Goal: Task Accomplishment & Management: Use online tool/utility

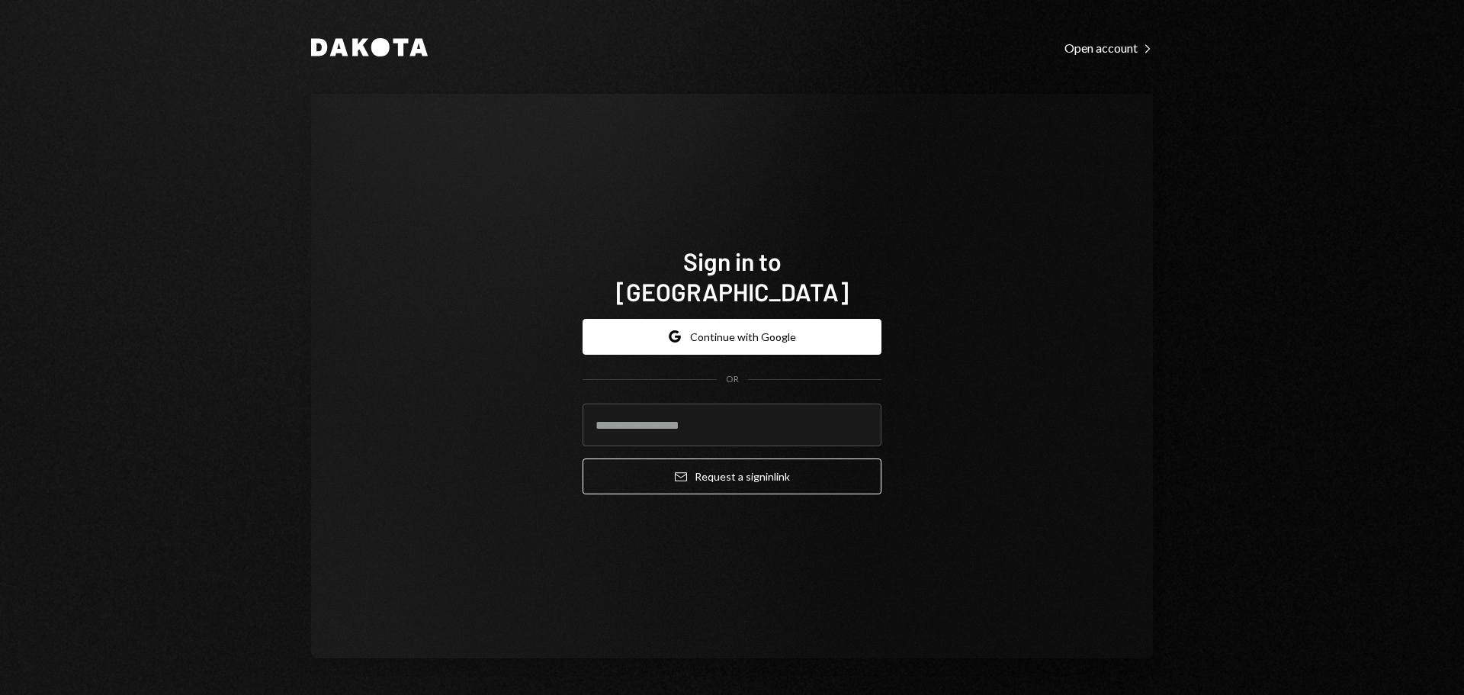
type input "**********"
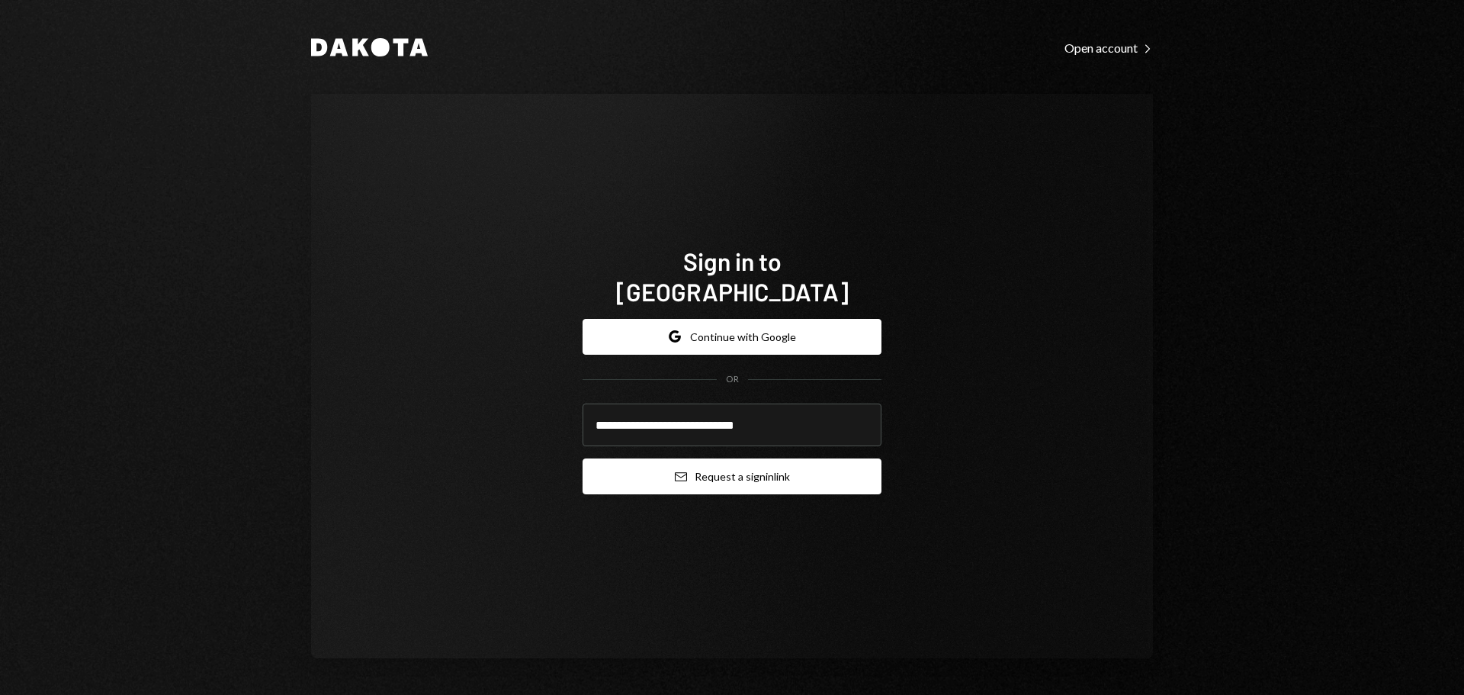
click at [657, 469] on button "Email Request a sign in link" at bounding box center [732, 476] width 299 height 36
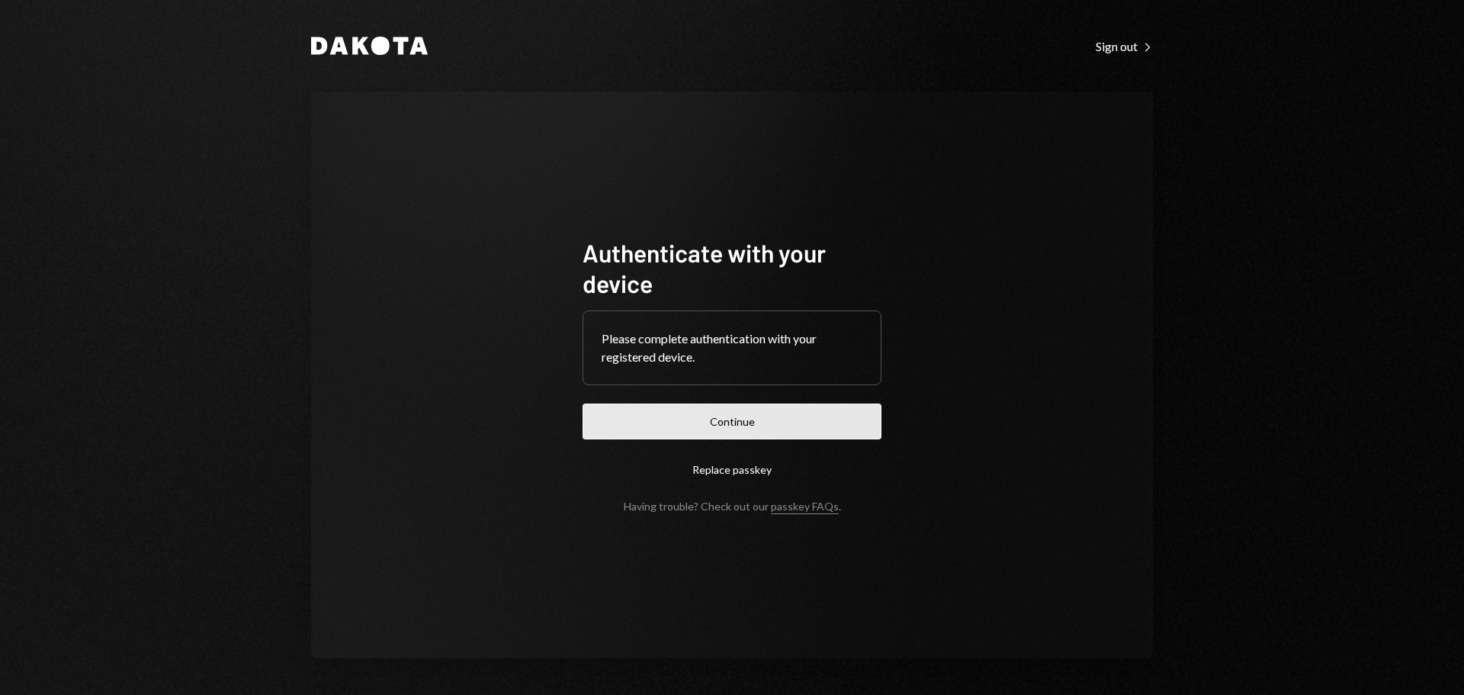
click at [756, 413] on button "Continue" at bounding box center [732, 421] width 299 height 36
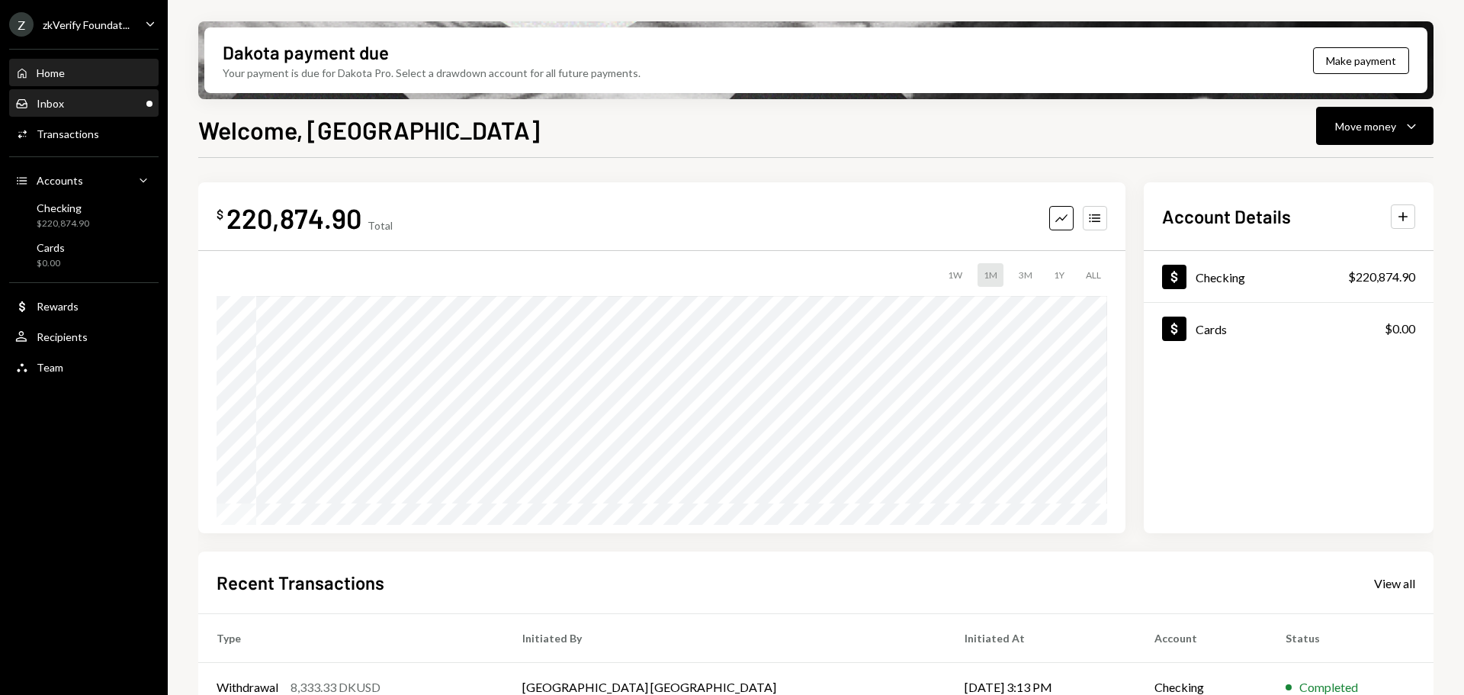
click at [117, 97] on div "Inbox Inbox" at bounding box center [83, 104] width 137 height 14
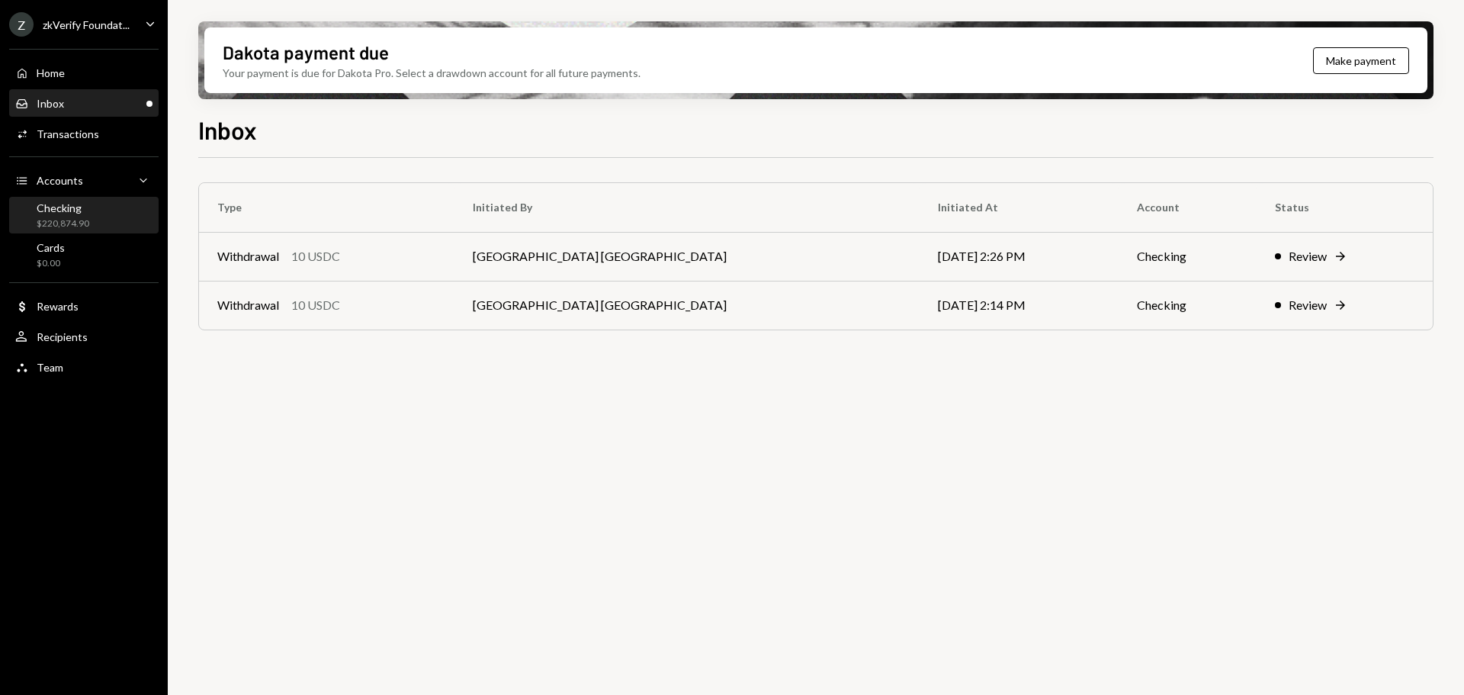
click at [71, 205] on div "Checking" at bounding box center [63, 207] width 53 height 13
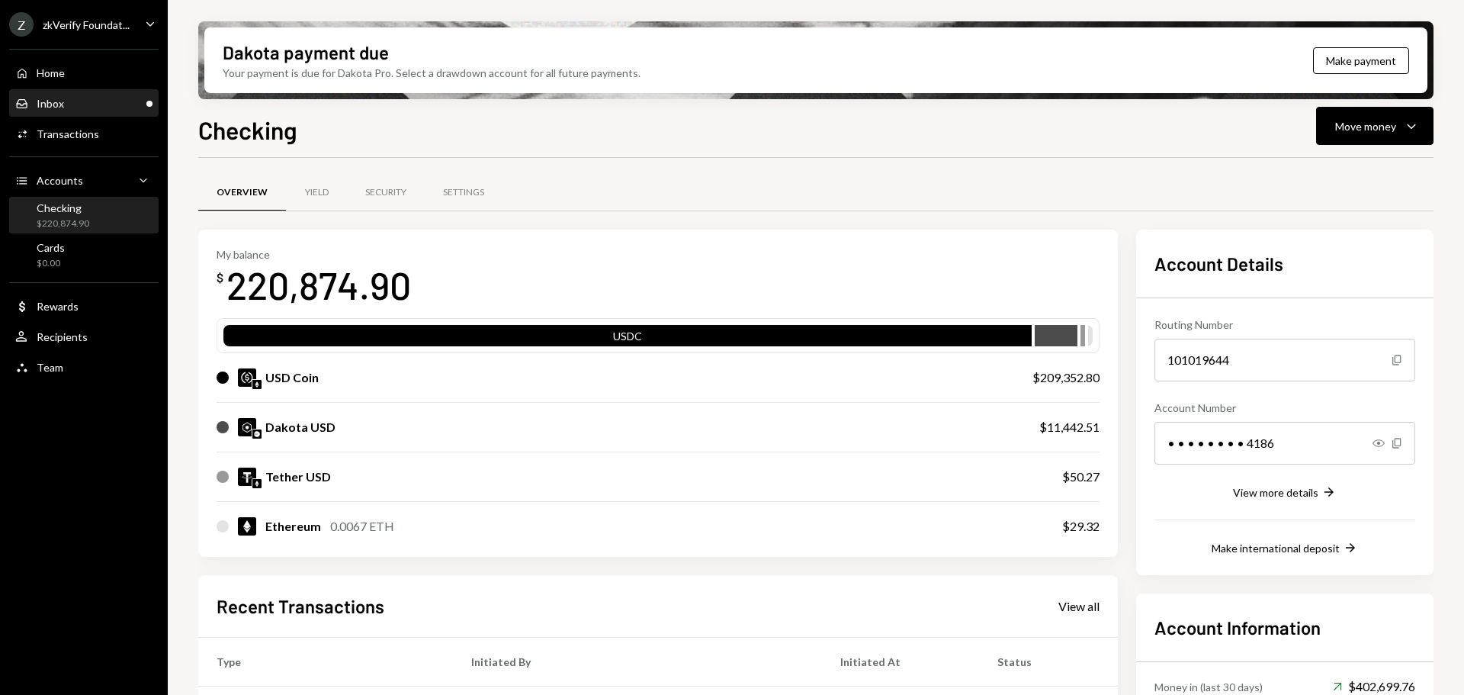
click at [108, 111] on div "Inbox Inbox" at bounding box center [83, 104] width 137 height 26
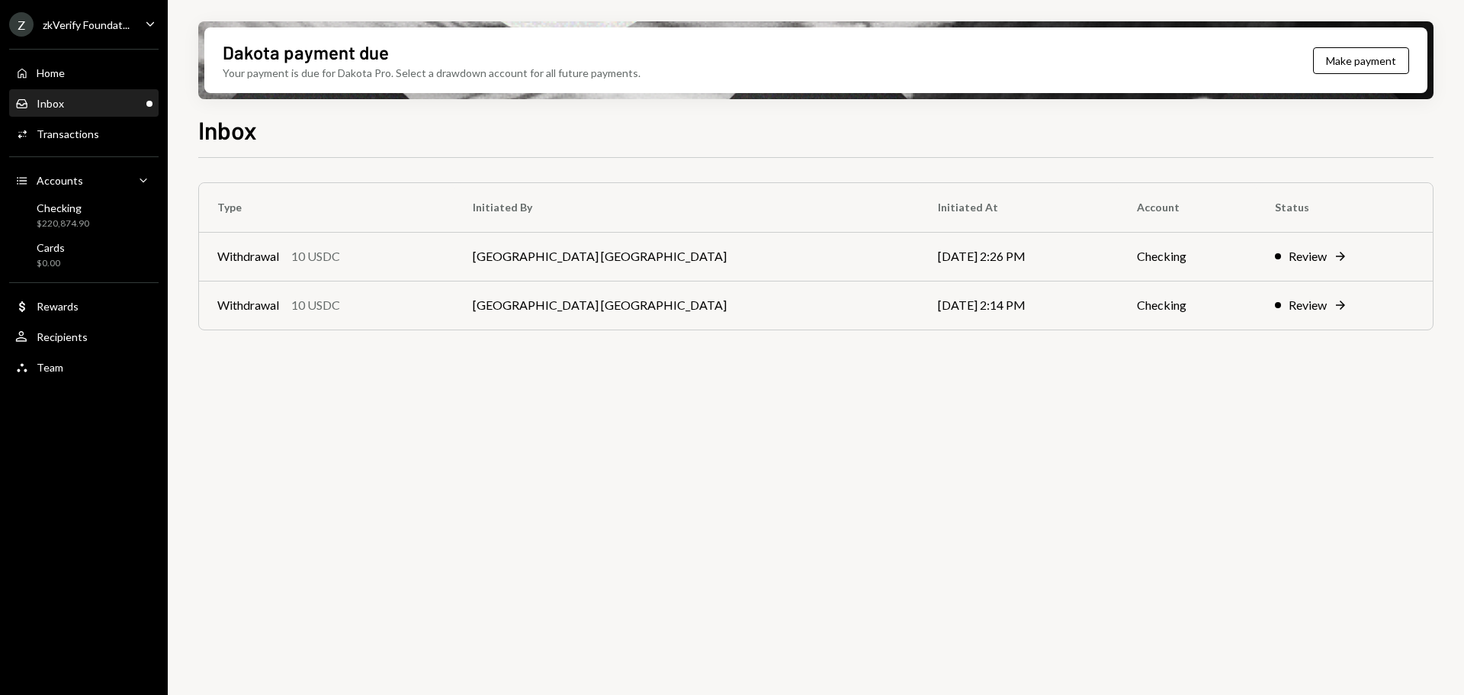
click at [112, 25] on div "zkVerify Foundat..." at bounding box center [86, 24] width 87 height 13
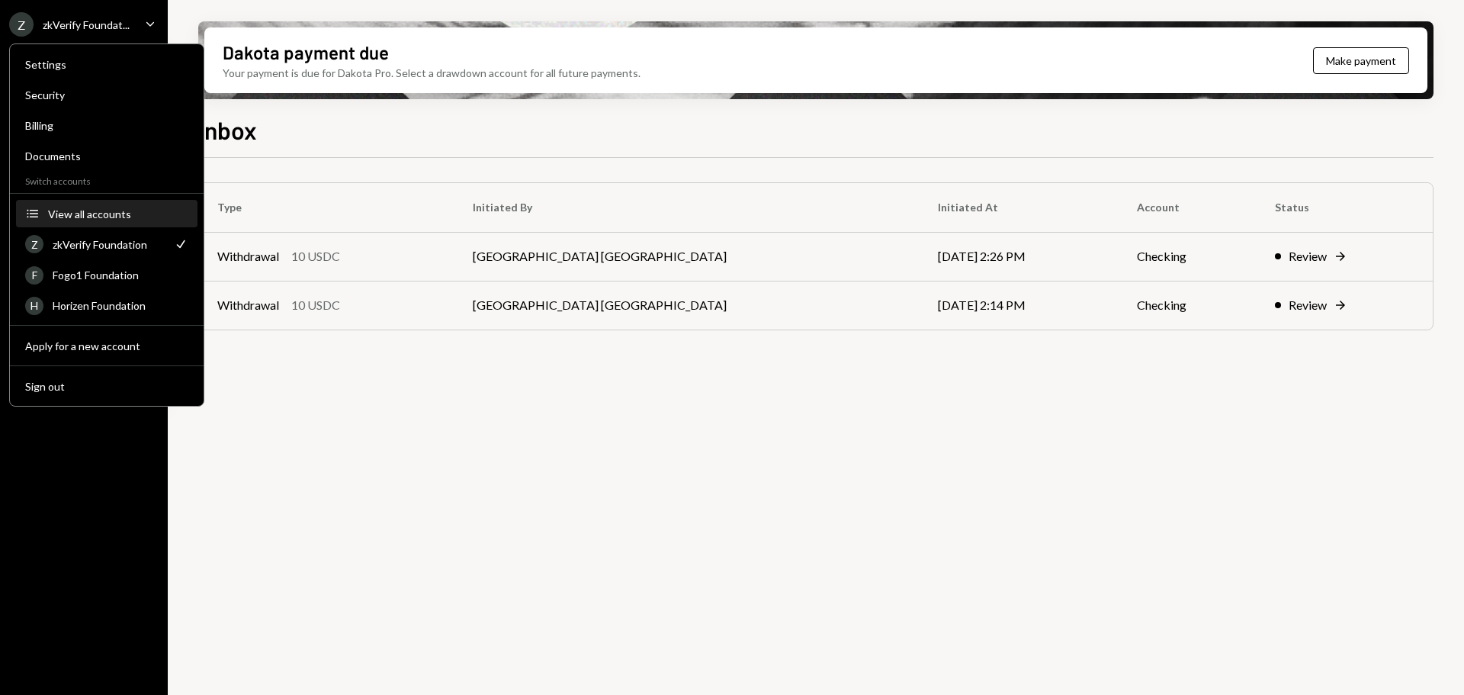
click at [108, 220] on button "Accounts View all accounts" at bounding box center [106, 214] width 181 height 27
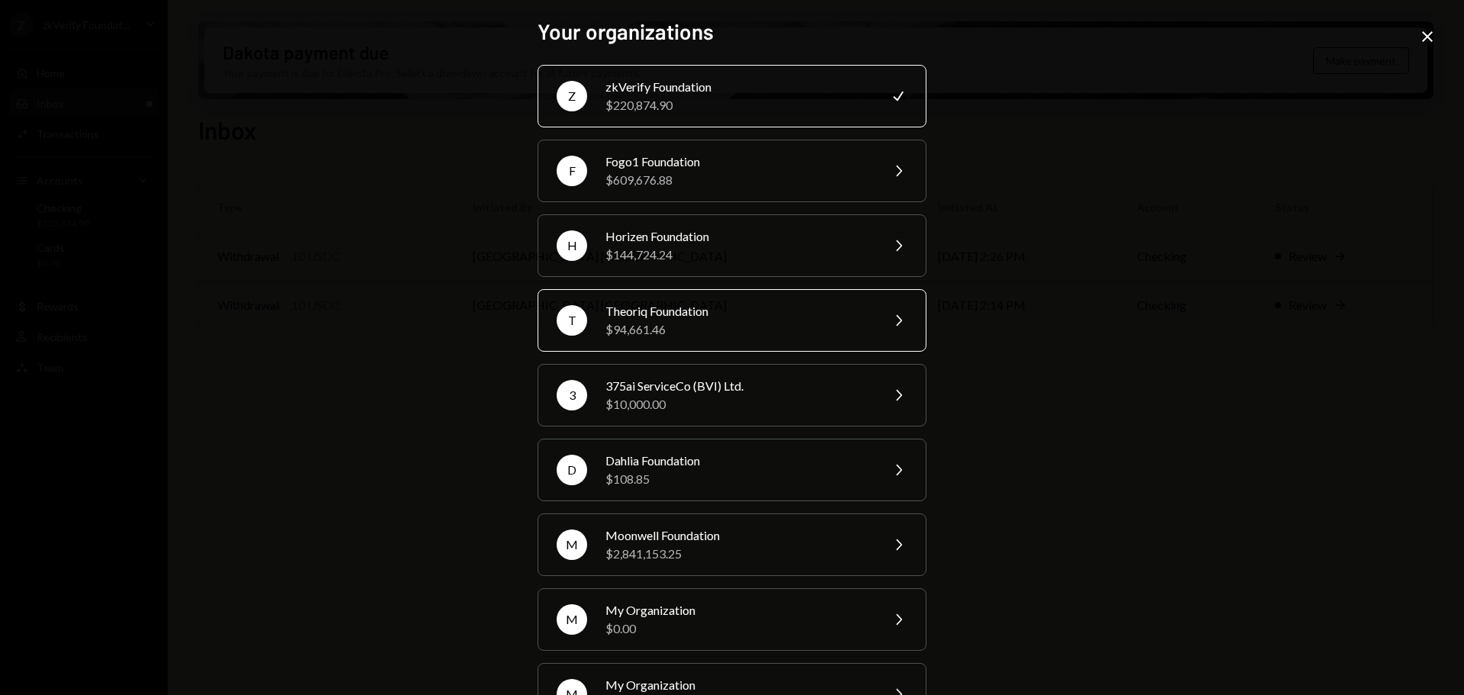
click at [616, 307] on div "Theoriq Foundation" at bounding box center [737, 311] width 265 height 18
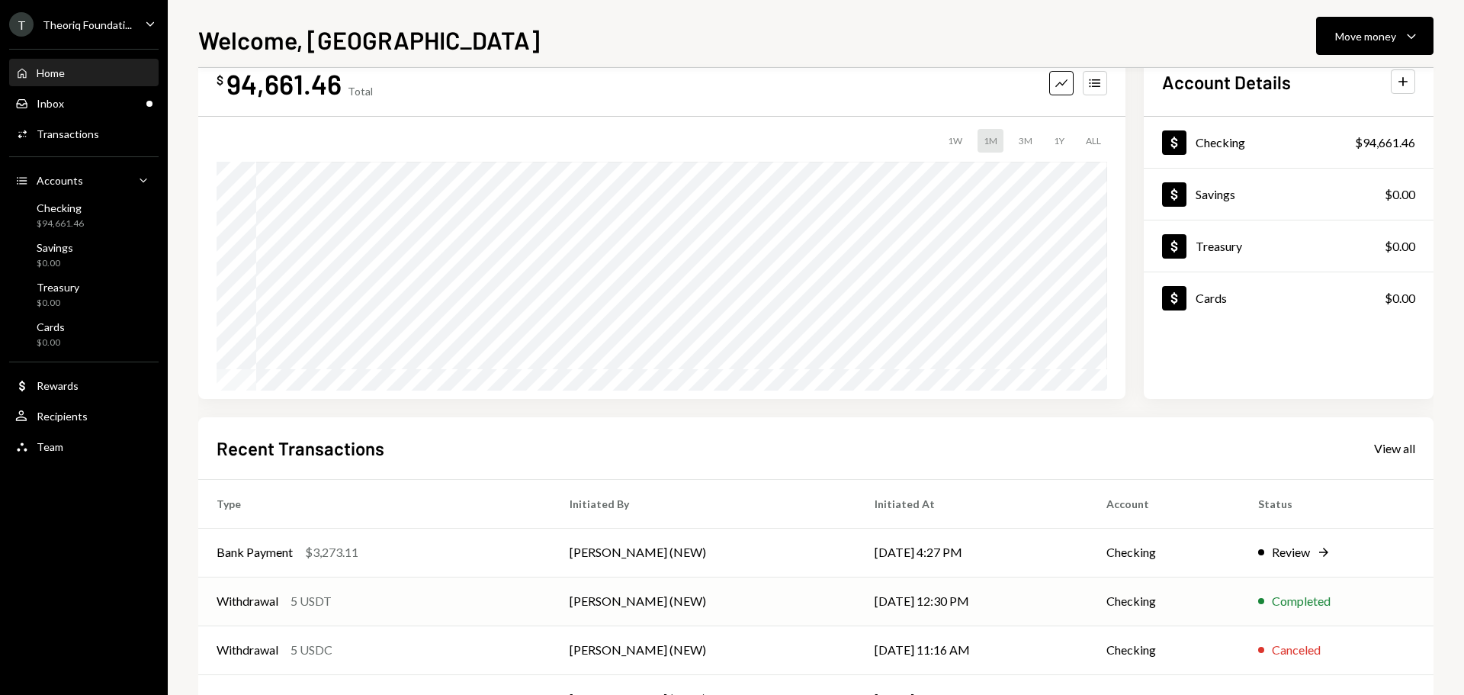
scroll to position [152, 0]
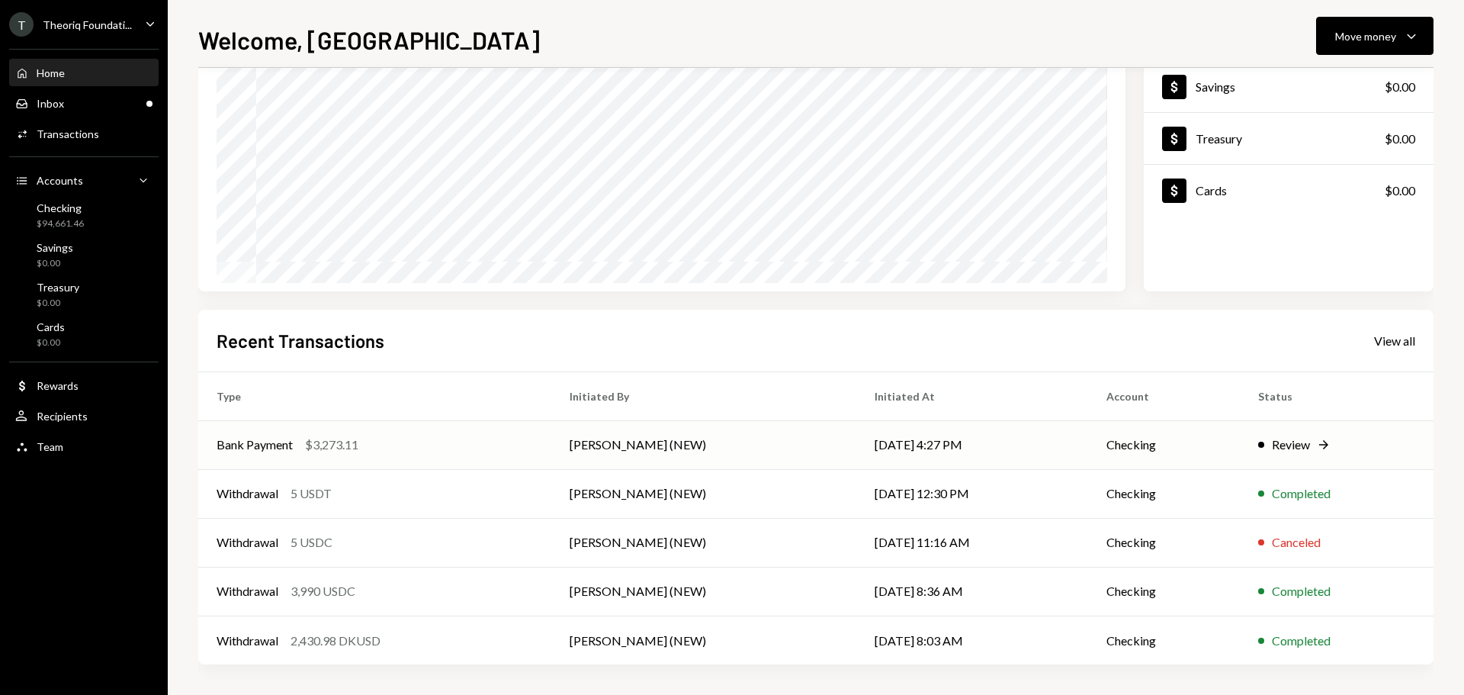
click at [375, 450] on div "Bank Payment $3,273.11" at bounding box center [375, 444] width 316 height 18
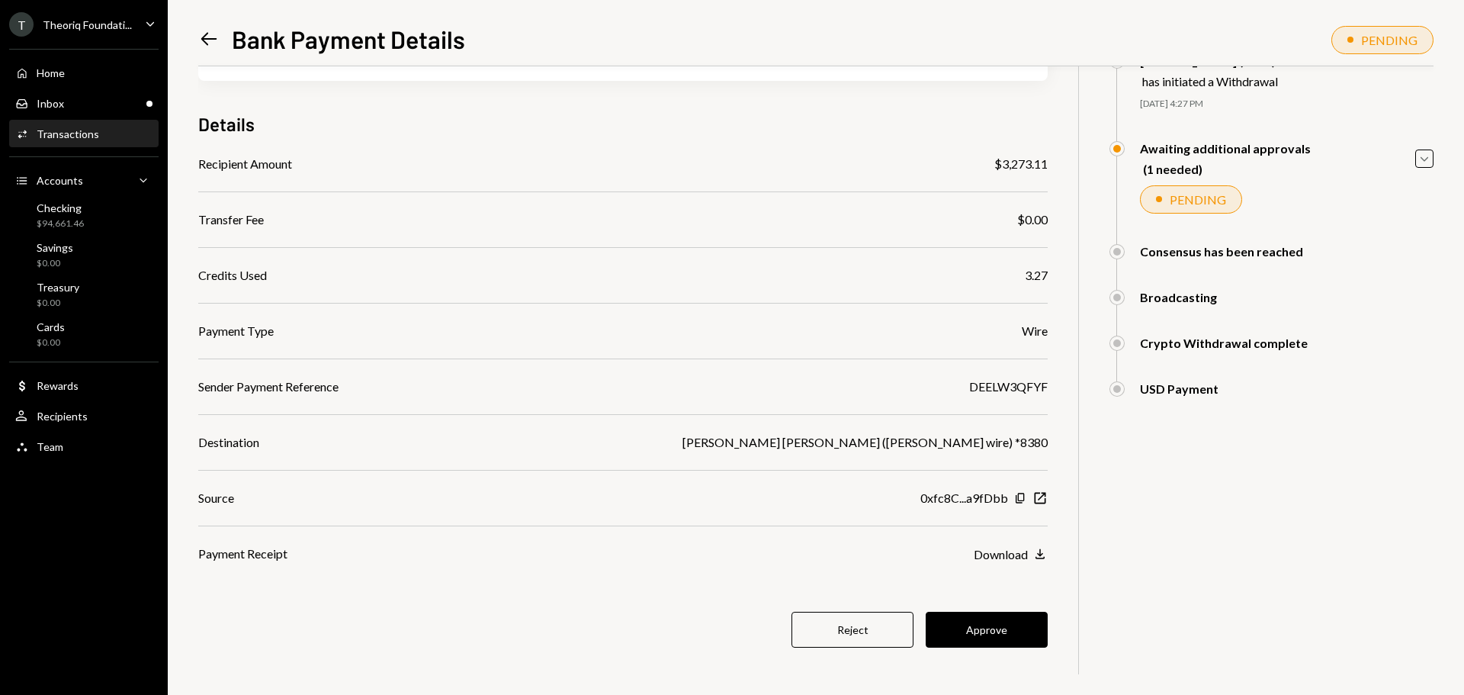
scroll to position [88, 0]
click at [968, 634] on button "Approve" at bounding box center [987, 628] width 122 height 36
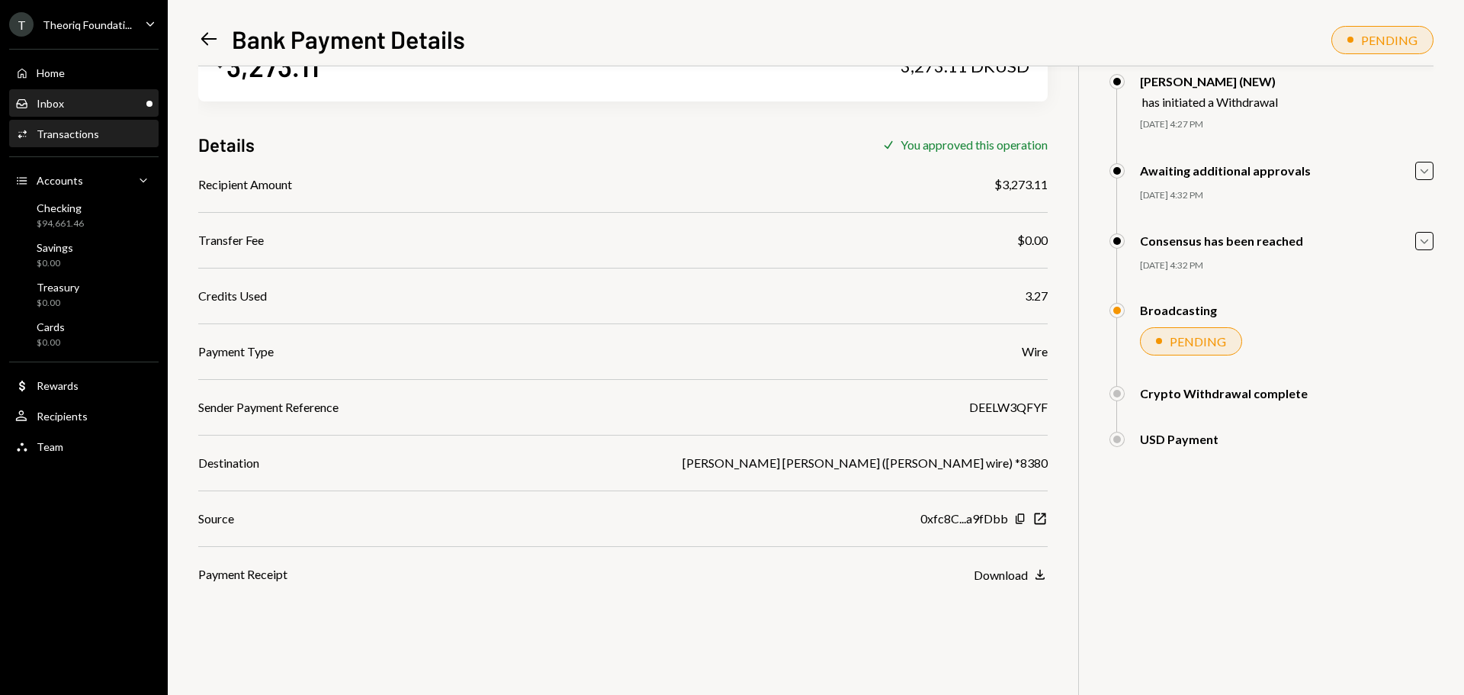
click at [73, 105] on div "Inbox Inbox" at bounding box center [83, 104] width 137 height 14
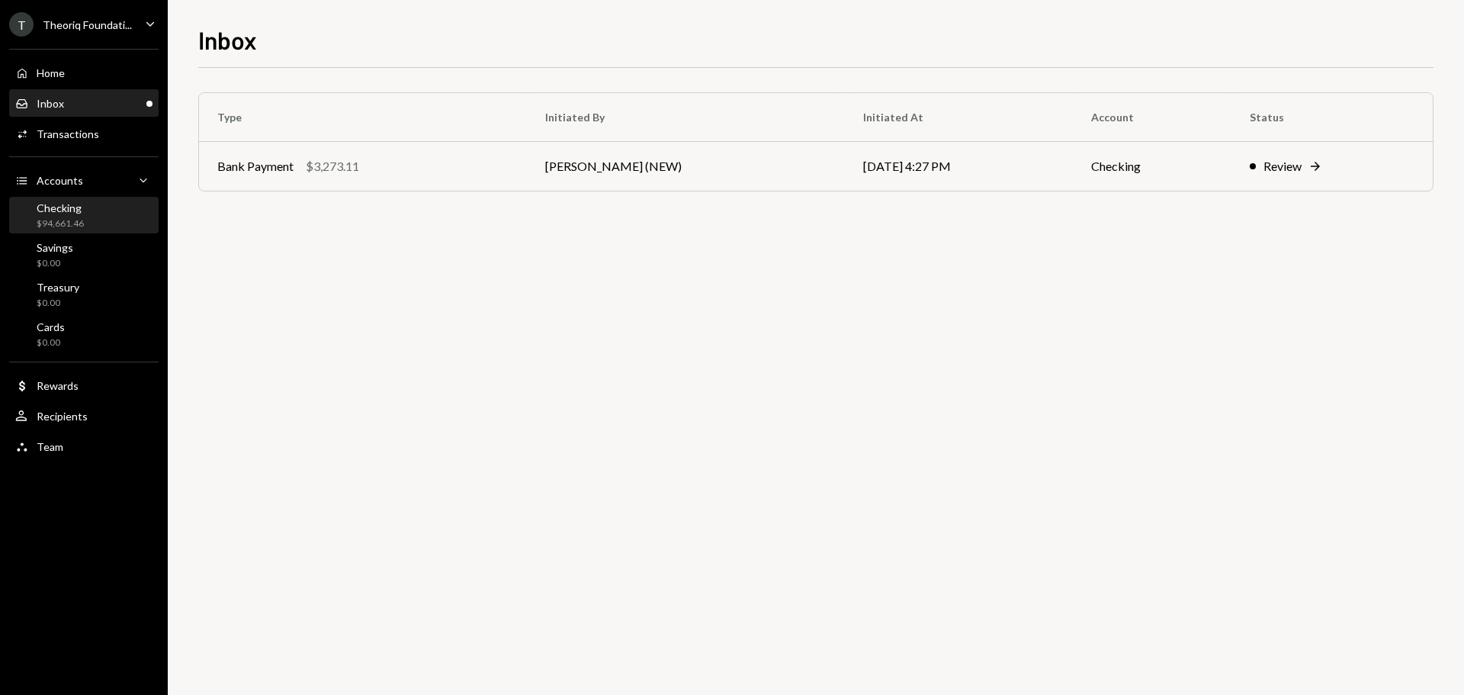
click at [92, 209] on div "Checking $94,661.46" at bounding box center [83, 215] width 137 height 29
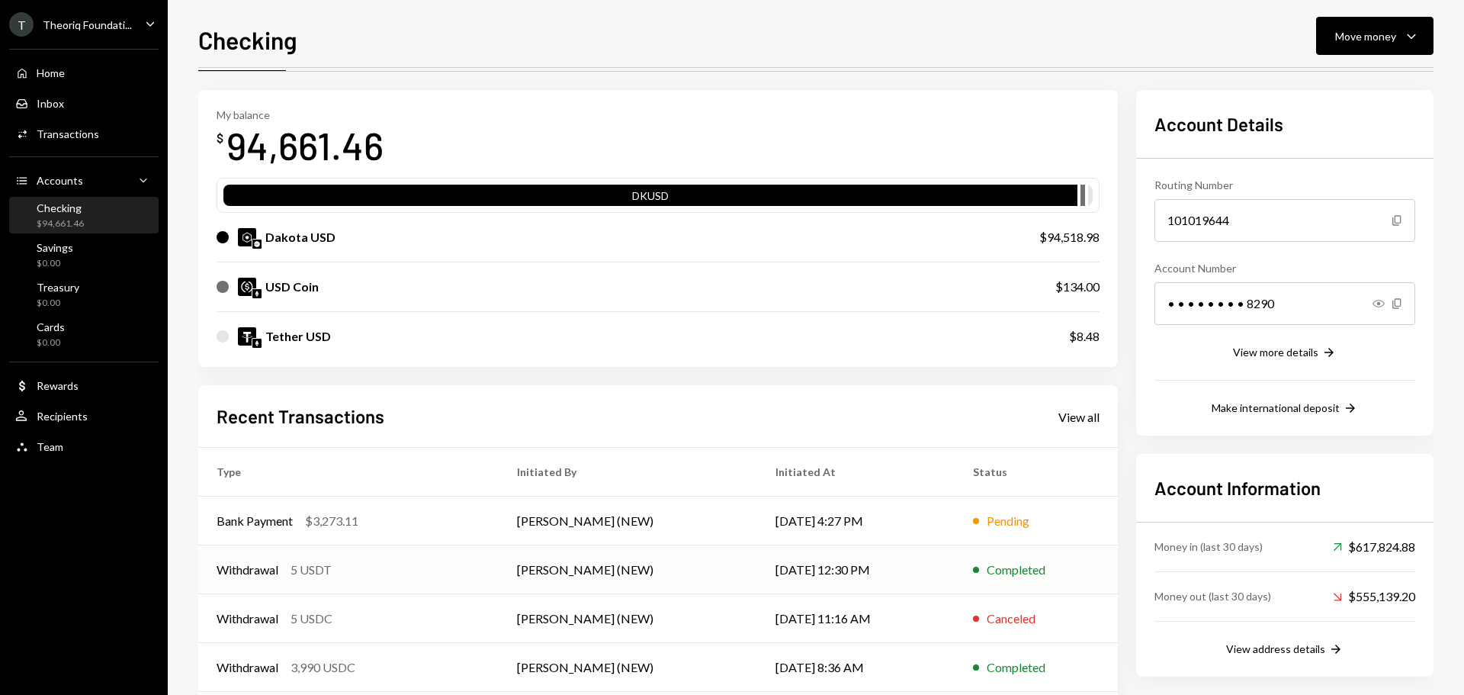
scroll to position [76, 0]
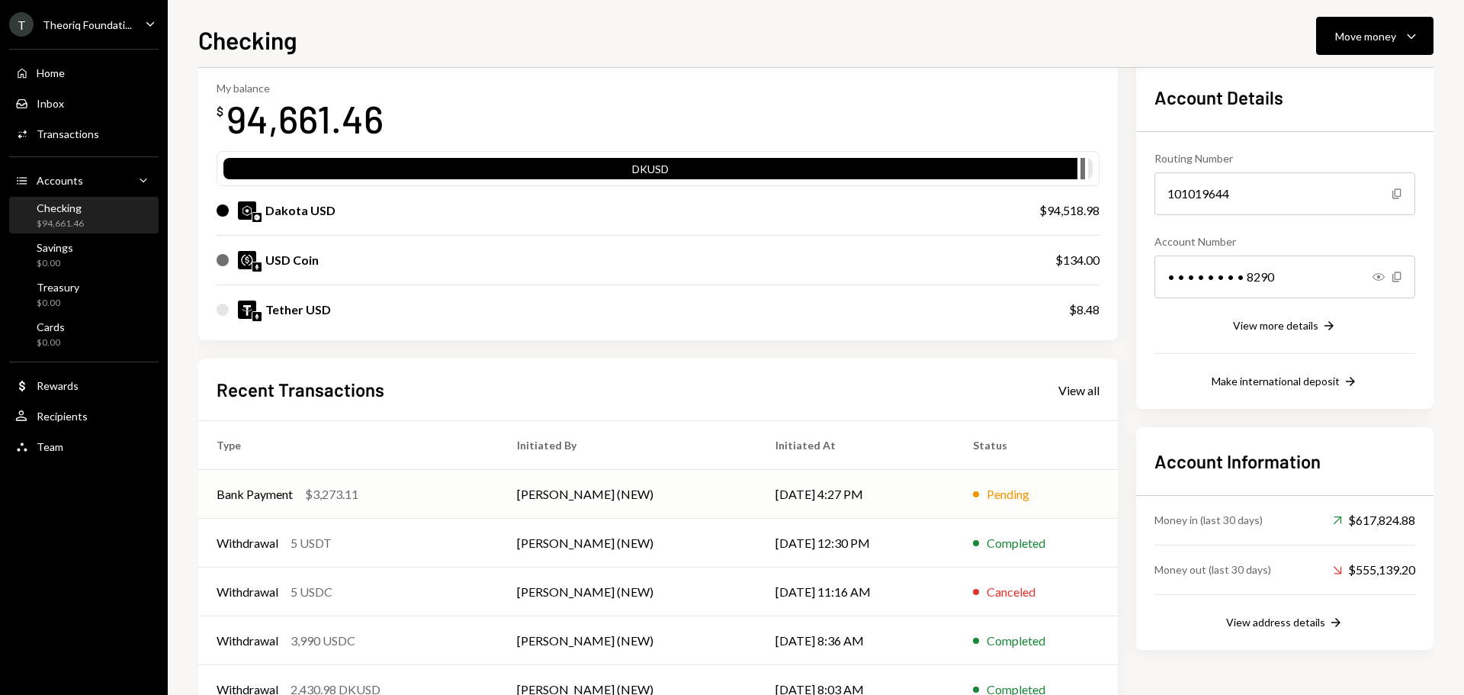
click at [408, 499] on div "Bank Payment $3,273.11" at bounding box center [349, 494] width 264 height 18
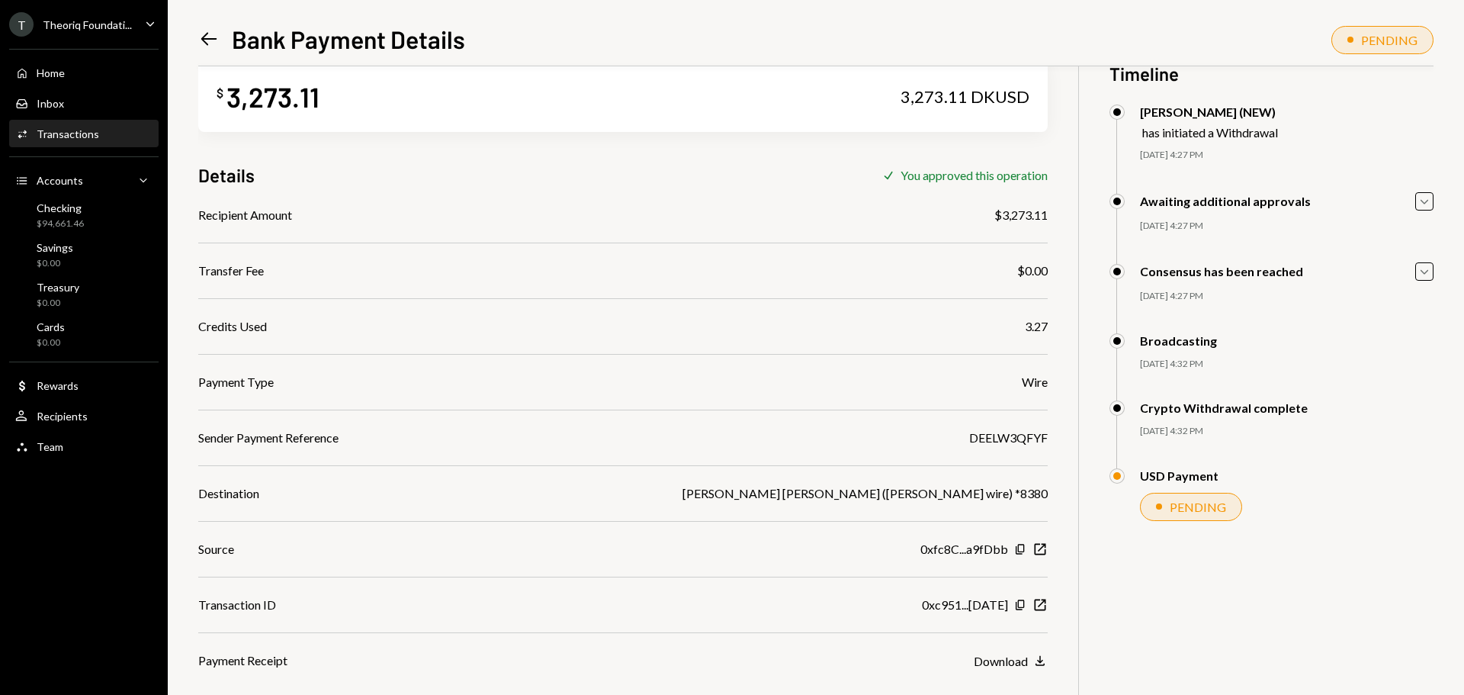
scroll to position [66, 0]
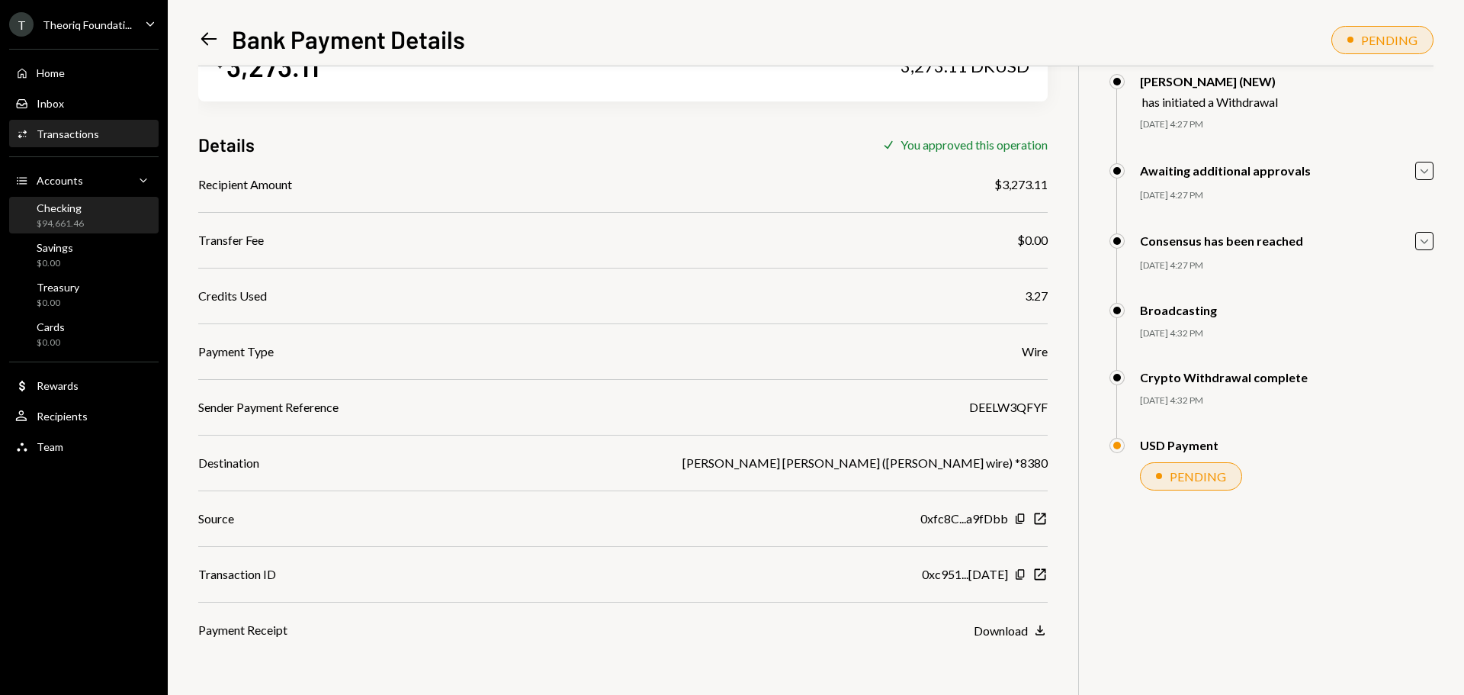
click at [82, 226] on div "$94,661.46" at bounding box center [60, 223] width 47 height 13
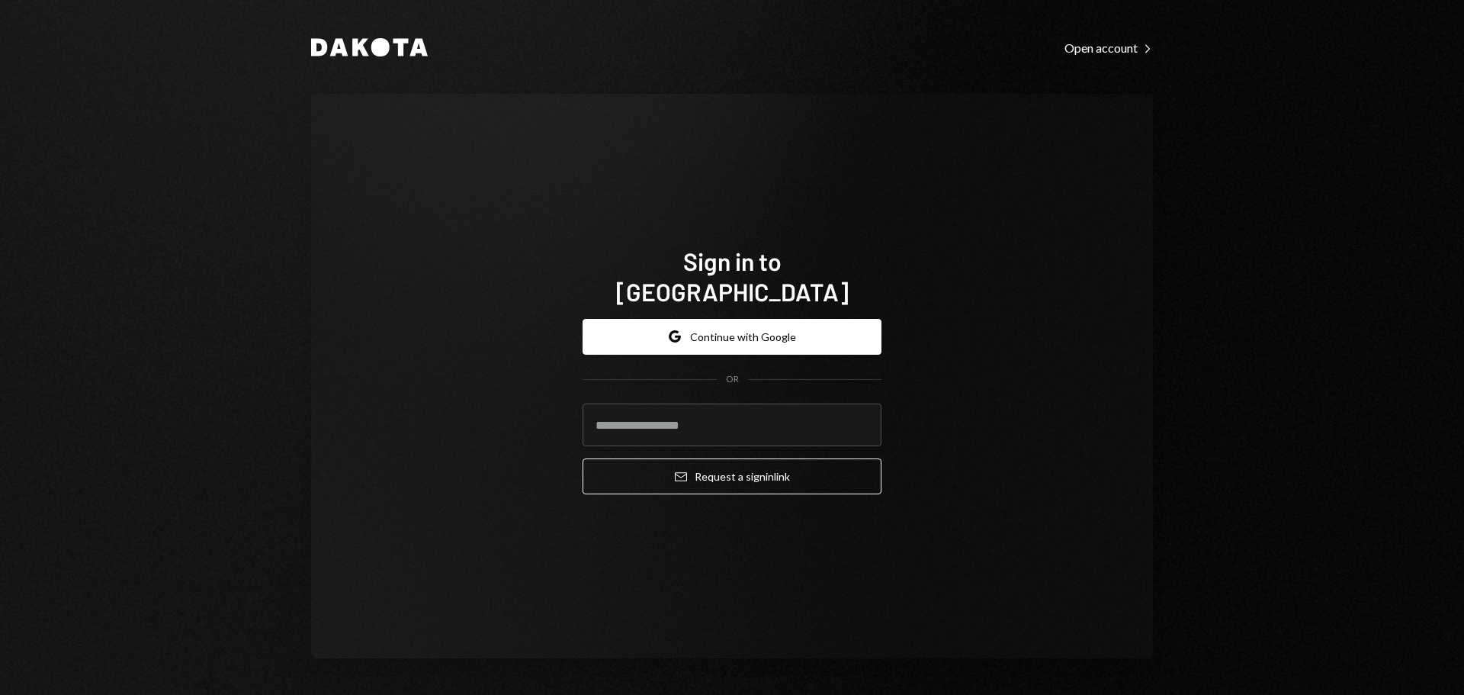
type input "**********"
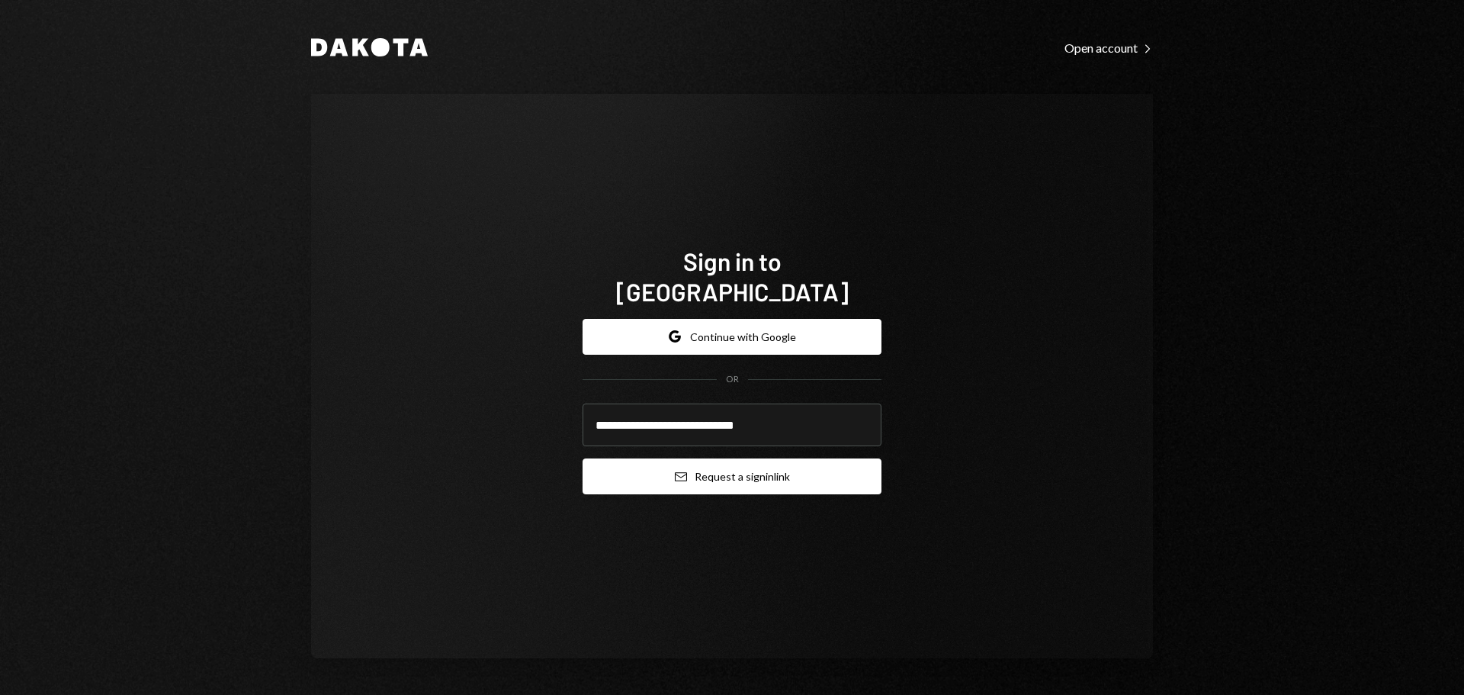
click at [701, 469] on button "Email Request a sign in link" at bounding box center [732, 476] width 299 height 36
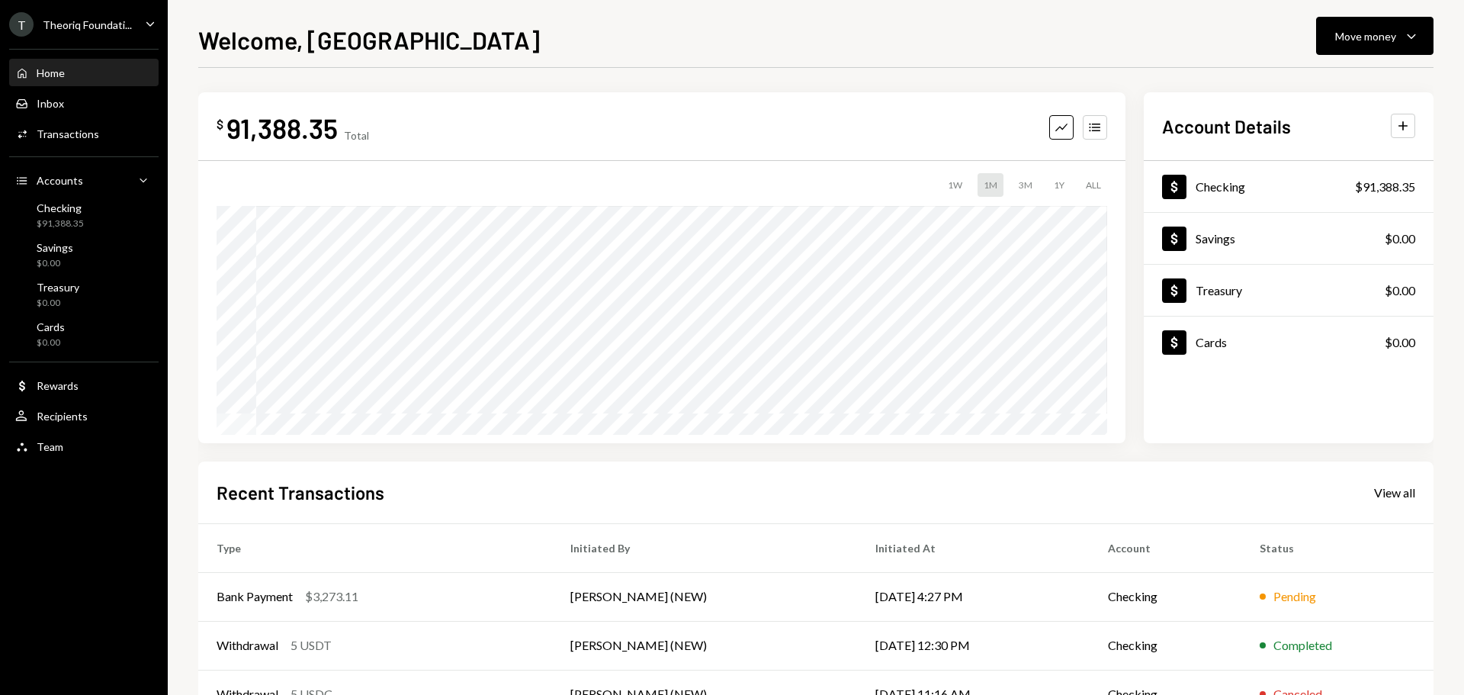
click at [85, 27] on div "Theoriq Foundati..." at bounding box center [87, 24] width 89 height 13
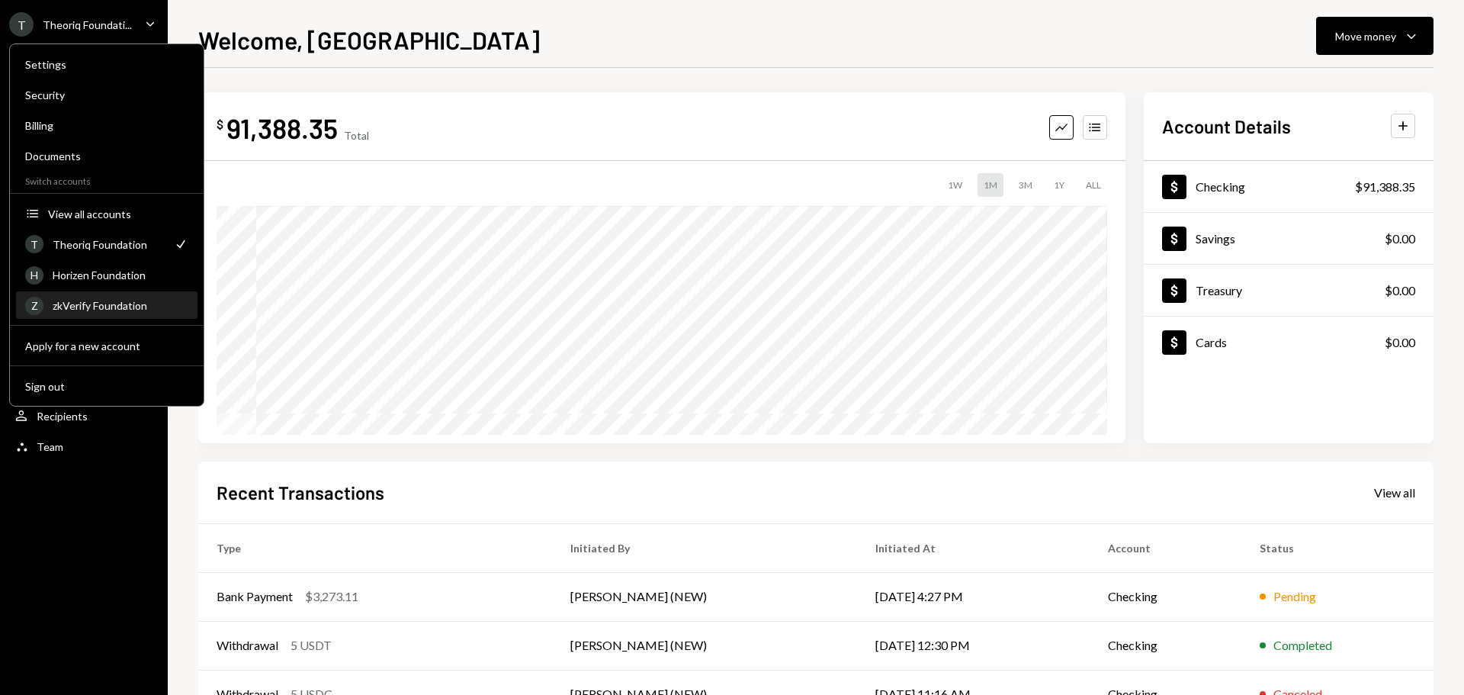
click at [123, 312] on div "Z zkVerify Foundation" at bounding box center [106, 306] width 163 height 26
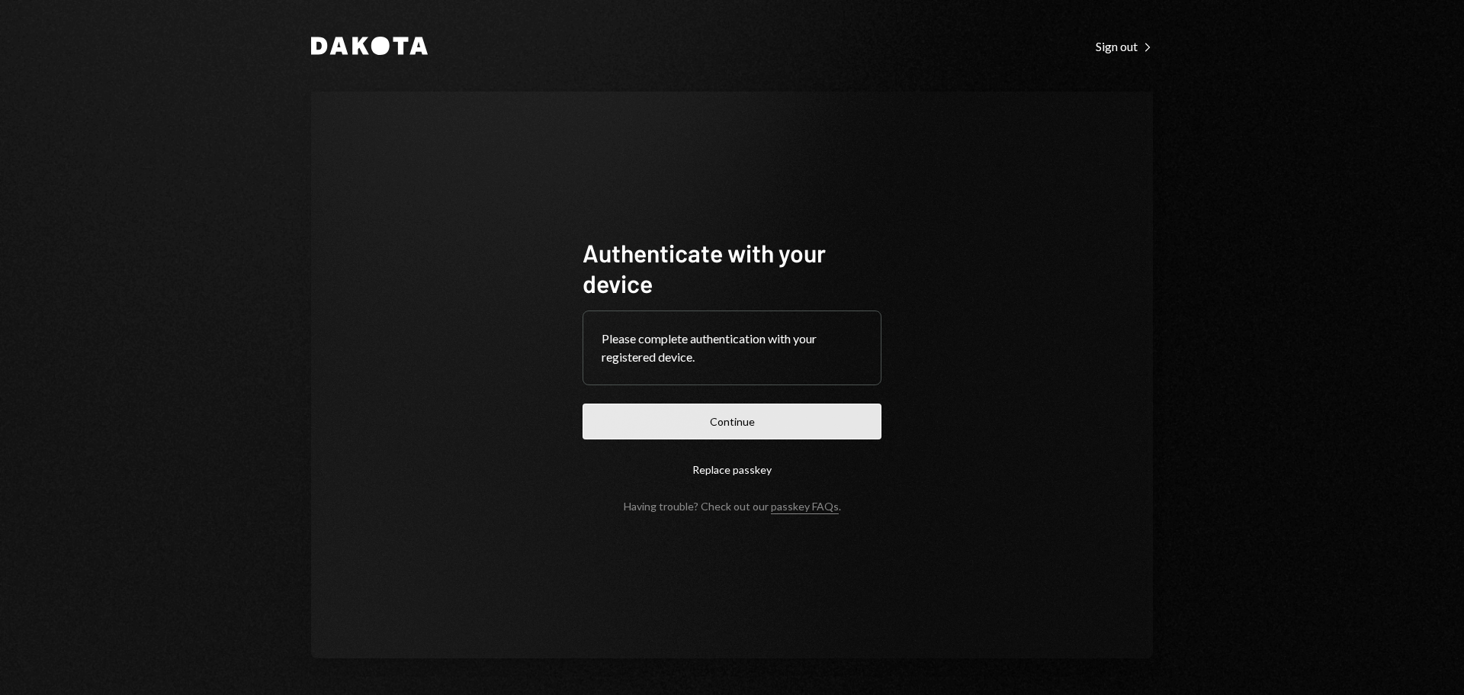
click at [631, 418] on button "Continue" at bounding box center [732, 421] width 299 height 36
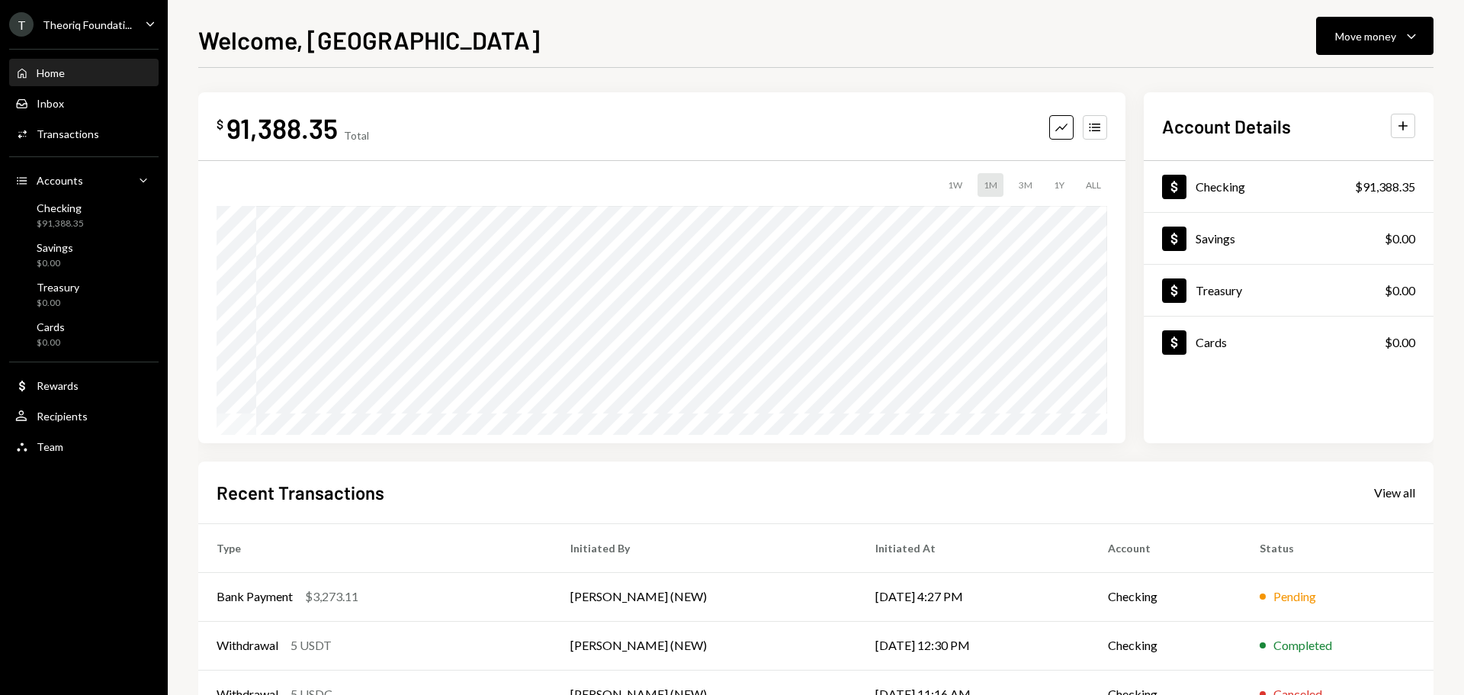
click at [112, 24] on div "Theoriq Foundati..." at bounding box center [87, 24] width 89 height 13
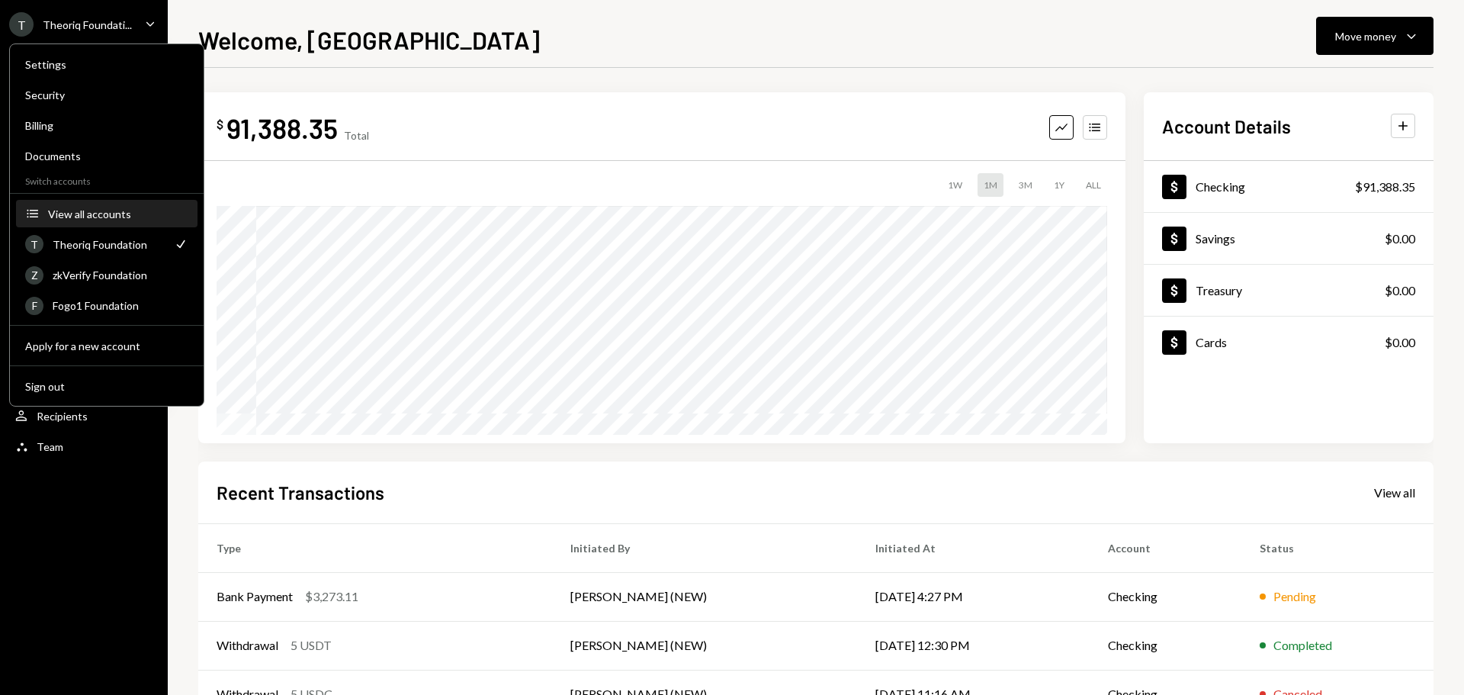
click at [101, 220] on div "View all accounts" at bounding box center [118, 213] width 140 height 13
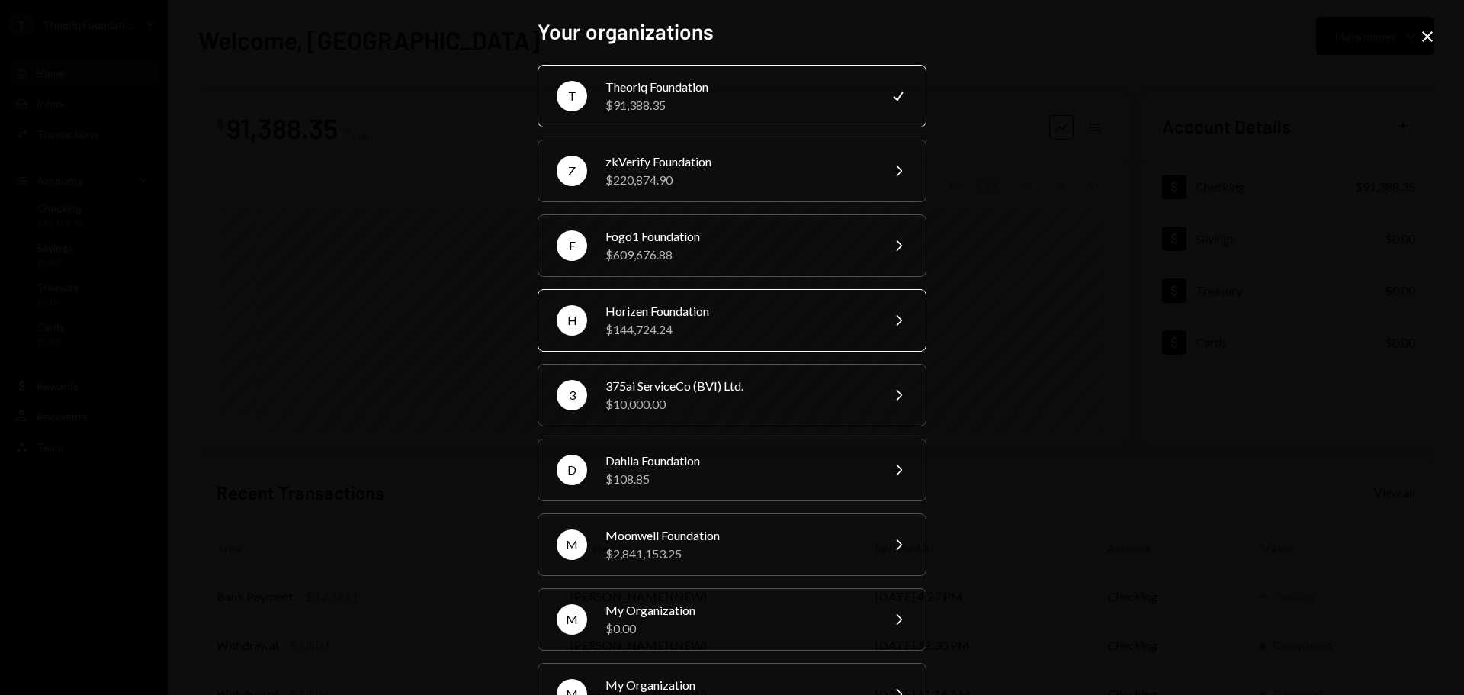
click at [669, 329] on div "$144,724.24" at bounding box center [737, 329] width 265 height 18
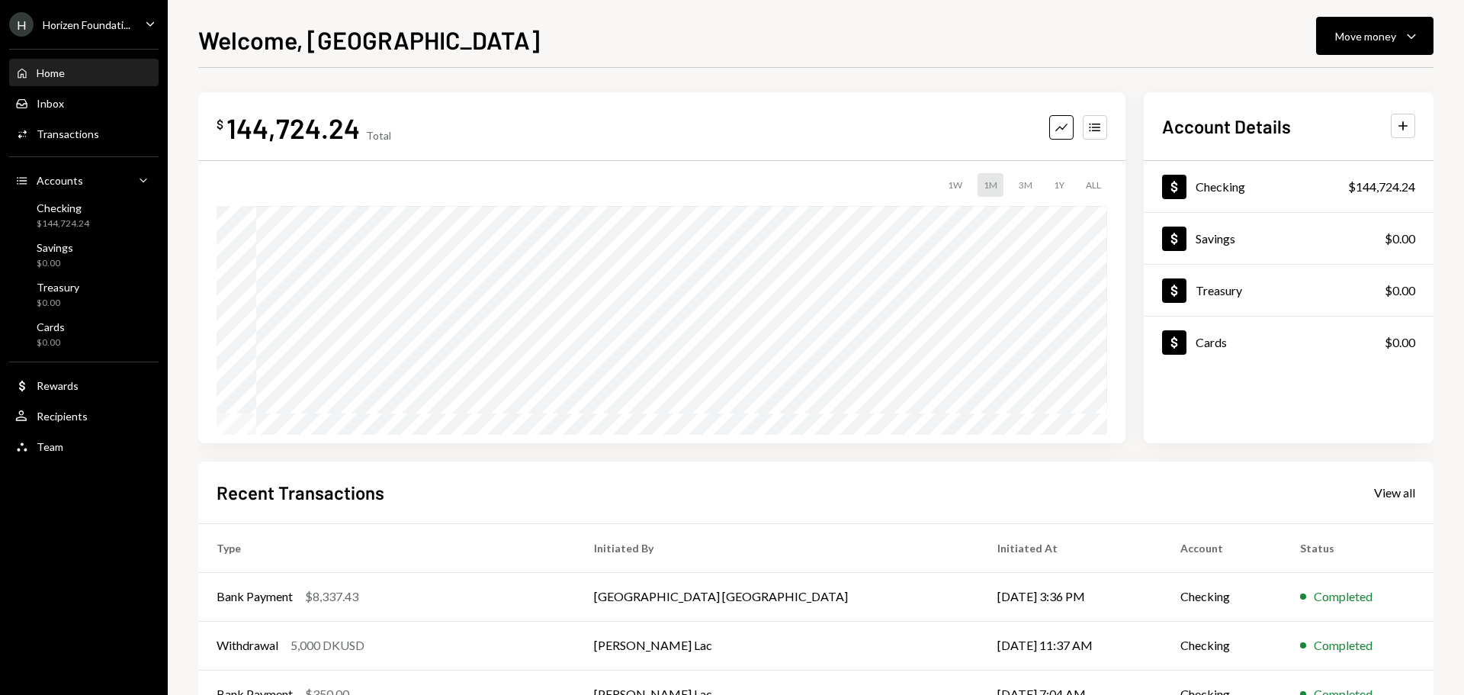
click at [1392, 501] on div "Recent Transactions View all" at bounding box center [816, 492] width 1199 height 25
click at [1401, 494] on div "View all" at bounding box center [1394, 492] width 41 height 15
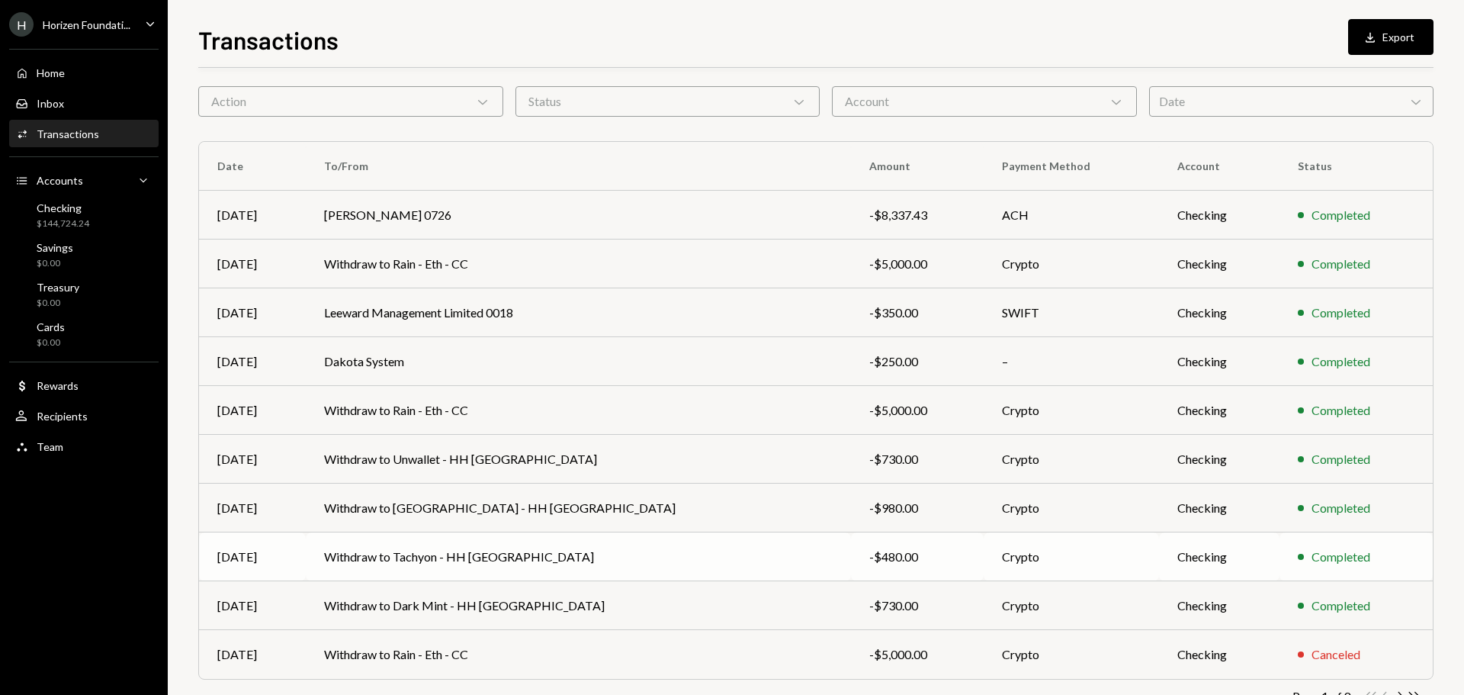
scroll to position [101, 0]
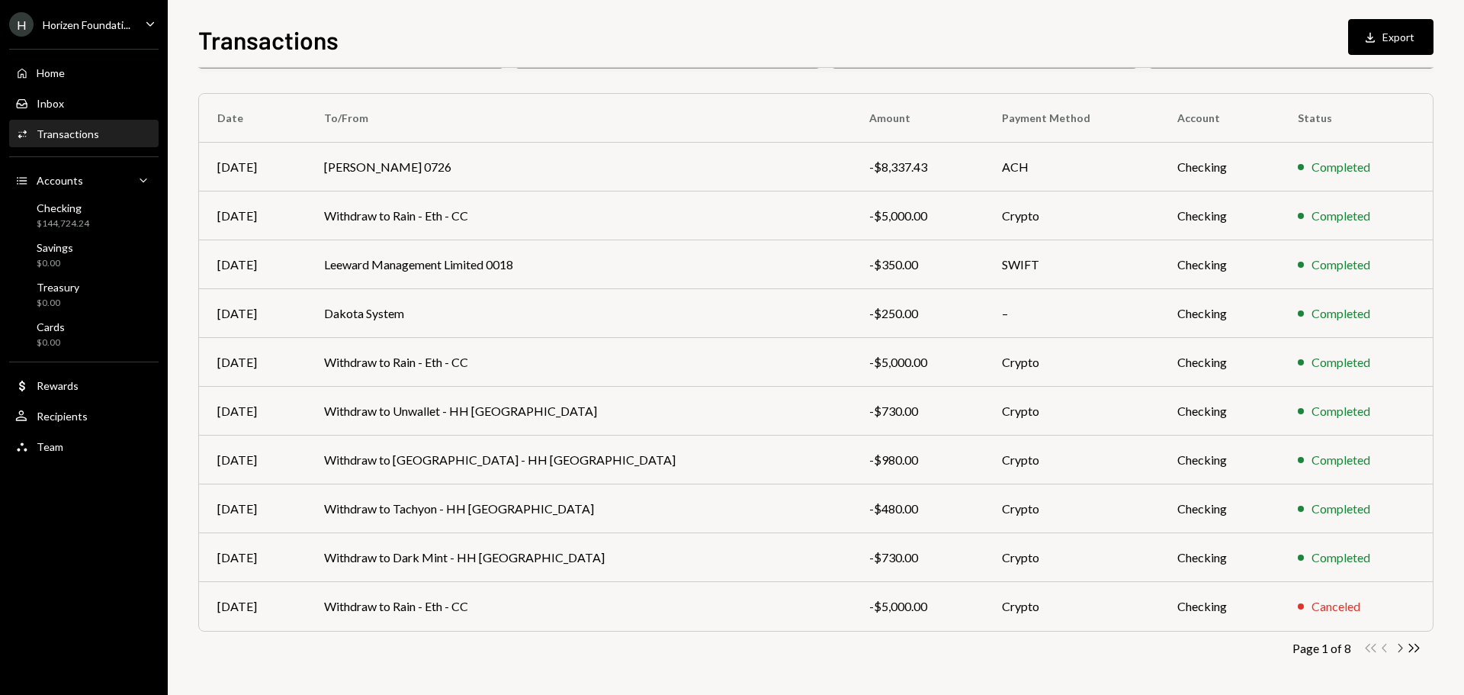
click at [1399, 650] on icon "Chevron Right" at bounding box center [1399, 648] width 14 height 14
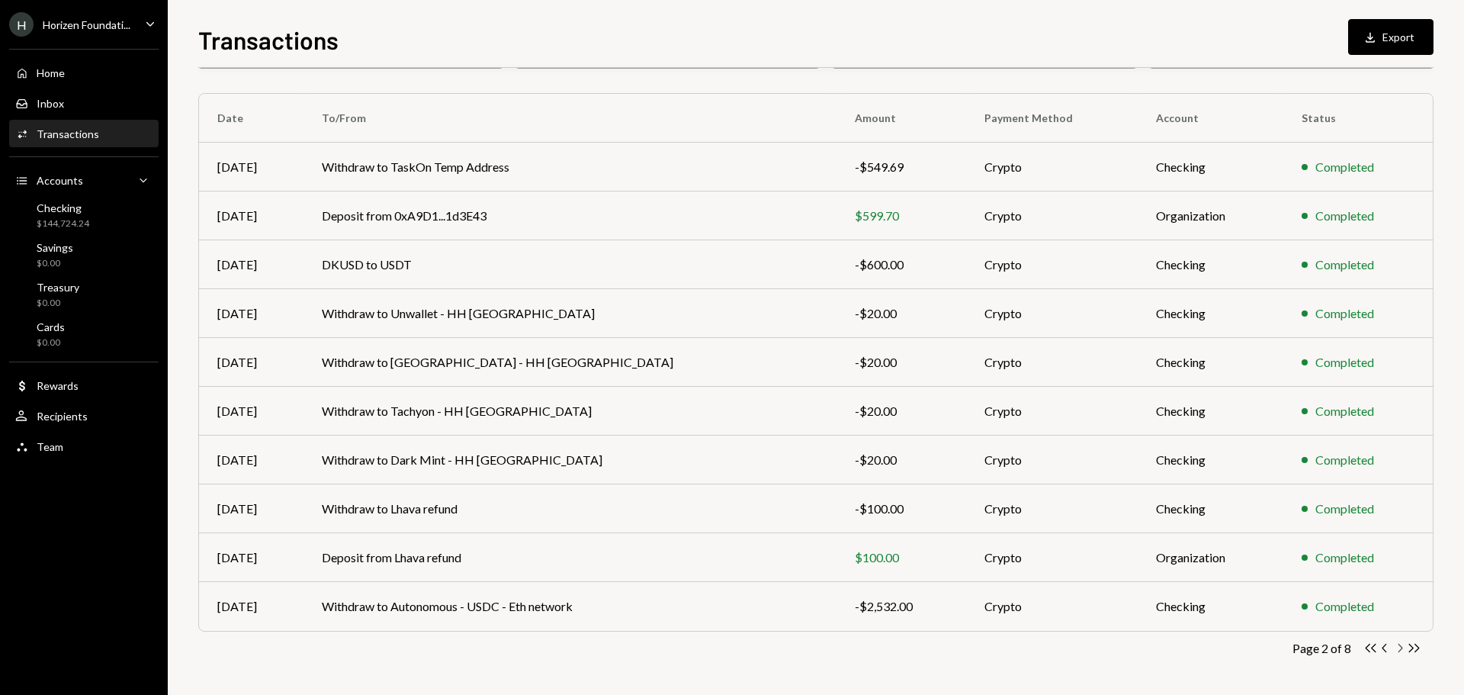
click at [1403, 647] on icon "Chevron Right" at bounding box center [1399, 648] width 14 height 14
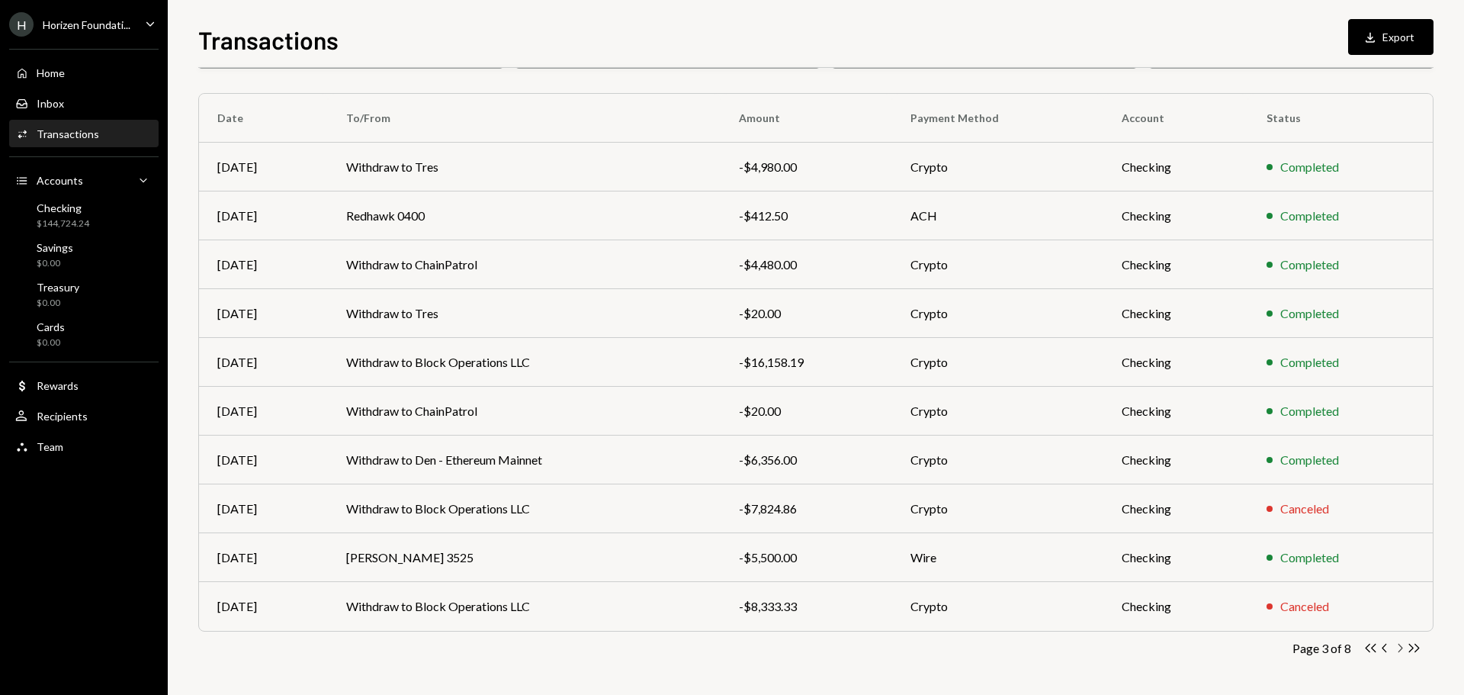
click at [1404, 648] on icon "Chevron Right" at bounding box center [1399, 648] width 14 height 14
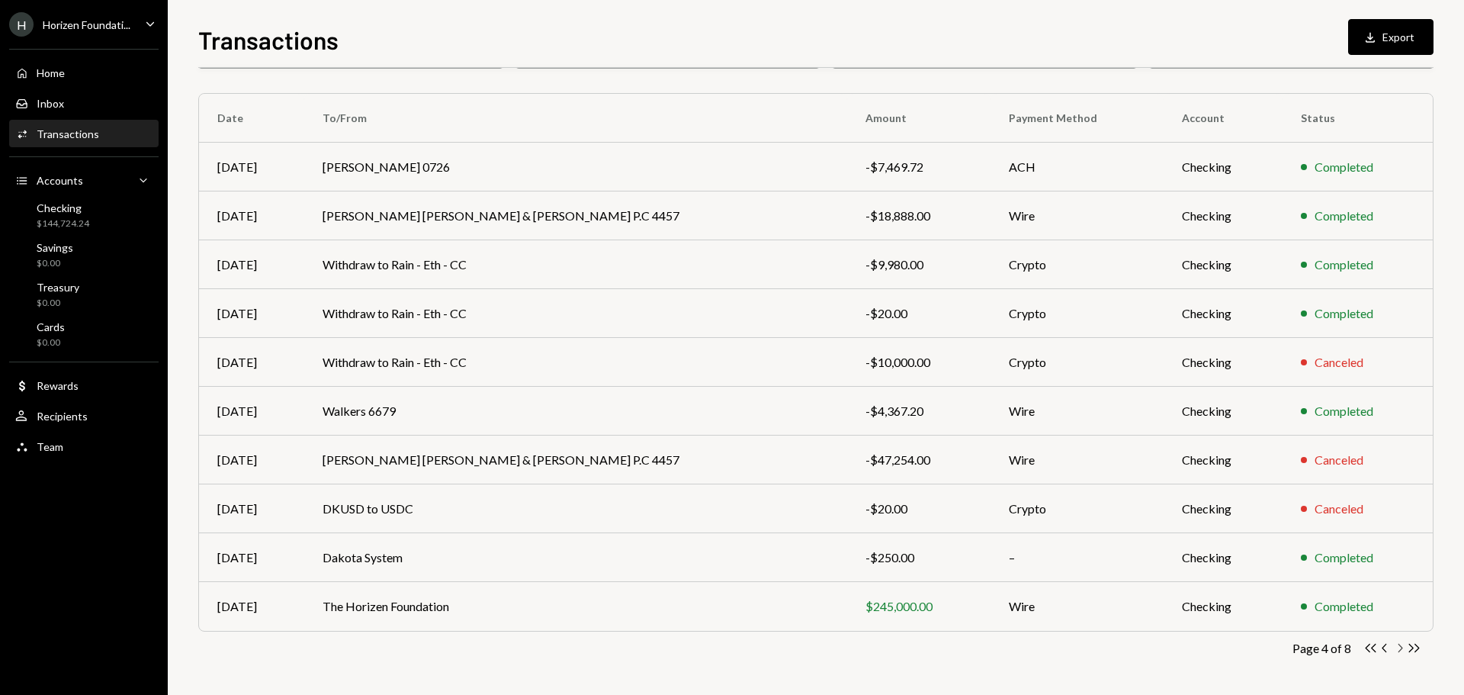
click at [1399, 650] on icon "Chevron Right" at bounding box center [1399, 648] width 14 height 14
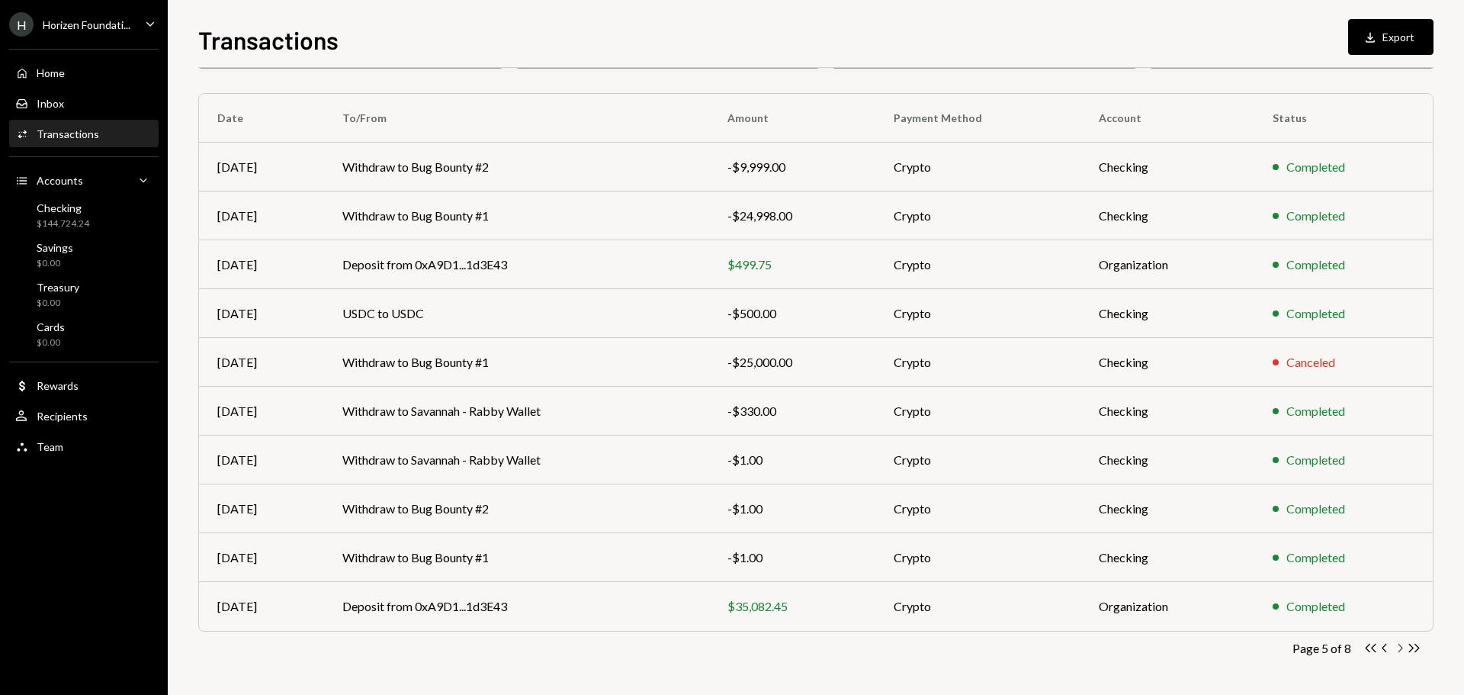
click at [1400, 648] on icon "Chevron Right" at bounding box center [1399, 648] width 14 height 14
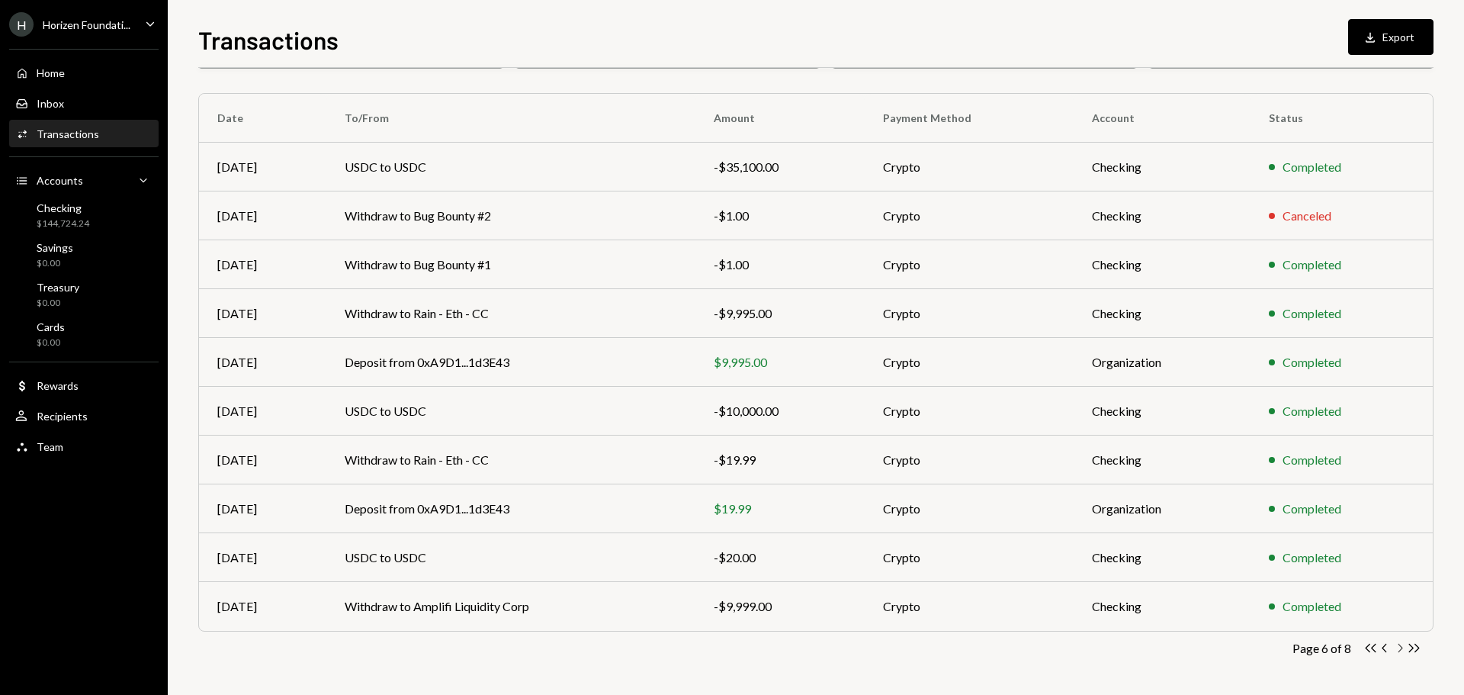
click at [1402, 647] on icon "button" at bounding box center [1401, 648] width 5 height 8
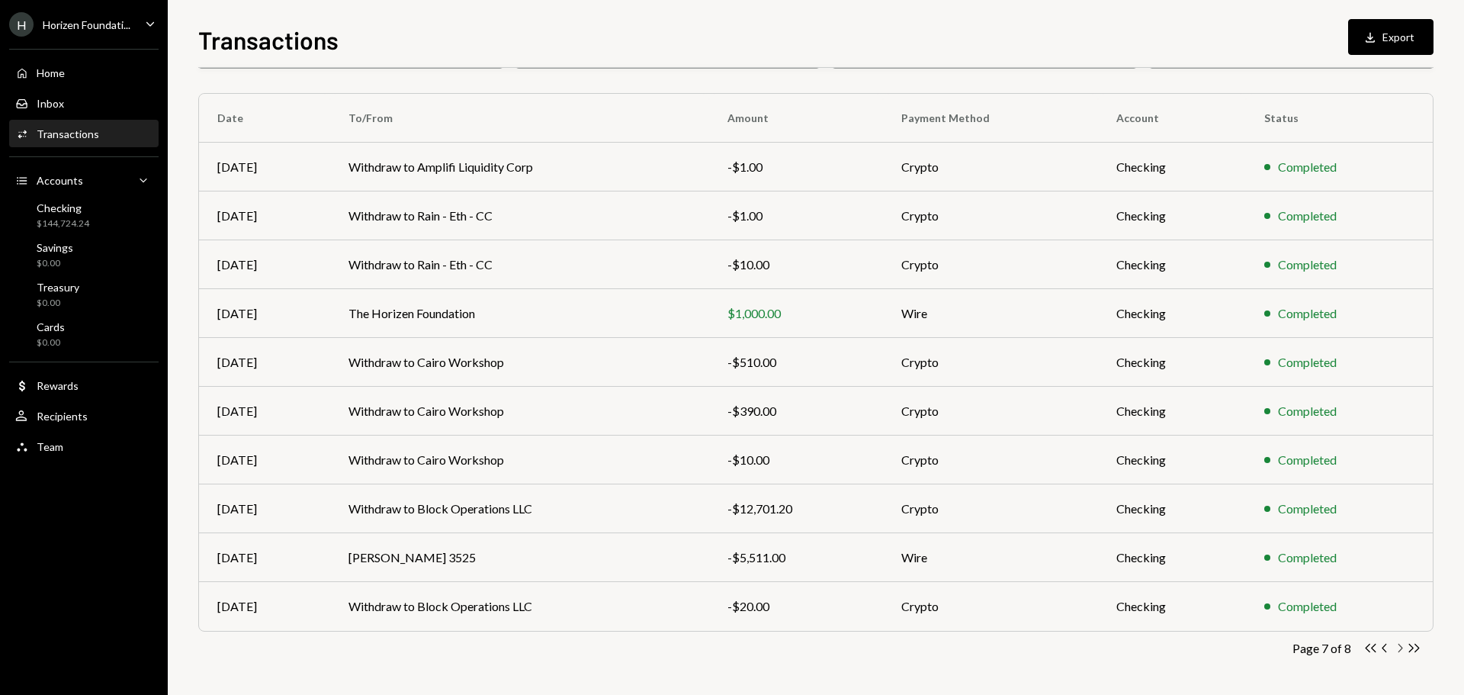
click at [1396, 650] on icon "Chevron Right" at bounding box center [1399, 648] width 14 height 14
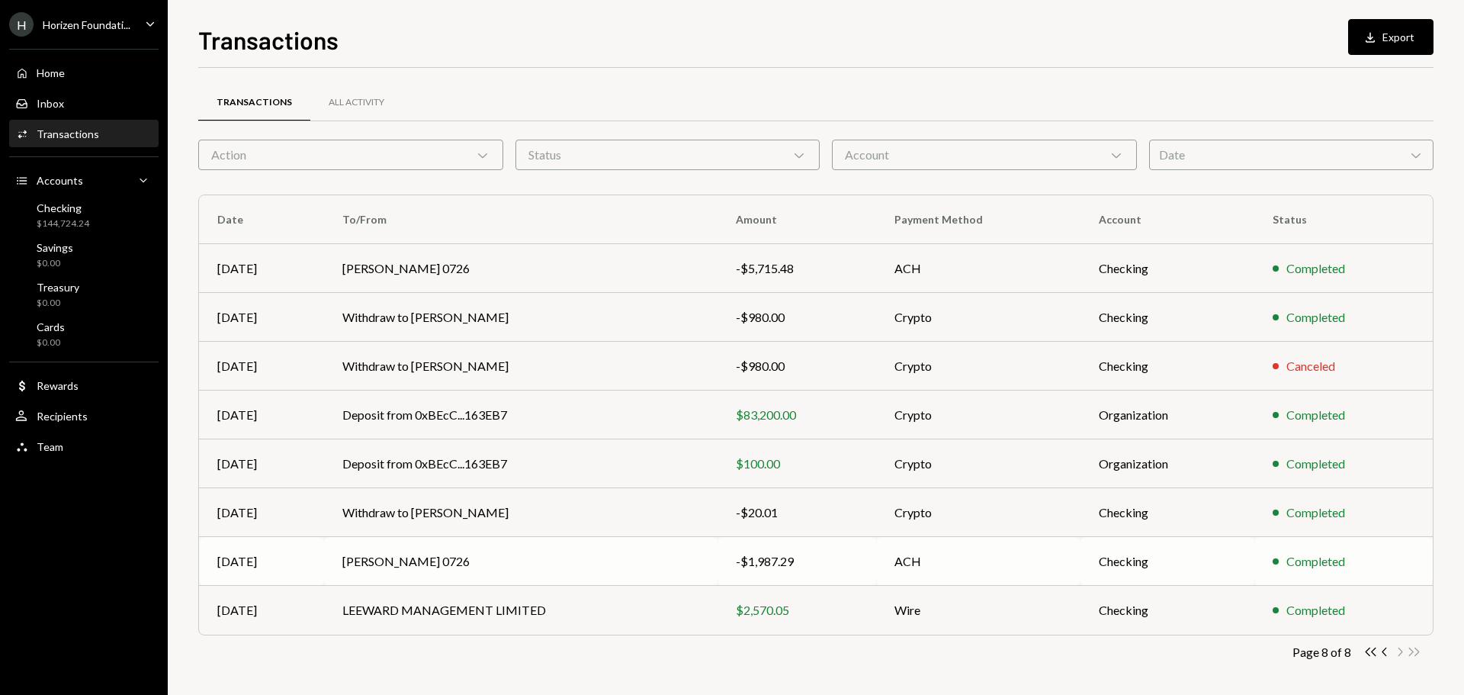
scroll to position [4, 0]
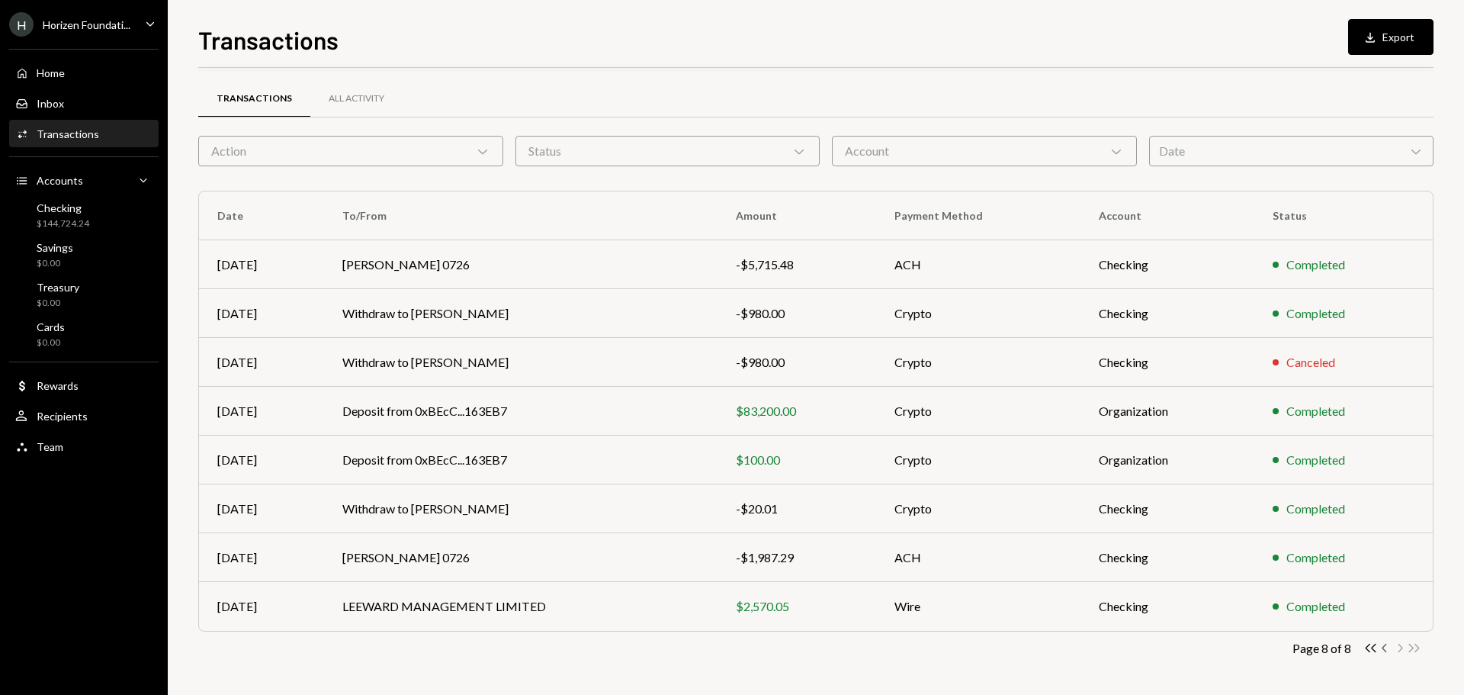
click at [1383, 648] on icon "button" at bounding box center [1384, 648] width 5 height 8
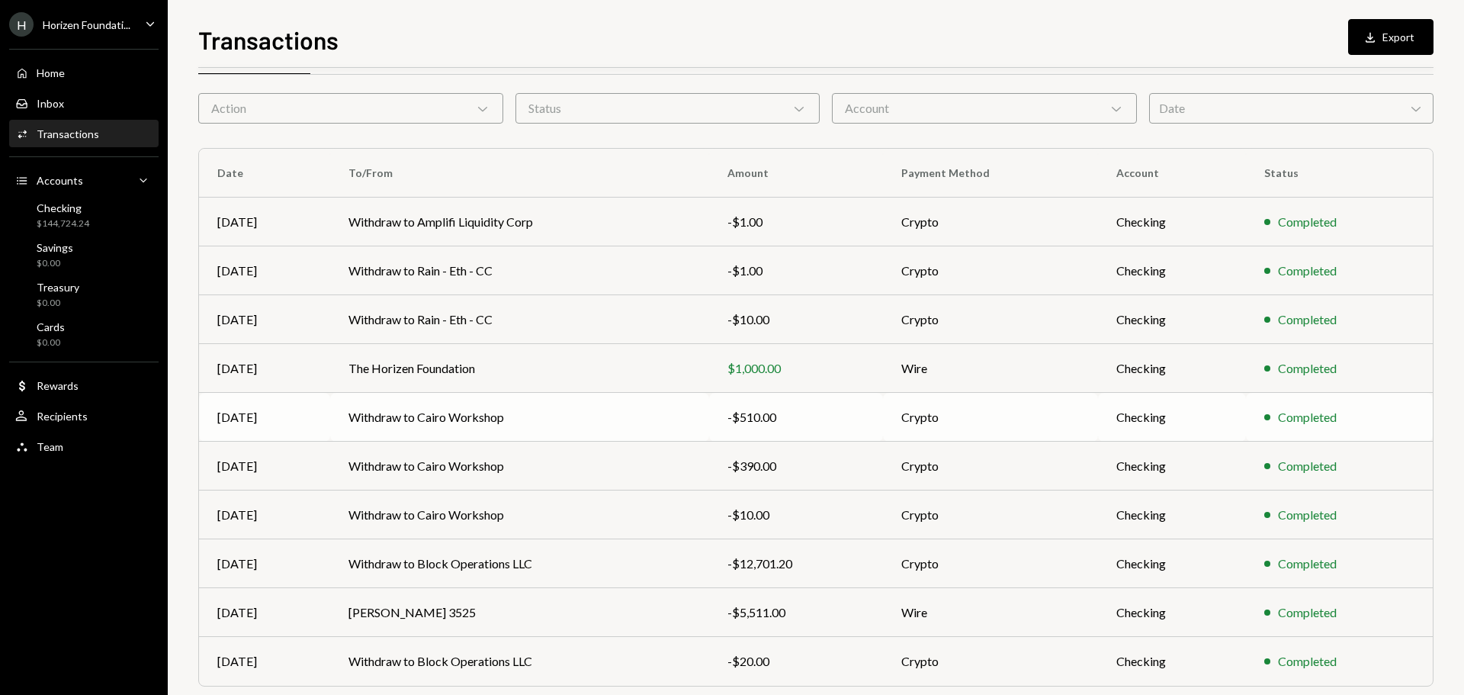
scroll to position [0, 0]
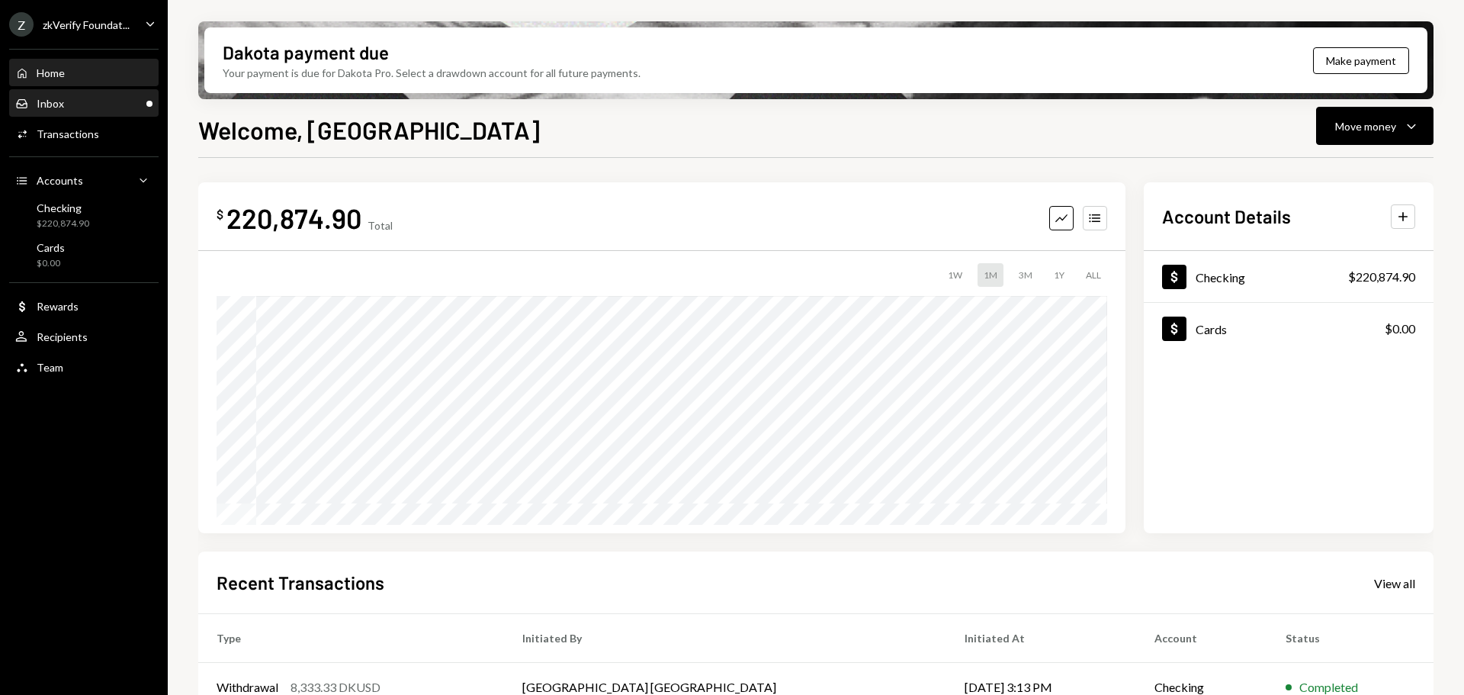
click at [96, 101] on div "Inbox Inbox" at bounding box center [83, 104] width 137 height 14
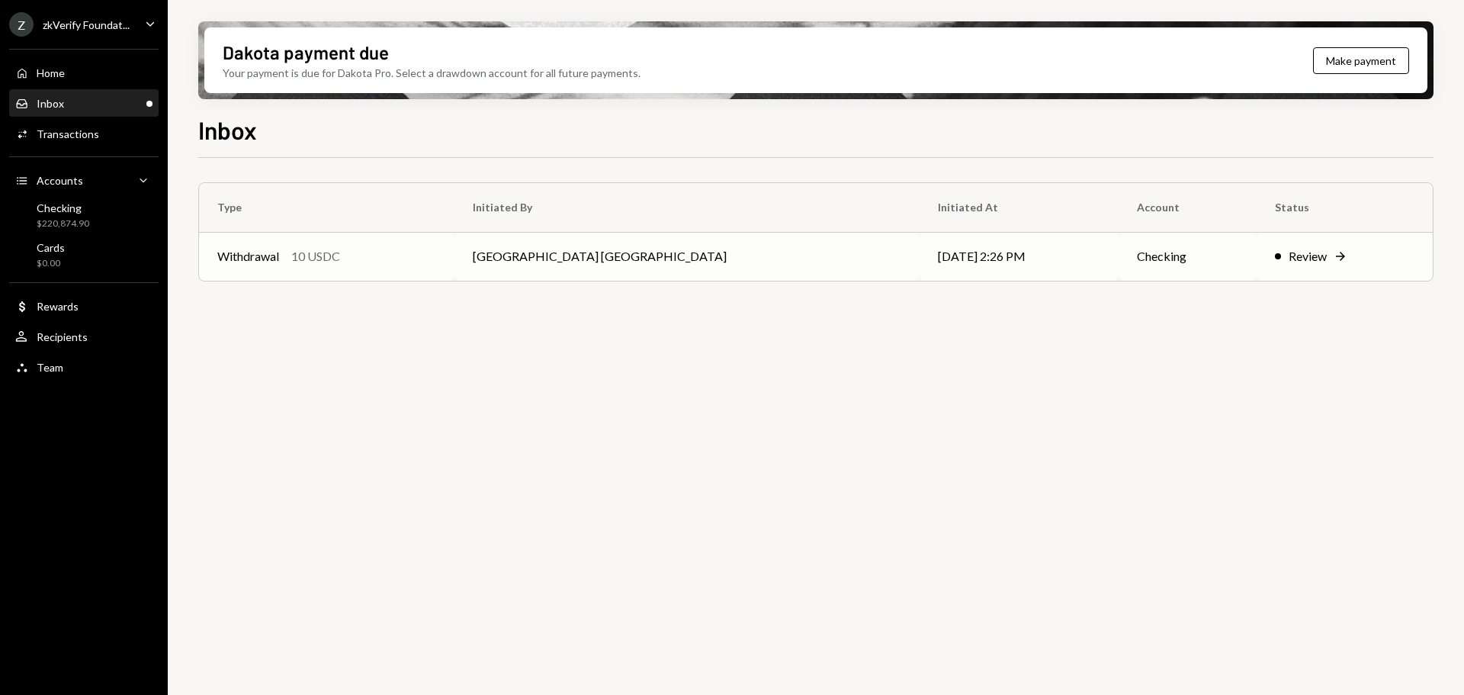
click at [374, 253] on div "Withdrawal 10 USDC" at bounding box center [326, 256] width 219 height 18
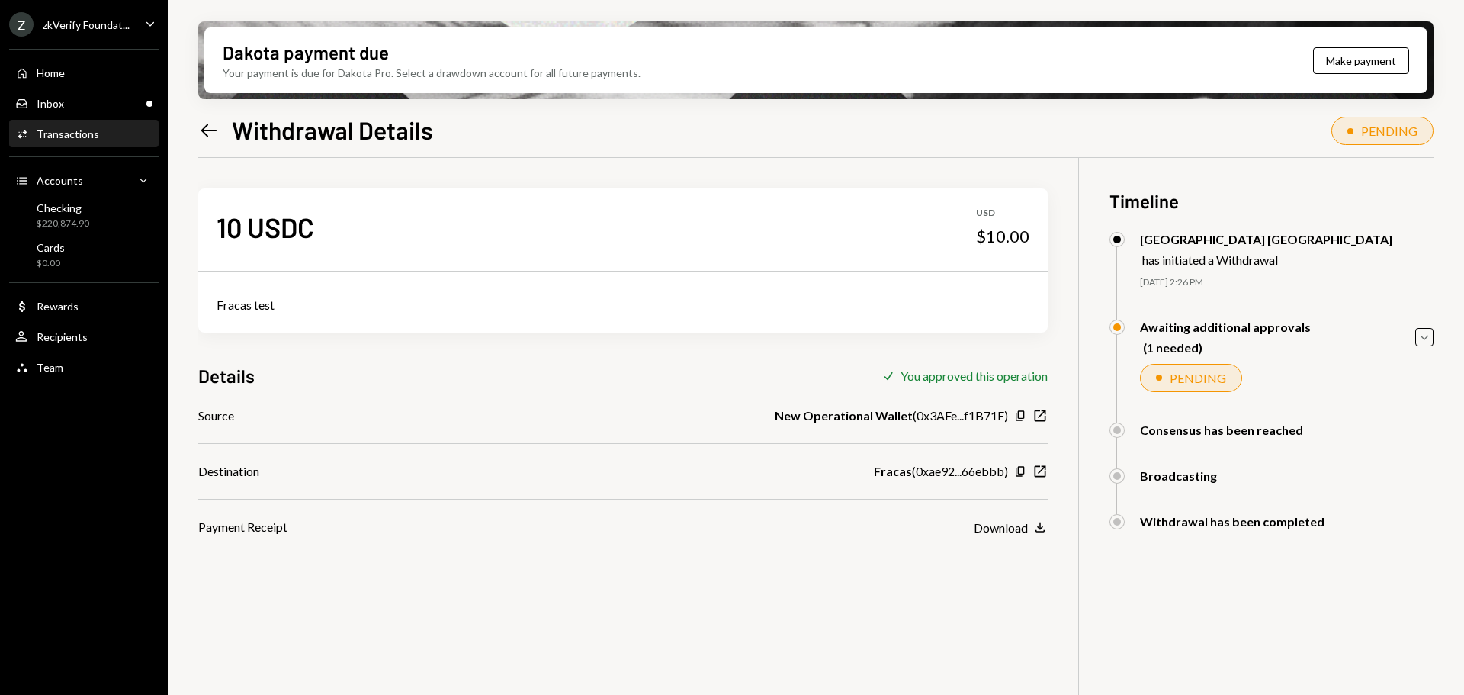
click at [206, 128] on icon "Left Arrow" at bounding box center [208, 130] width 21 height 21
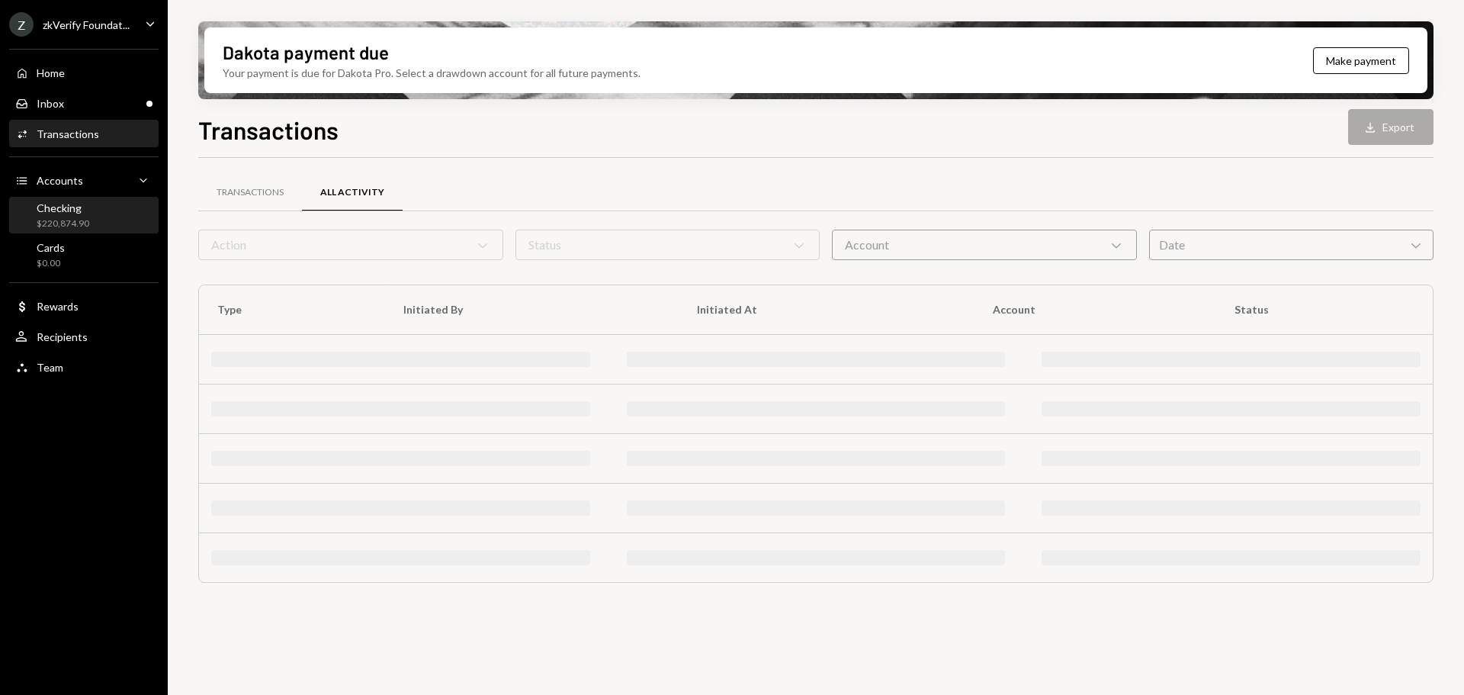
click at [96, 212] on div "Checking $220,874.90" at bounding box center [83, 215] width 137 height 29
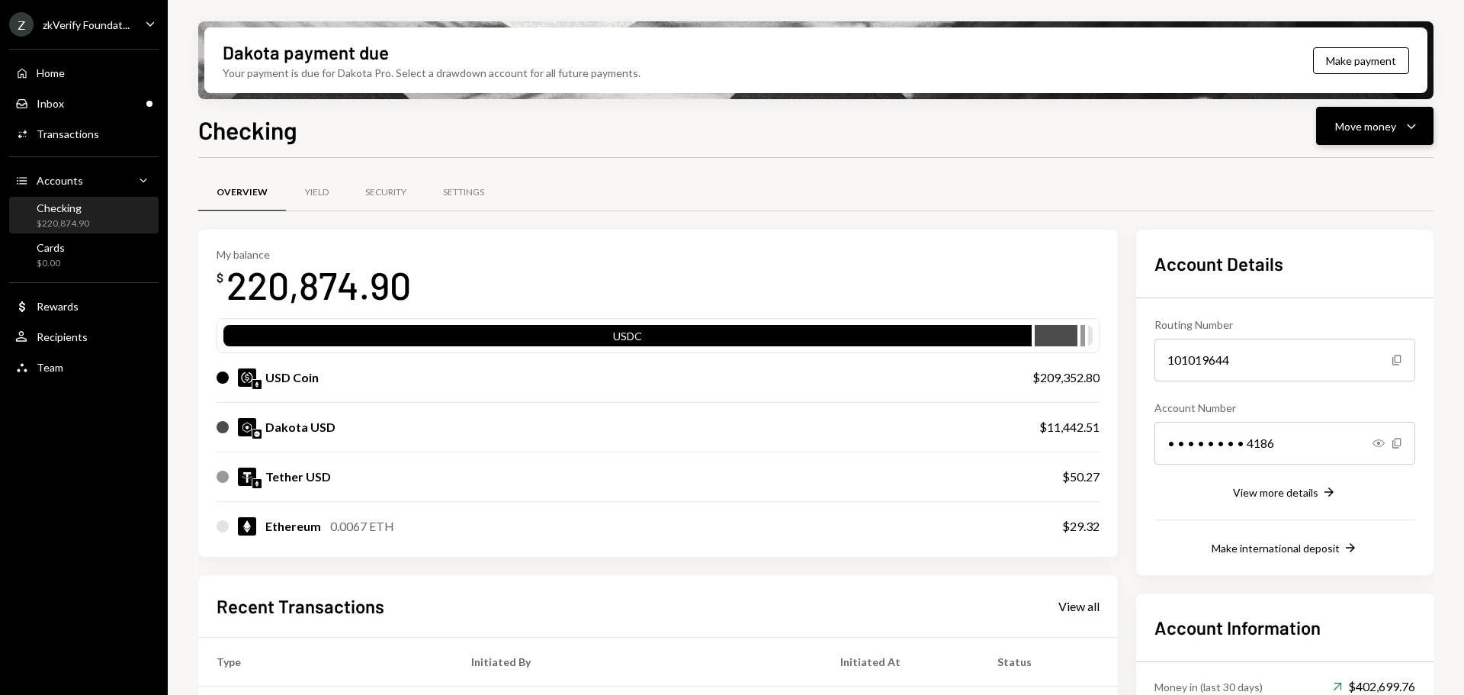
click at [1363, 120] on div "Move money" at bounding box center [1365, 126] width 61 height 16
click at [1350, 154] on div "Withdraw Send Convert Transfer Deposit Deposit Swap Swap stablecoins" at bounding box center [1351, 230] width 165 height 162
click at [1344, 169] on div "Send" at bounding box center [1362, 172] width 111 height 16
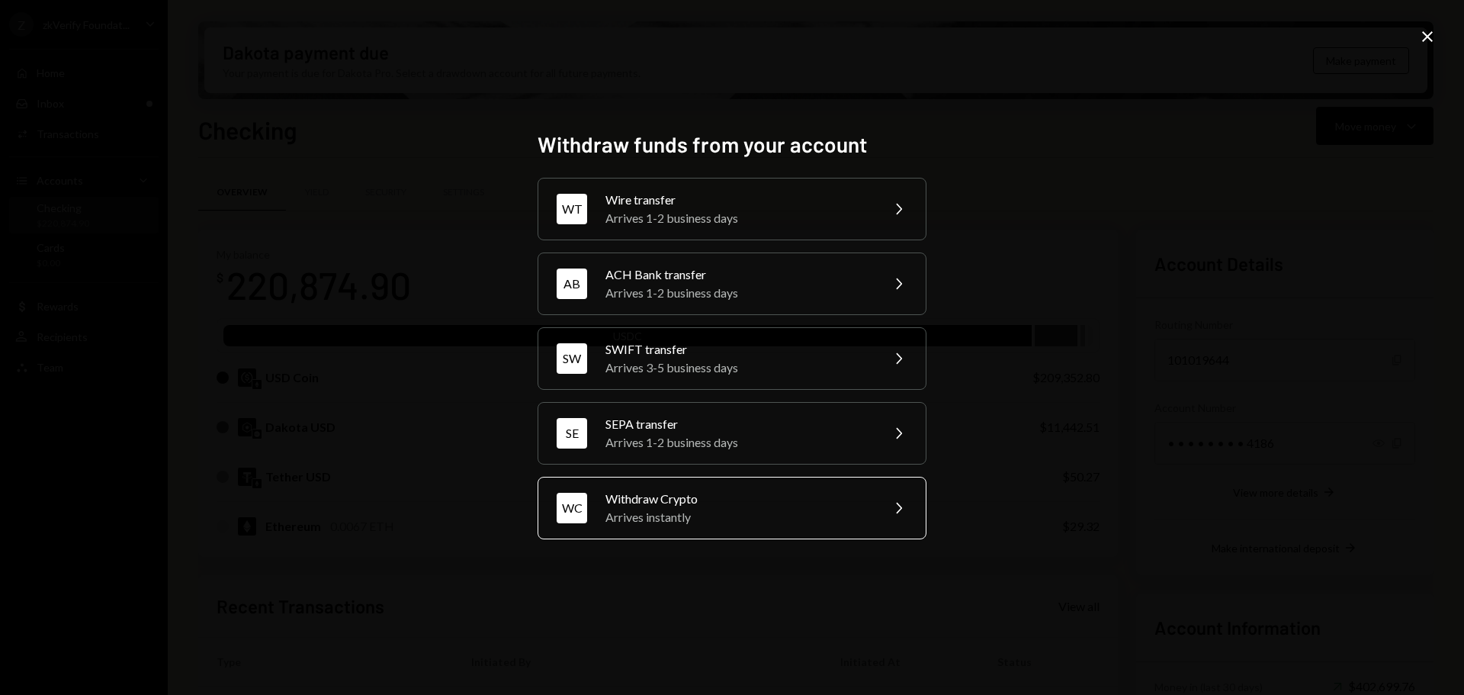
click at [626, 519] on div "Arrives instantly" at bounding box center [737, 517] width 265 height 18
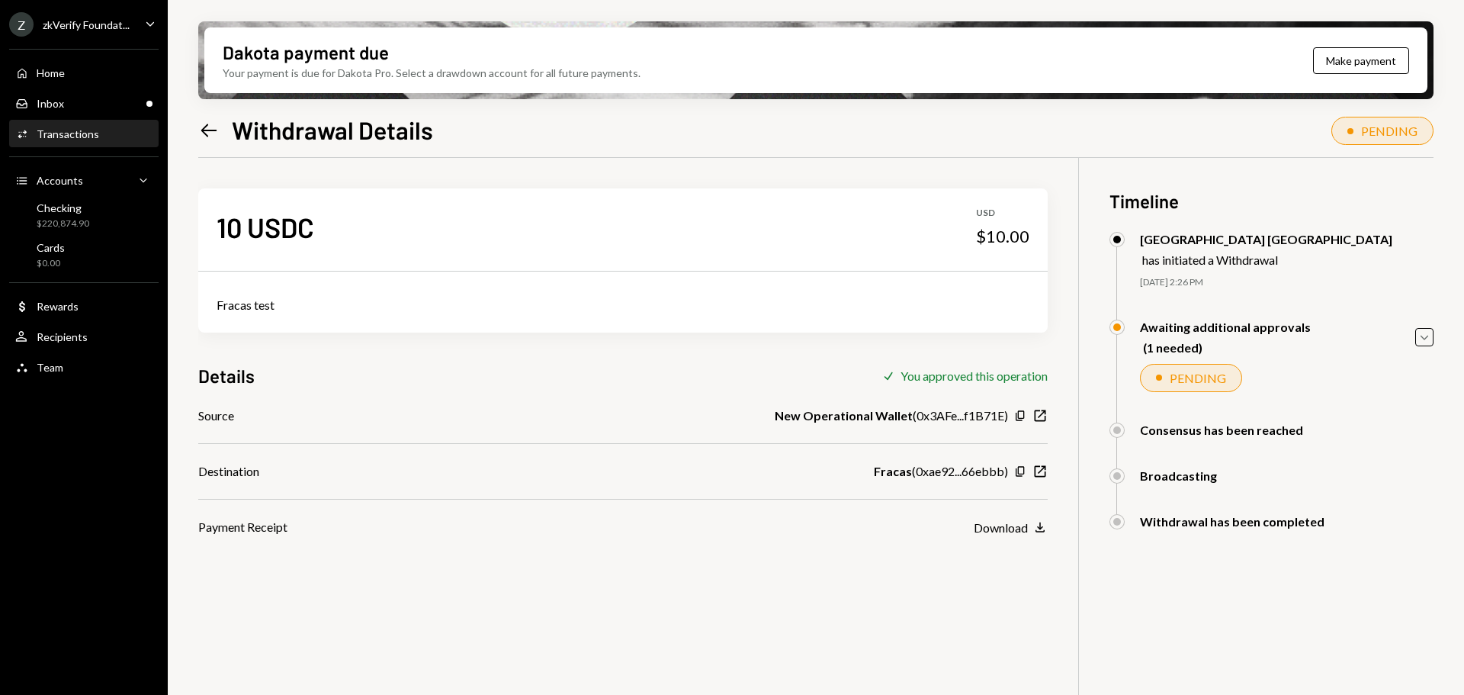
click at [207, 126] on icon "Left Arrow" at bounding box center [208, 130] width 21 height 21
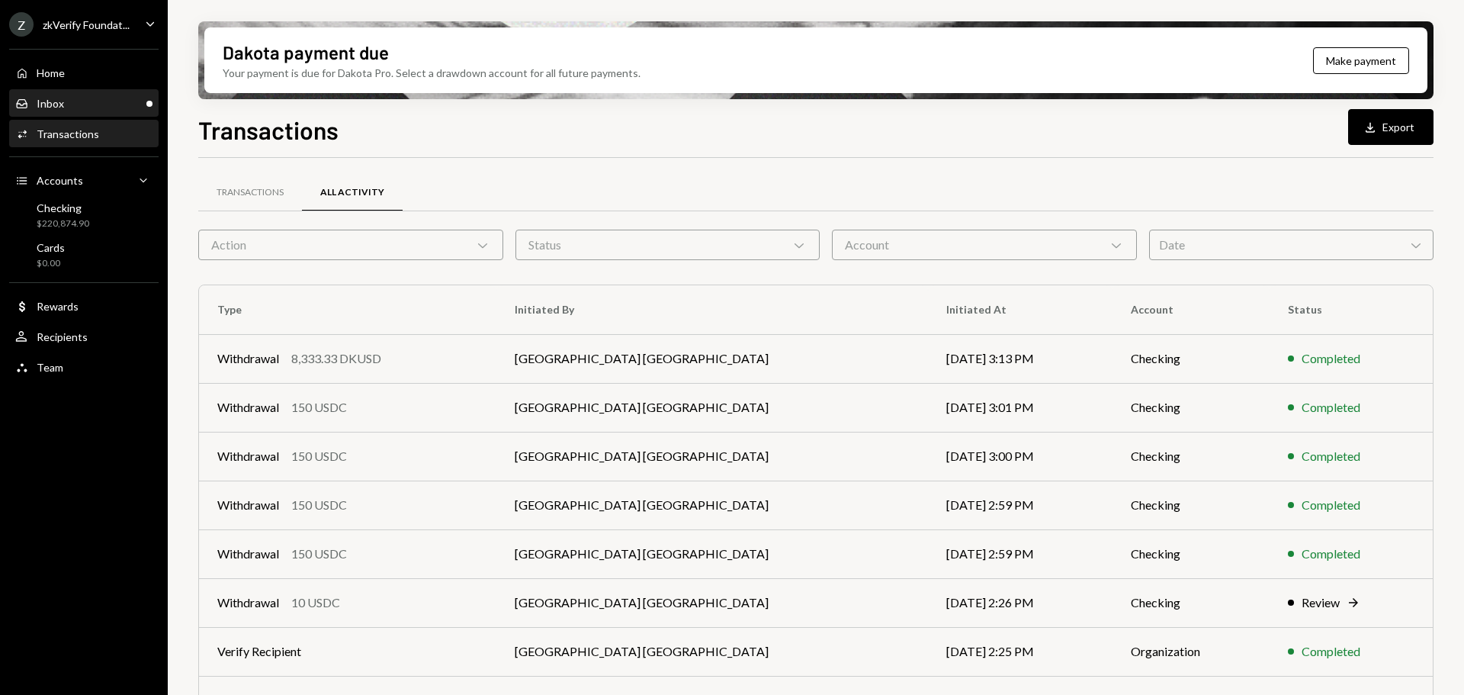
click at [88, 104] on div "Inbox Inbox" at bounding box center [83, 104] width 137 height 14
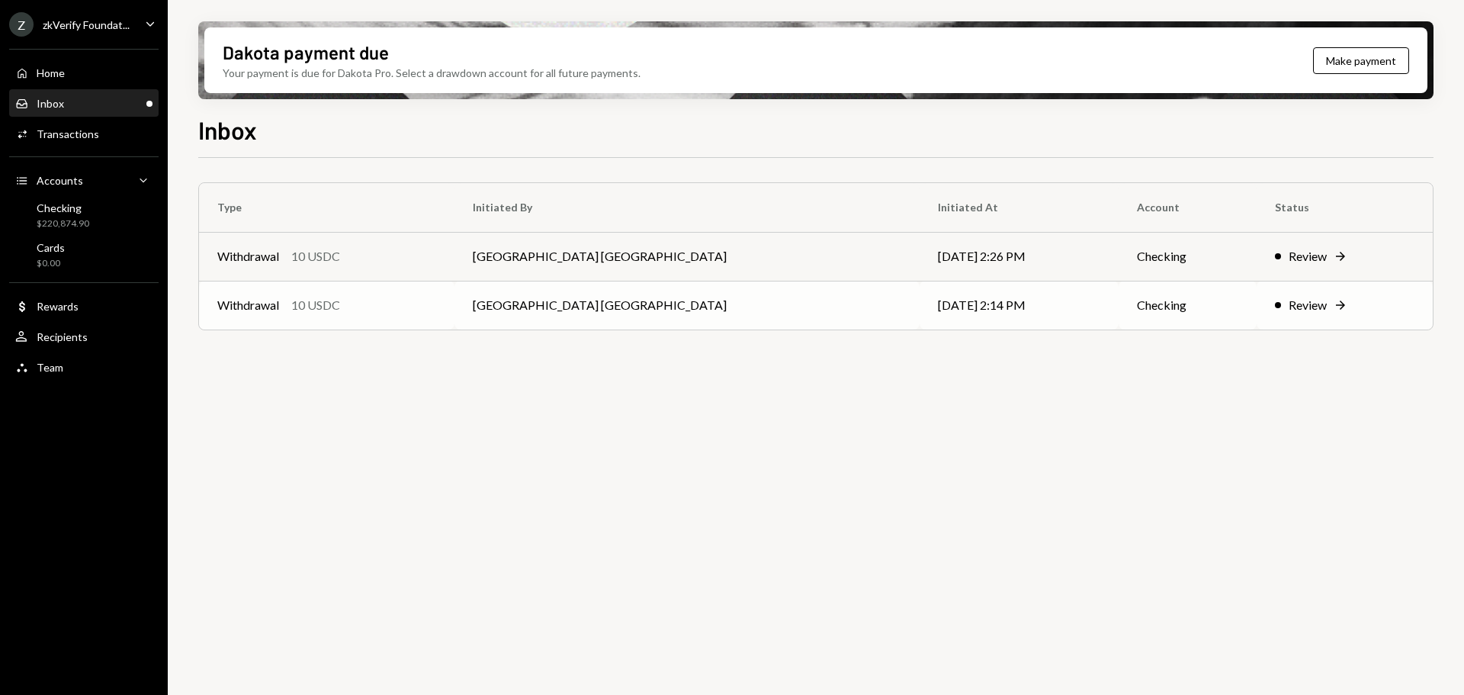
click at [326, 310] on div "10 USDC" at bounding box center [315, 305] width 49 height 18
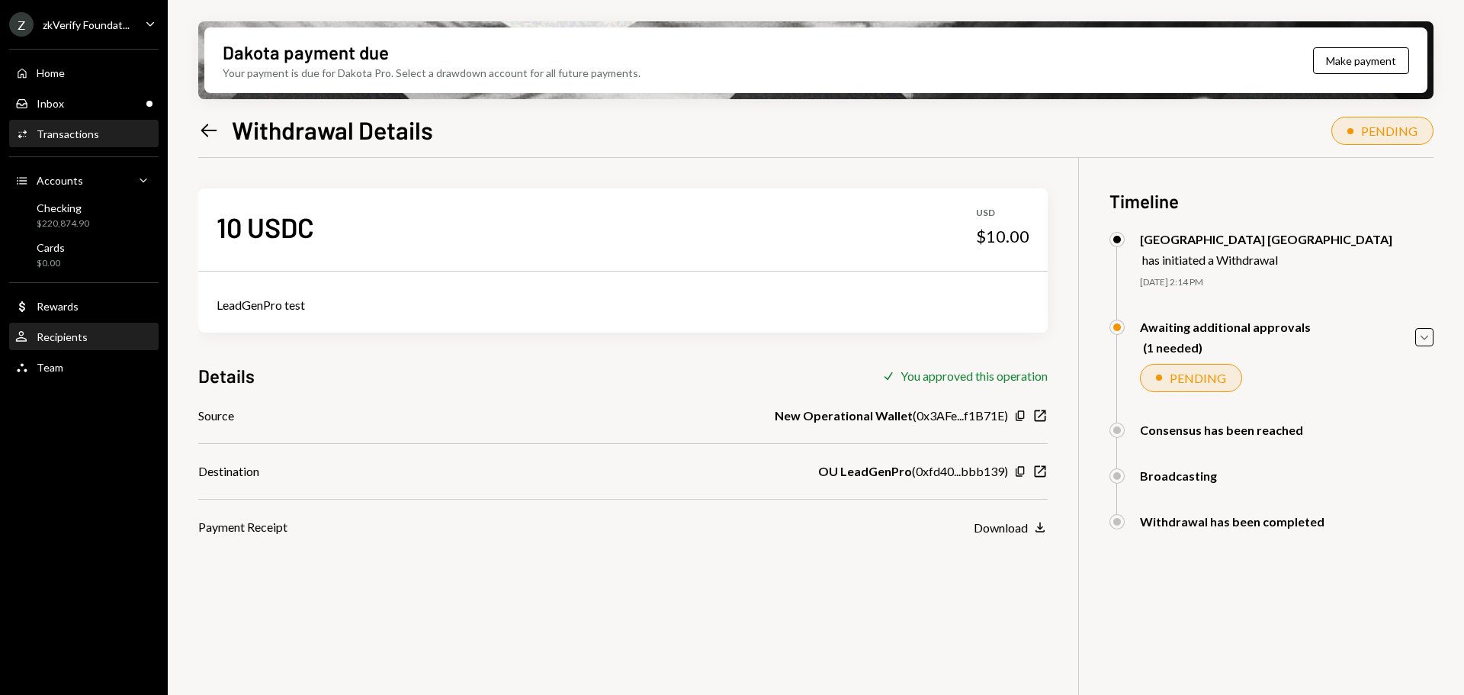
click at [85, 341] on div "Recipients" at bounding box center [62, 336] width 51 height 13
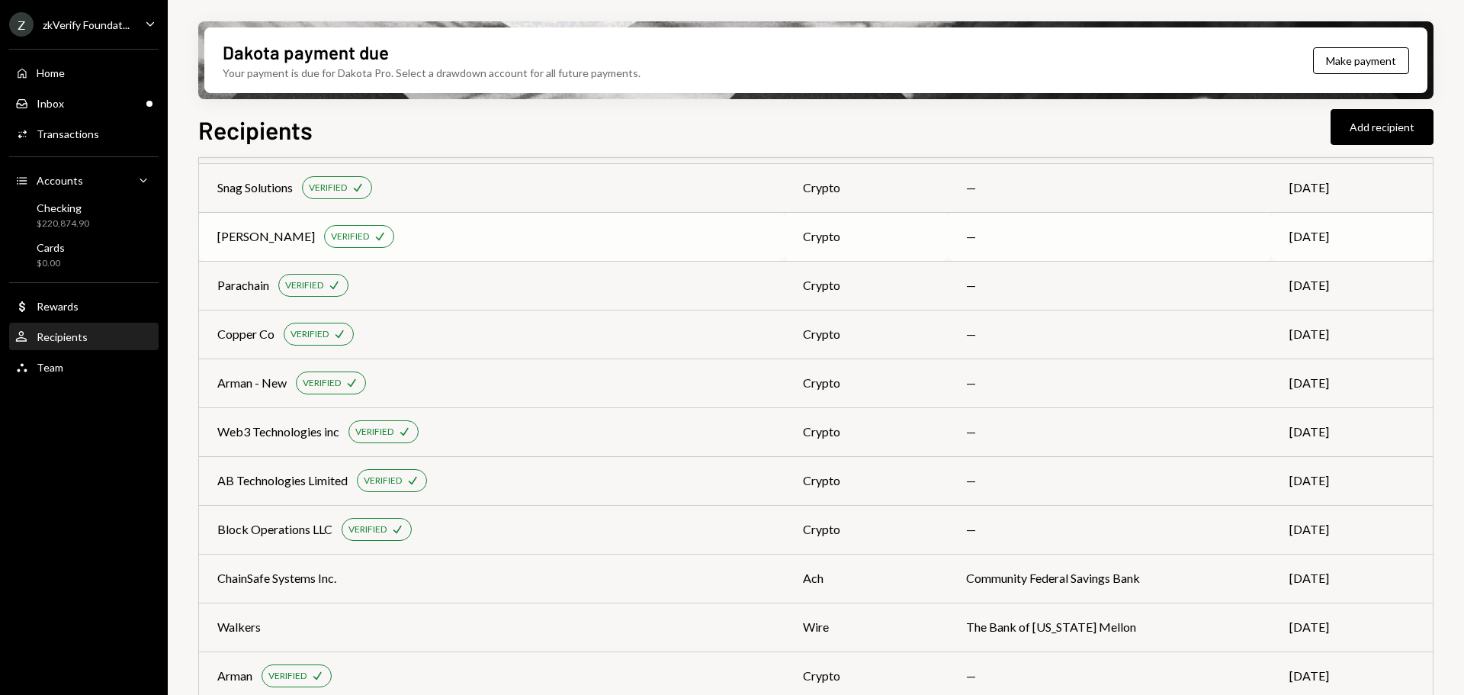
scroll to position [1296, 0]
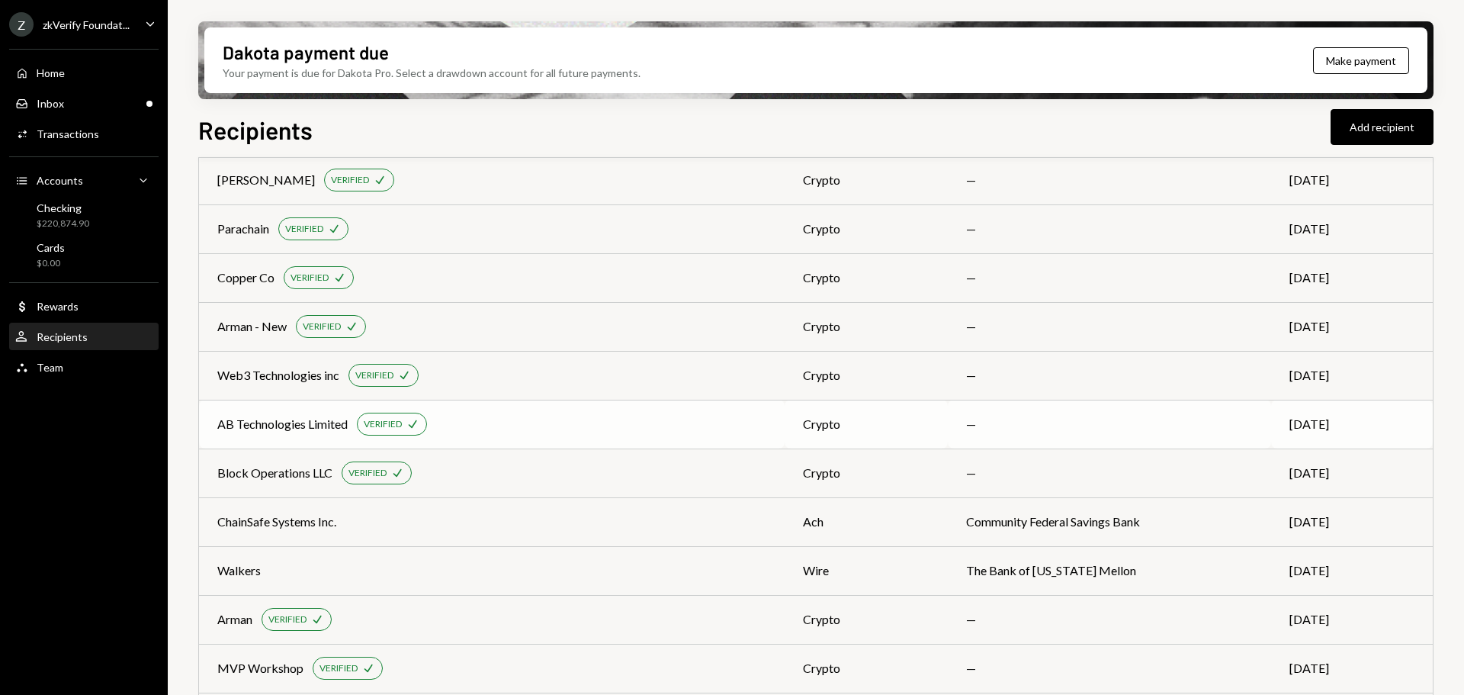
click at [301, 434] on div "AB Technologies Limited VERIFIED Check" at bounding box center [491, 424] width 549 height 23
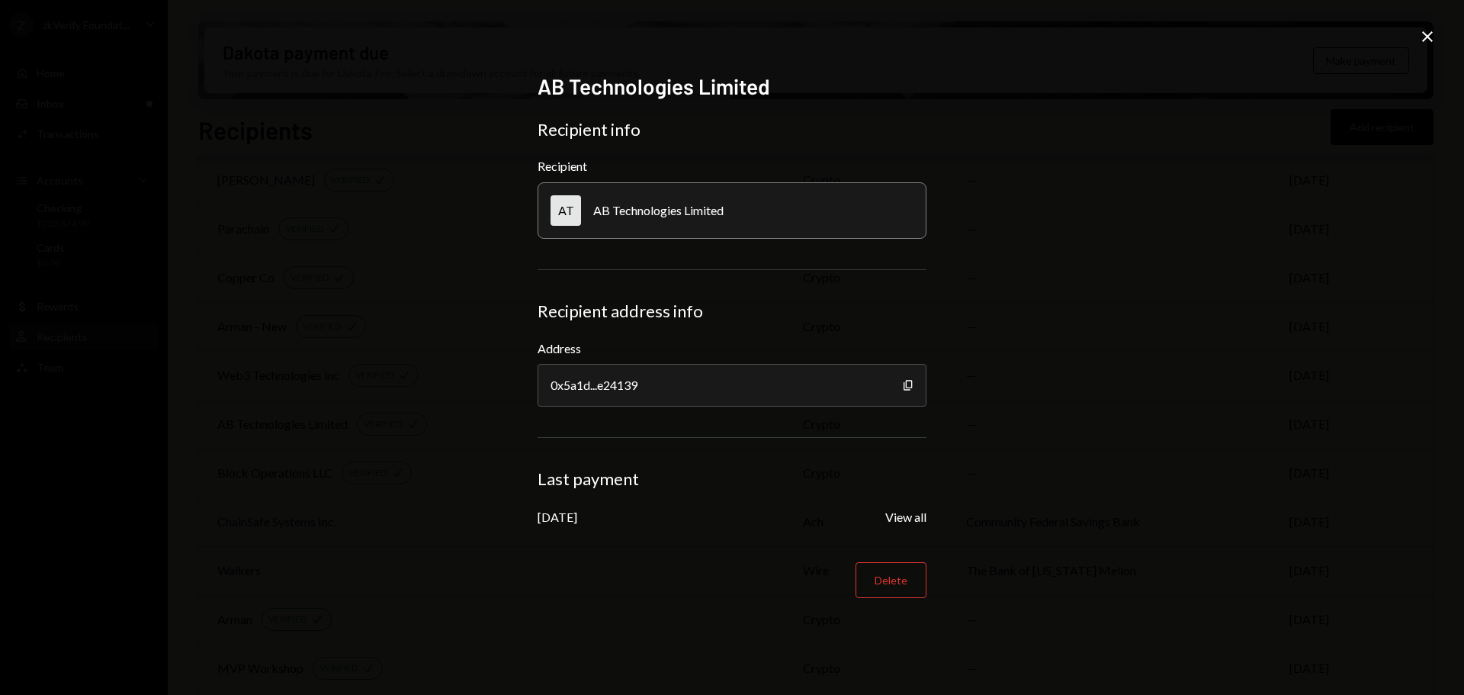
click at [1436, 39] on icon "Close" at bounding box center [1427, 36] width 18 height 18
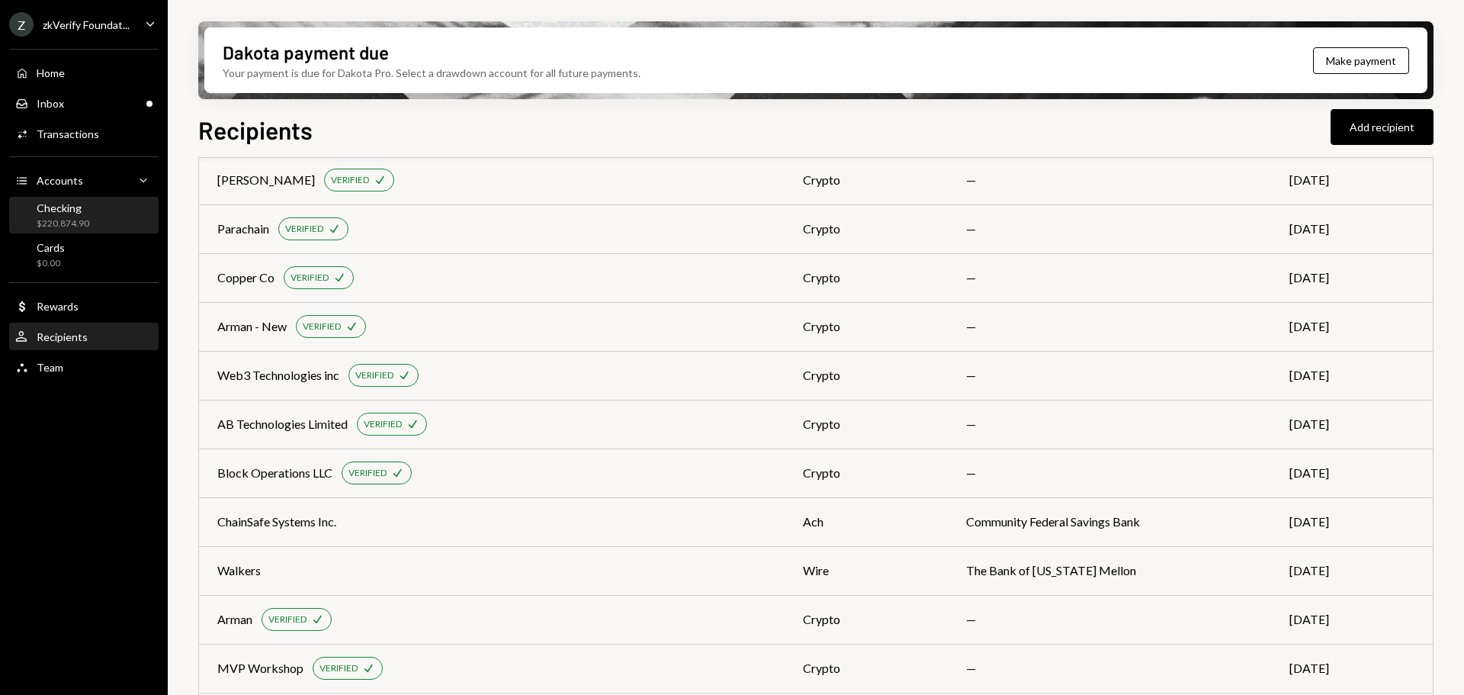
click at [72, 215] on div "Checking $220,874.90" at bounding box center [63, 215] width 53 height 29
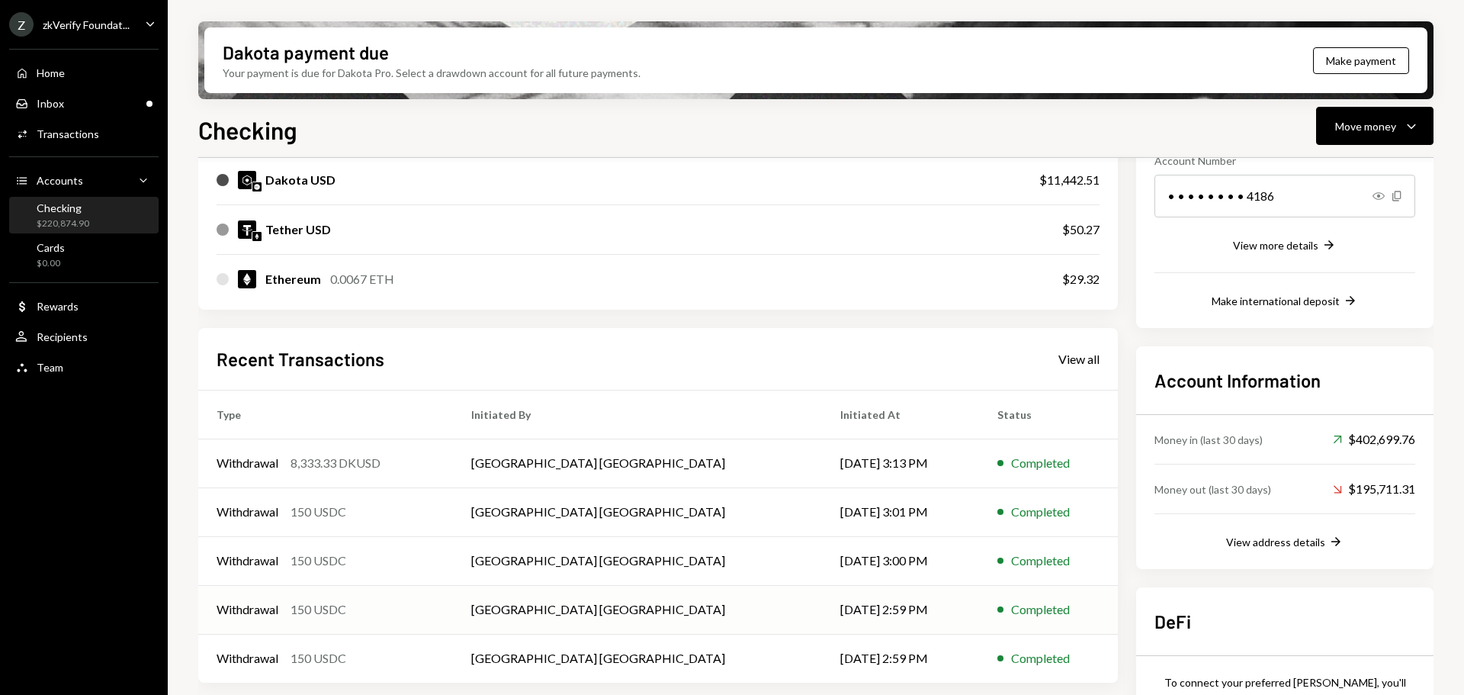
scroll to position [341, 0]
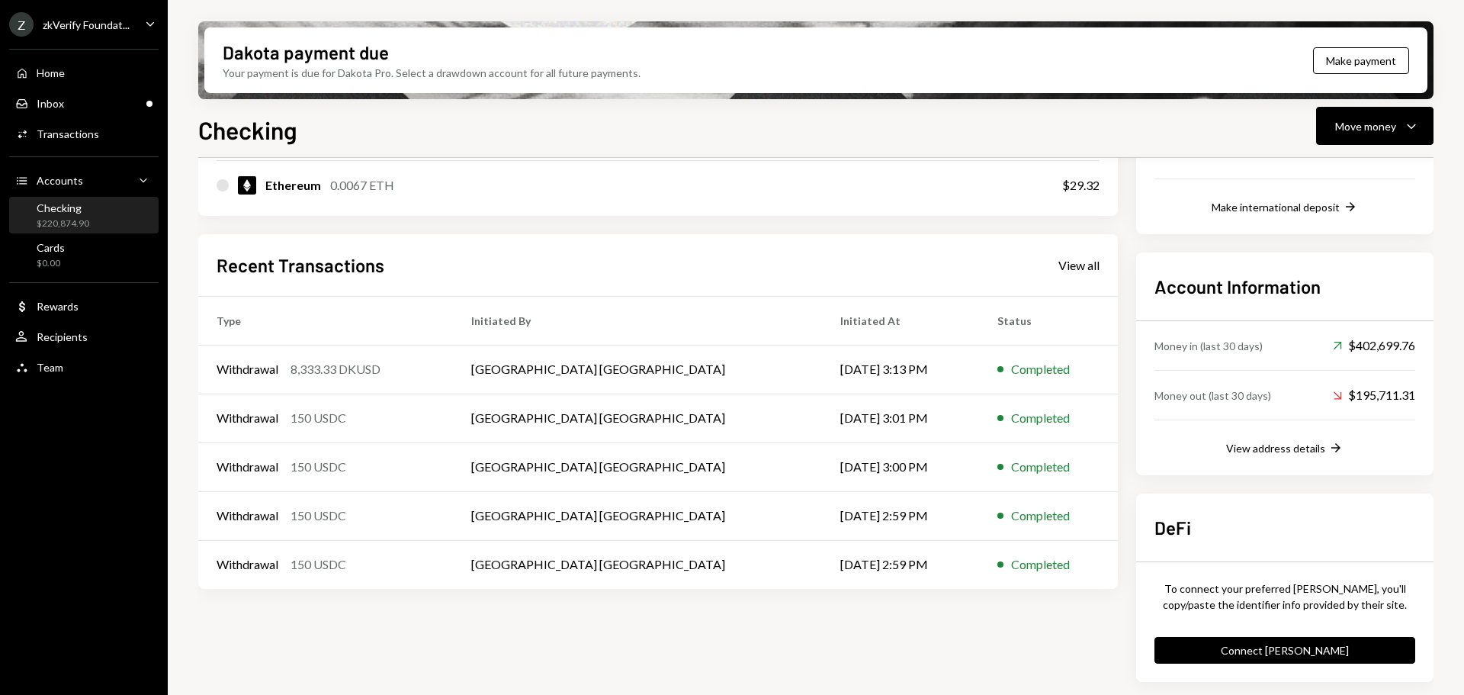
click at [1080, 274] on div "Recent Transactions View all" at bounding box center [658, 264] width 883 height 25
click at [1082, 266] on div "View all" at bounding box center [1078, 265] width 41 height 15
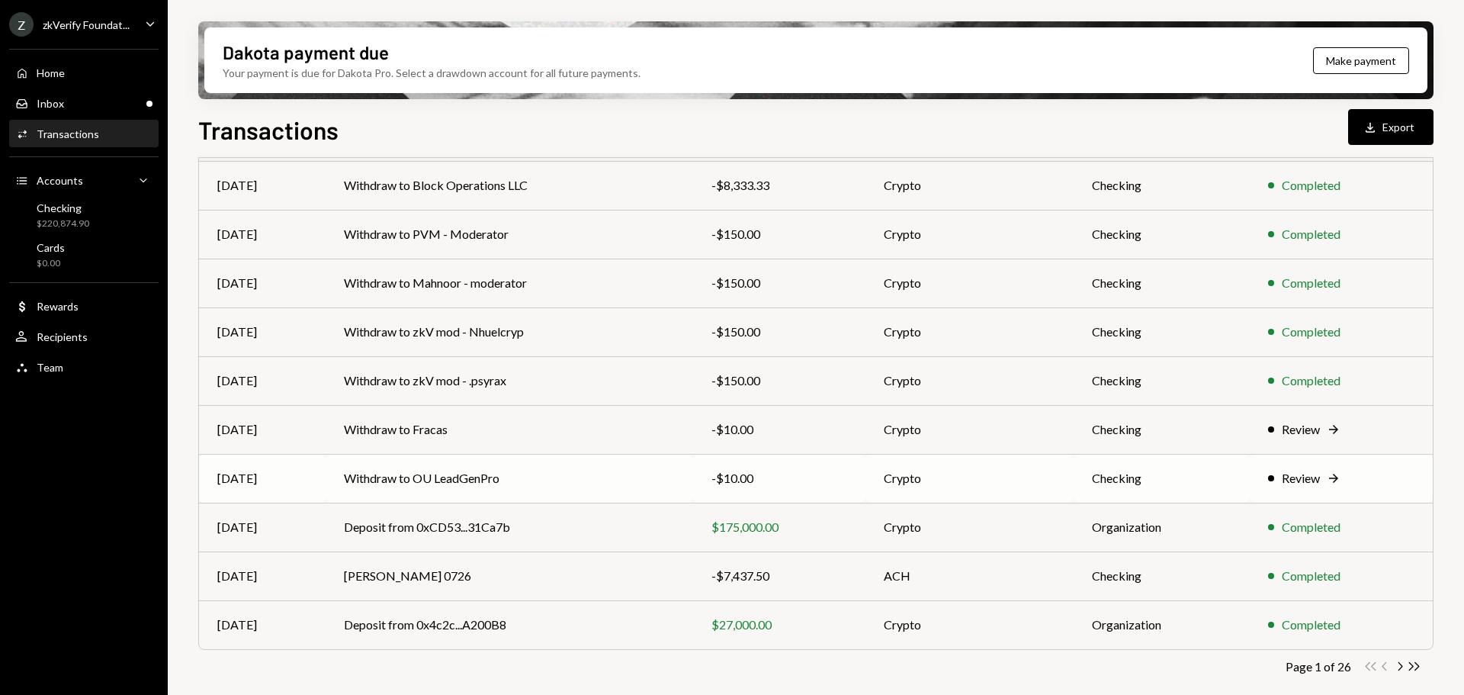
scroll to position [174, 0]
click at [1397, 664] on icon "Chevron Right" at bounding box center [1399, 665] width 14 height 14
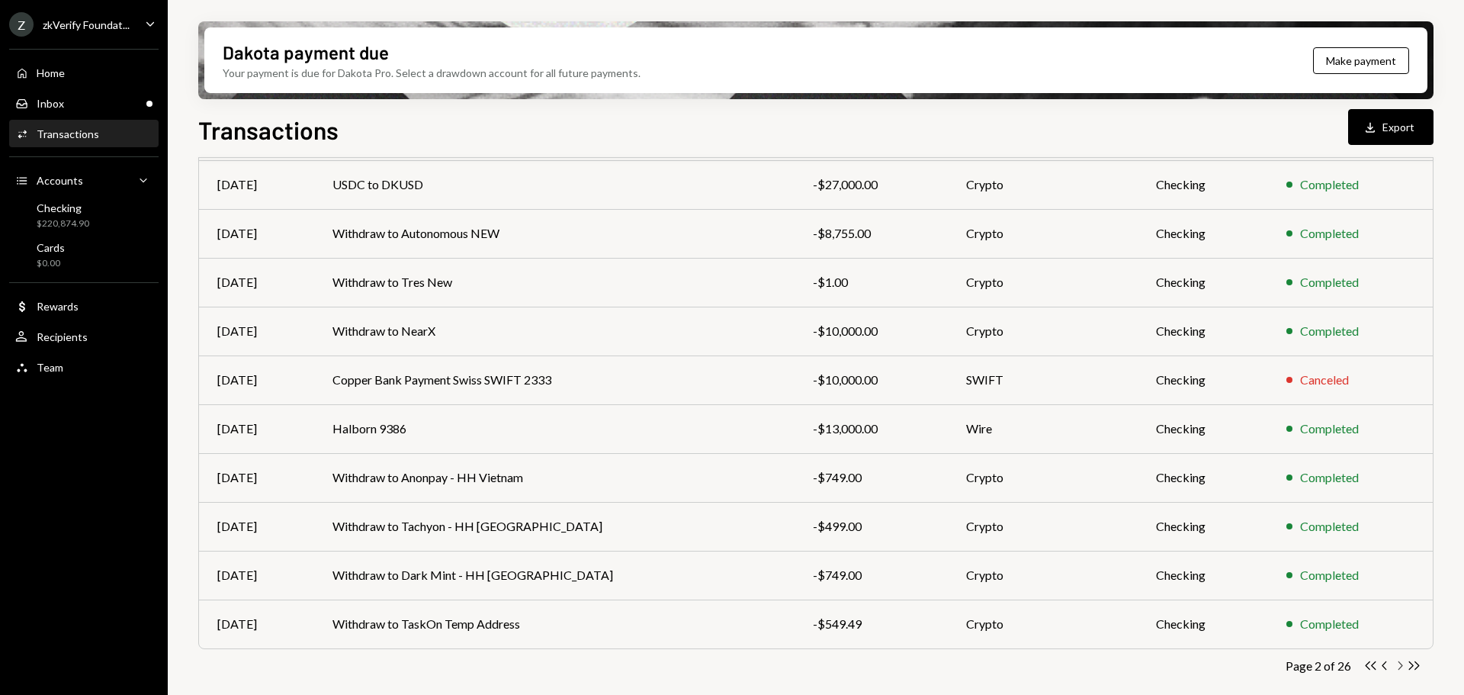
click at [1396, 665] on icon "Chevron Right" at bounding box center [1399, 665] width 14 height 14
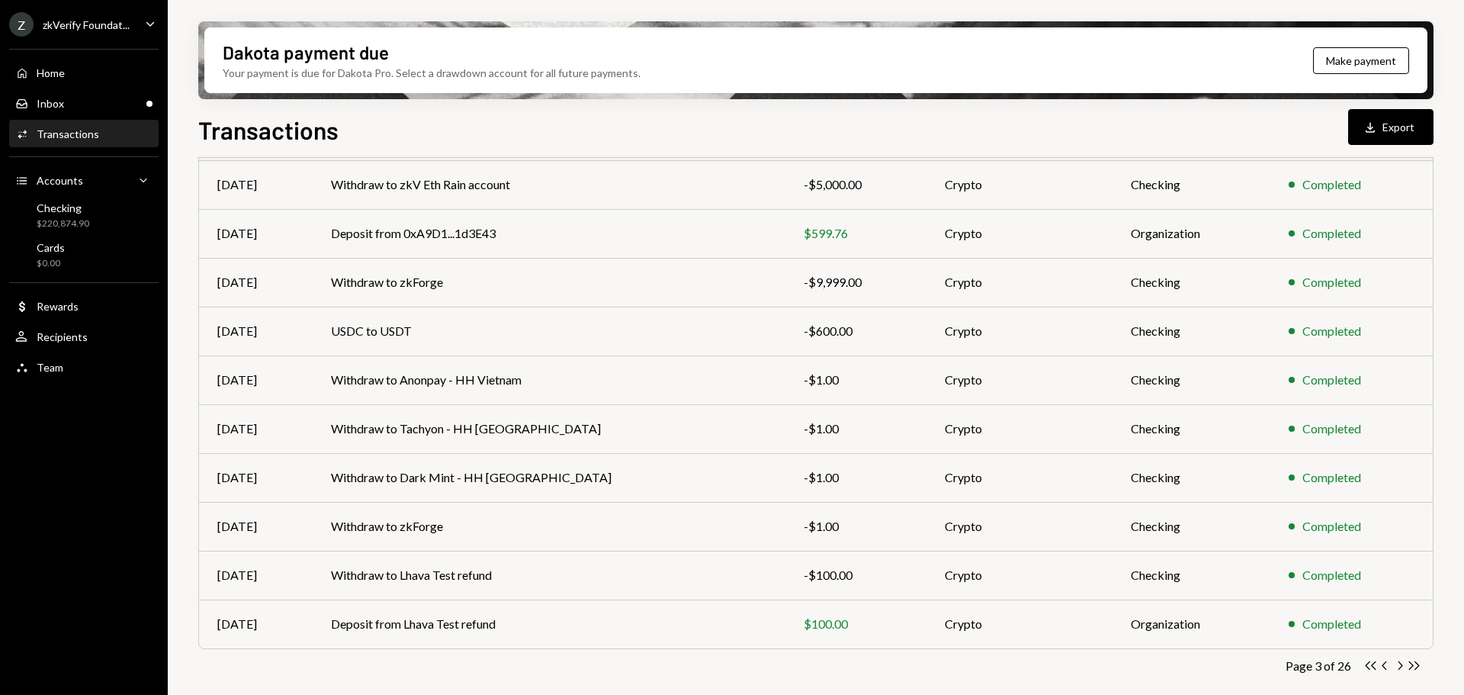
click at [1396, 665] on icon "Chevron Right" at bounding box center [1399, 665] width 14 height 14
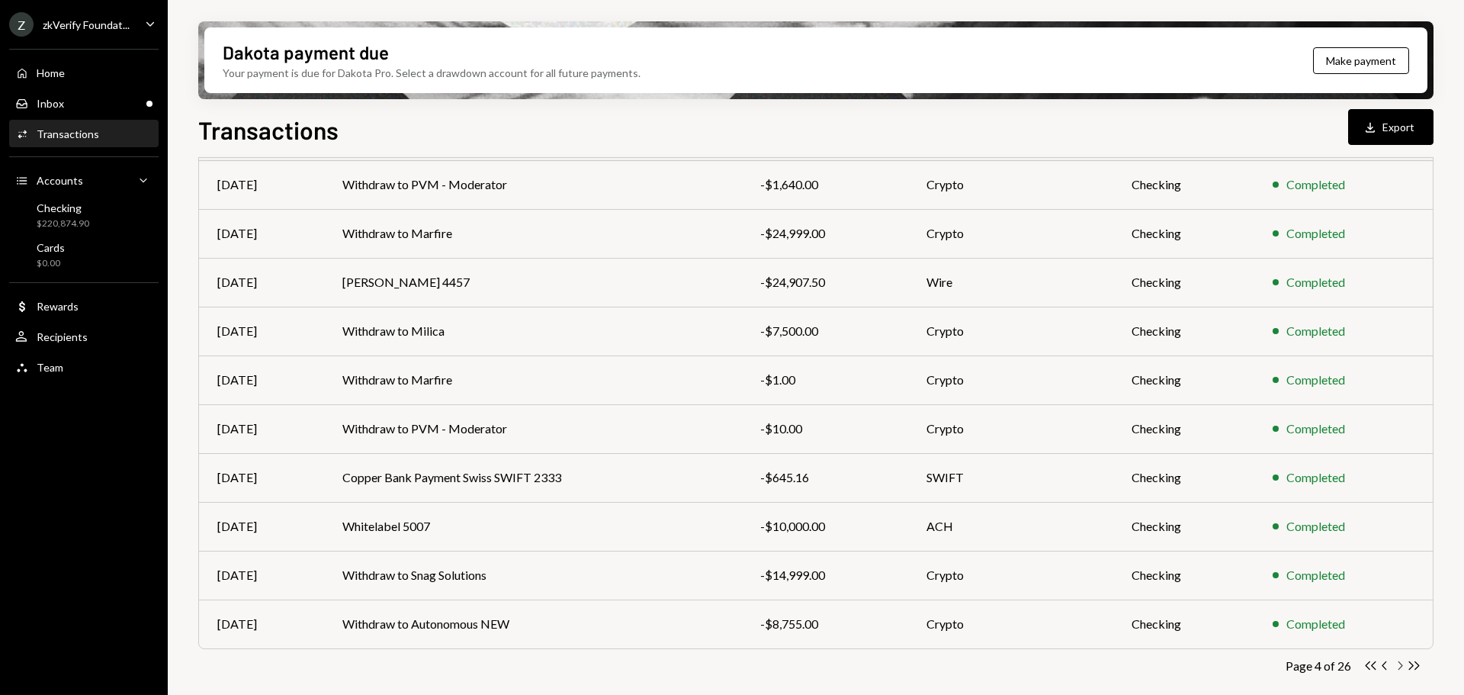
click at [1402, 665] on icon "button" at bounding box center [1401, 665] width 5 height 8
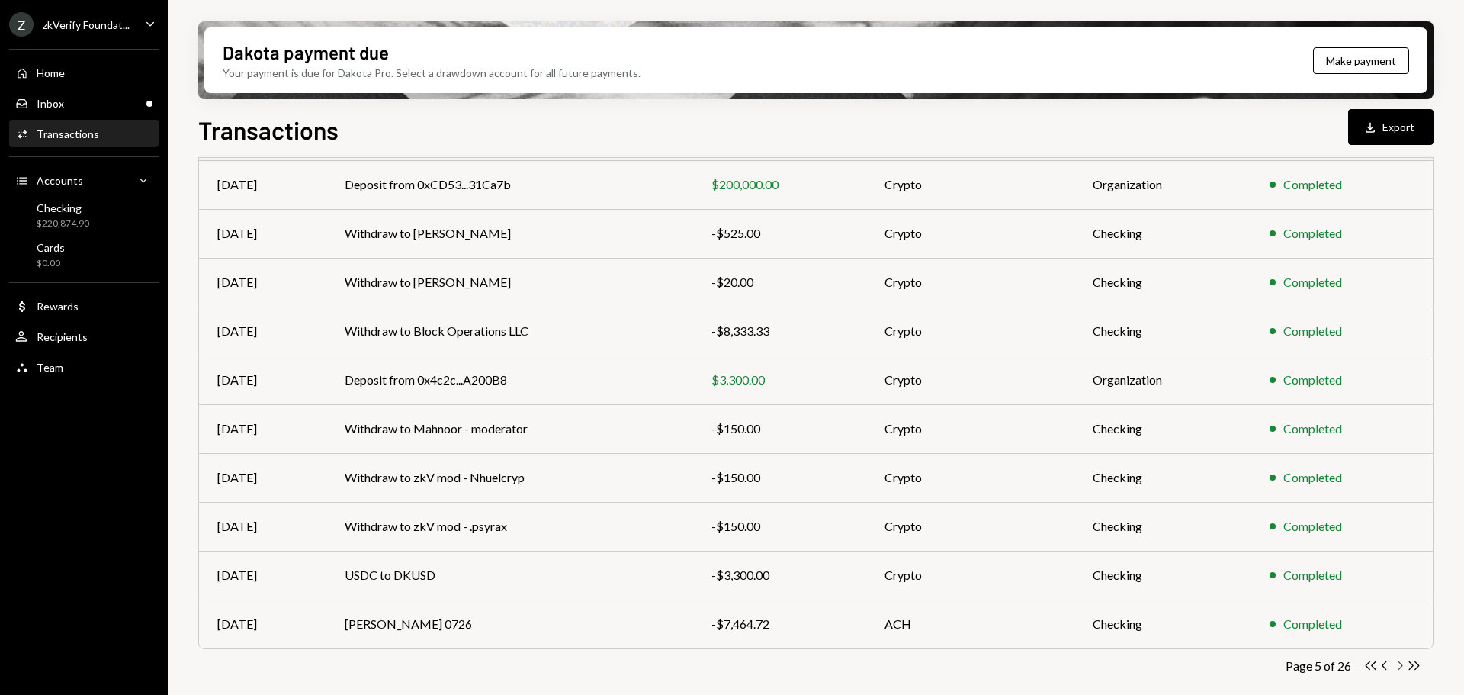
click at [1402, 663] on icon "Chevron Right" at bounding box center [1399, 665] width 14 height 14
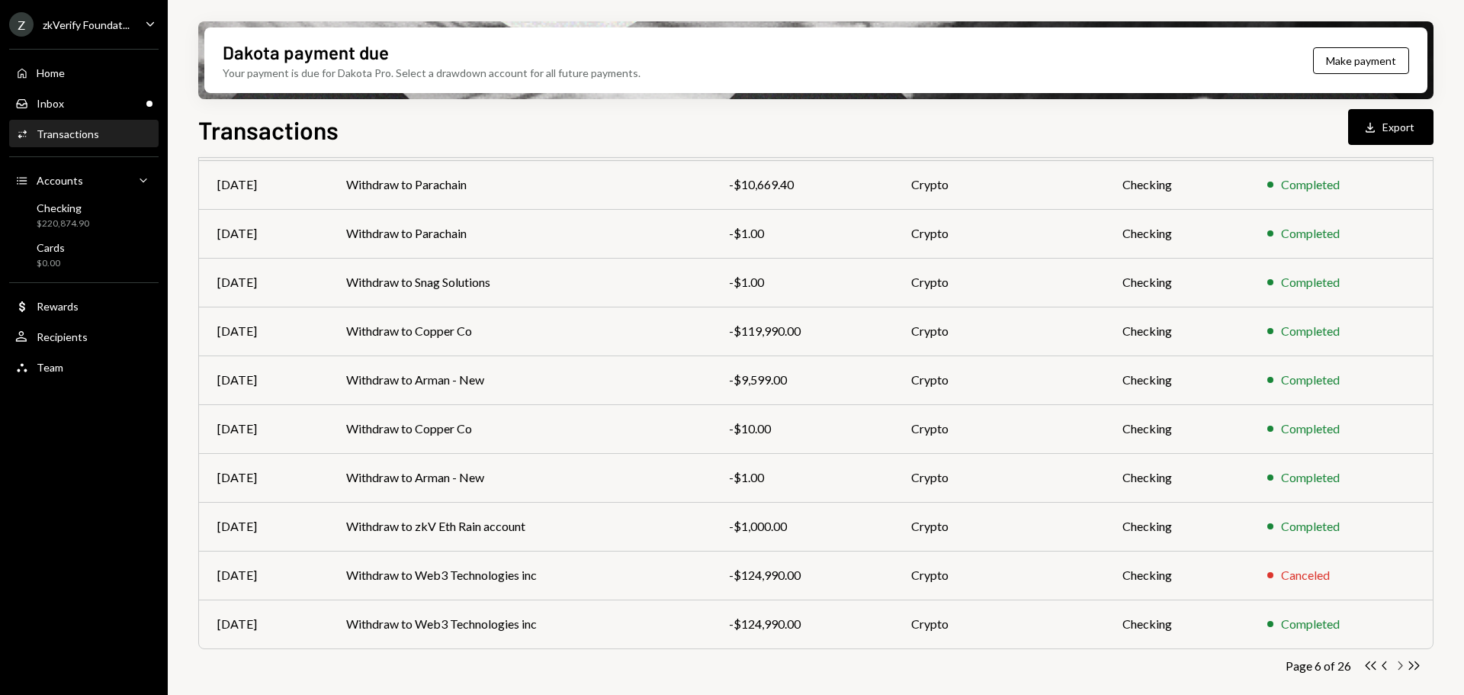
click at [1399, 663] on icon "Chevron Right" at bounding box center [1399, 665] width 14 height 14
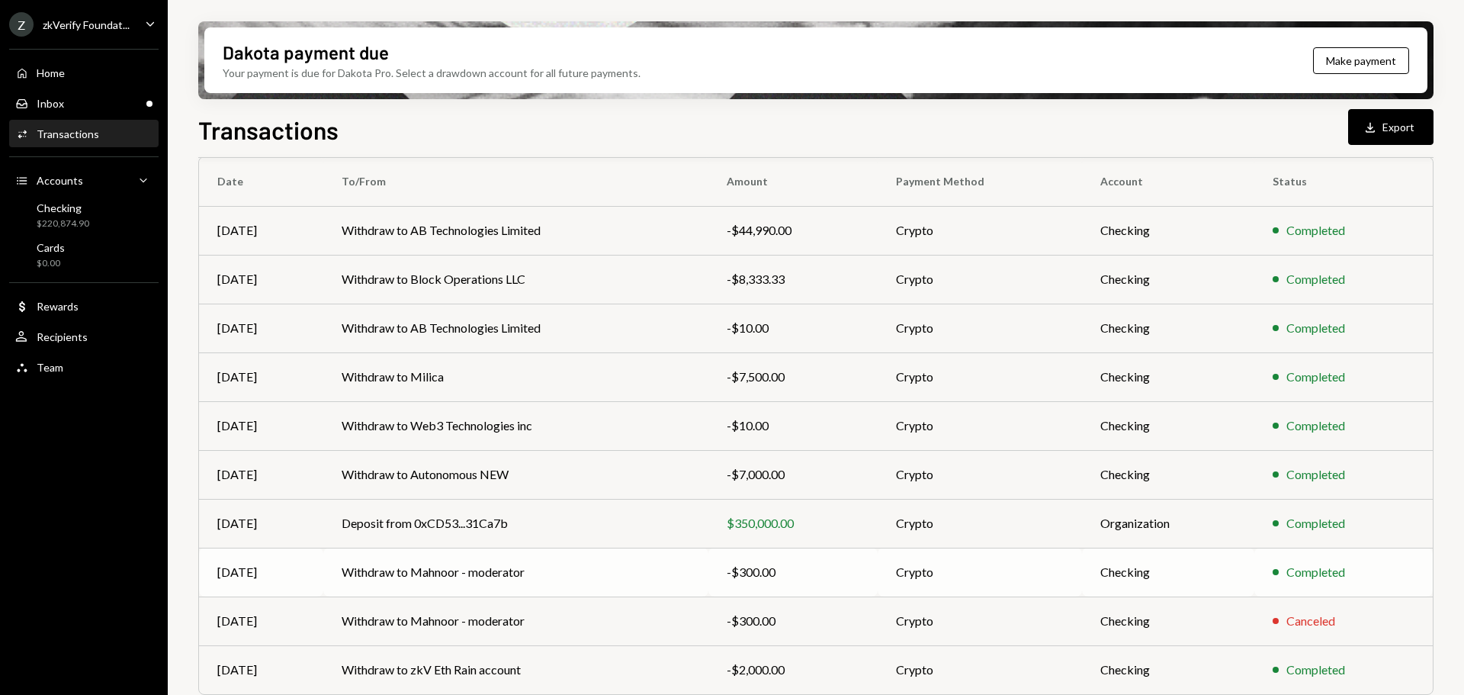
scroll to position [21, 0]
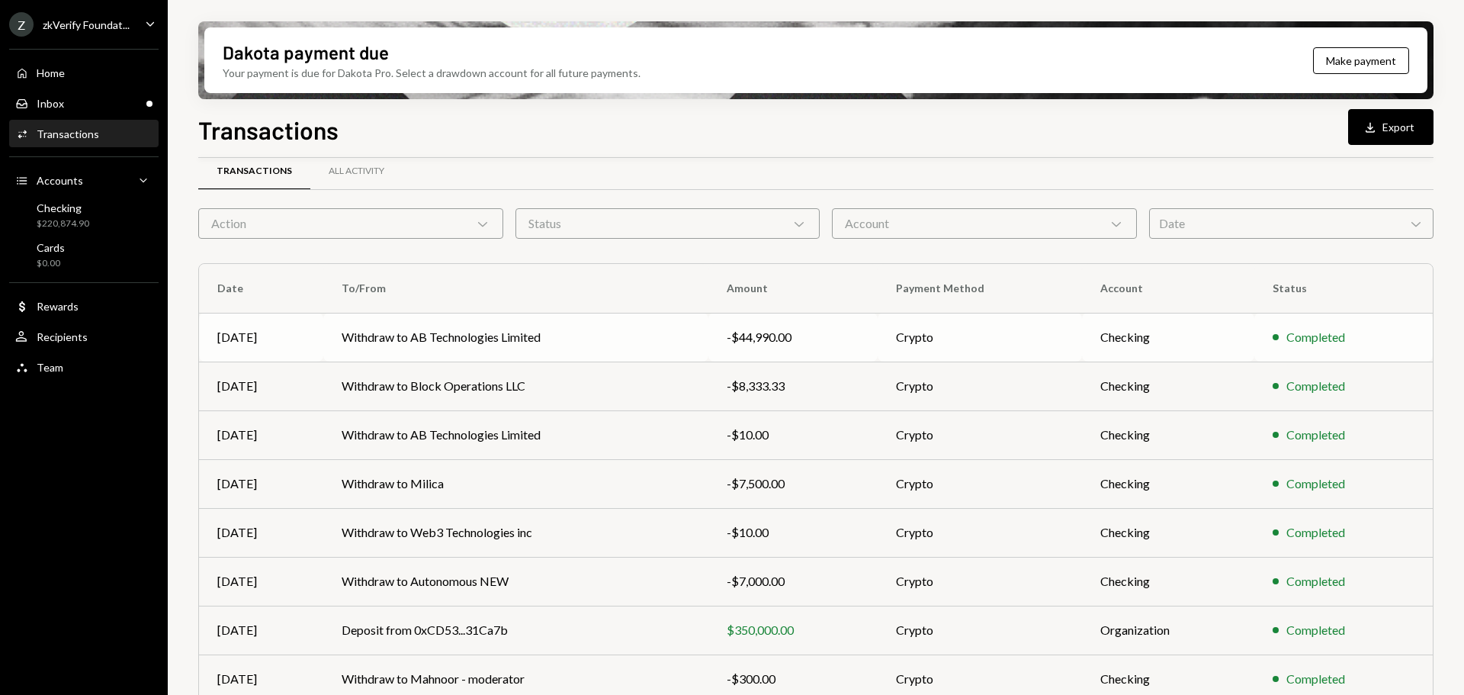
click at [727, 342] on div "-$44,990.00" at bounding box center [793, 337] width 133 height 18
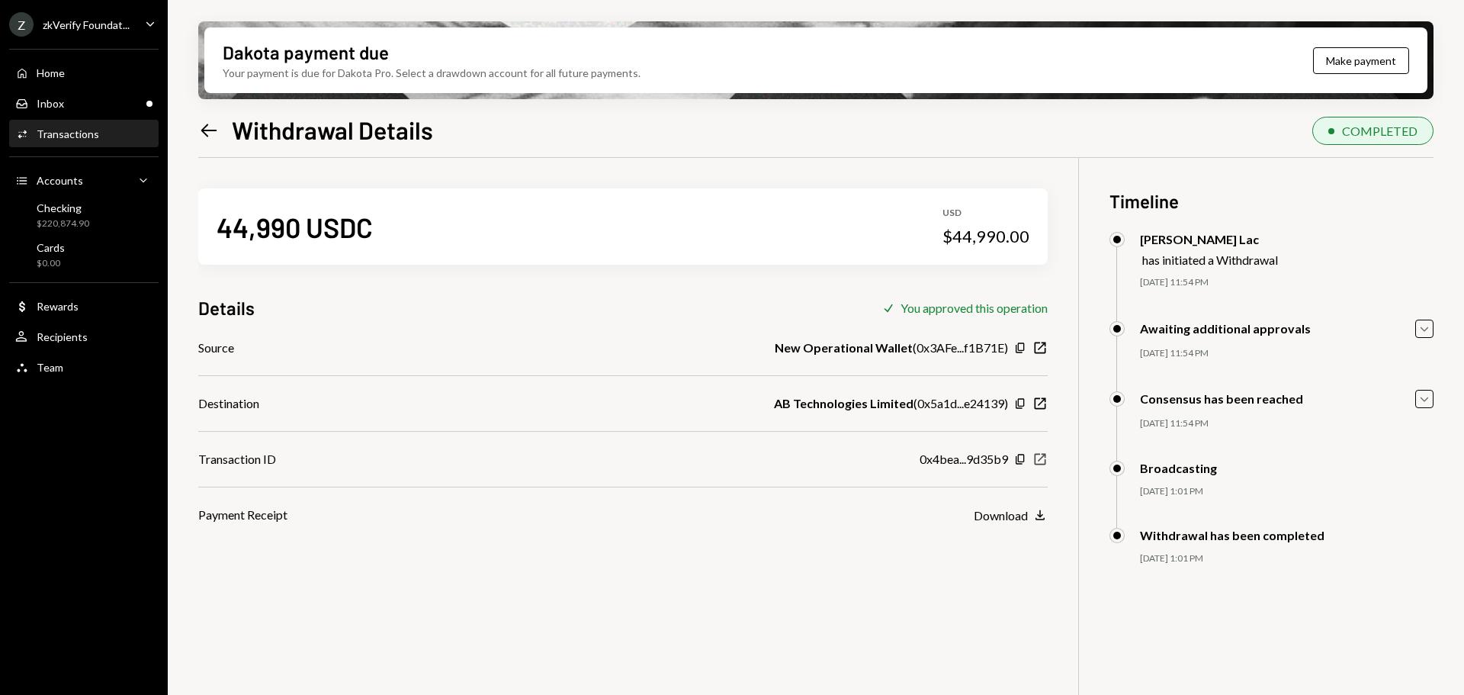
click at [1037, 456] on icon "New Window" at bounding box center [1040, 458] width 15 height 15
click at [61, 95] on div "Inbox Inbox" at bounding box center [83, 104] width 137 height 26
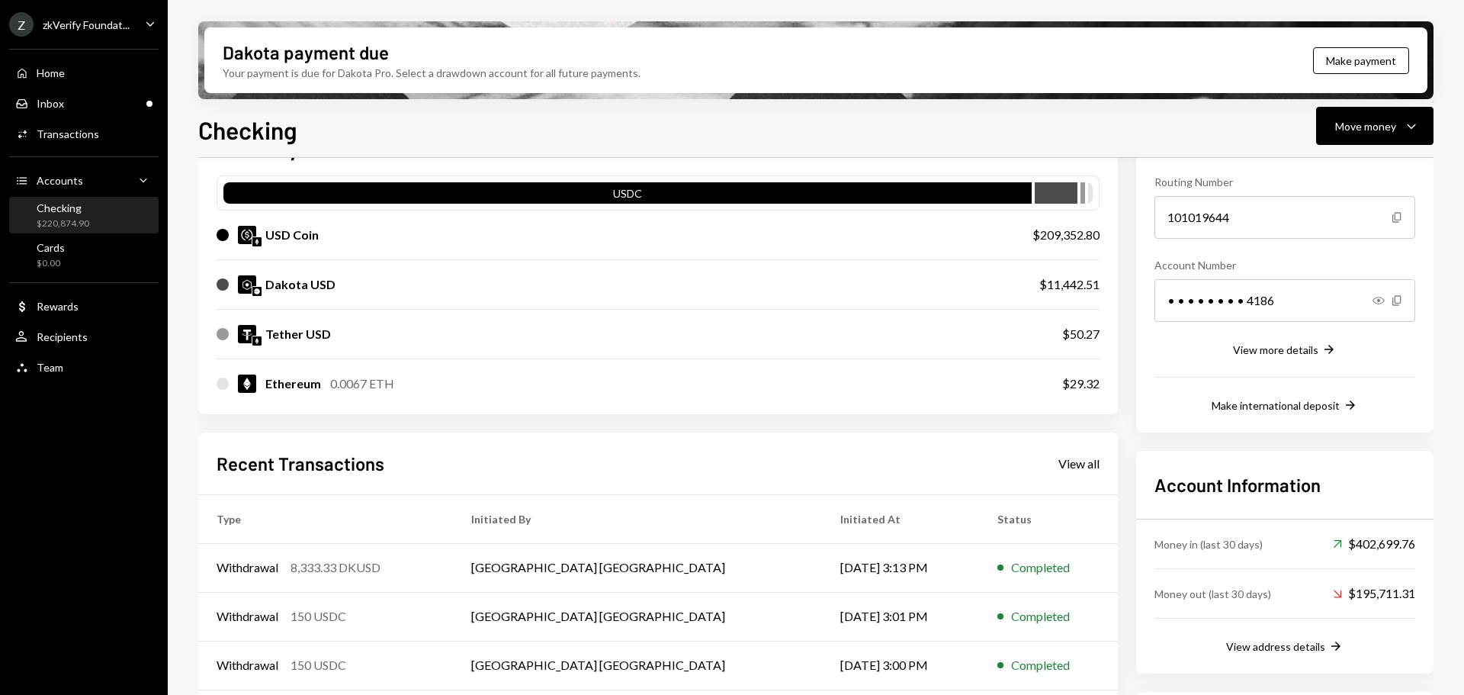
scroll to position [229, 0]
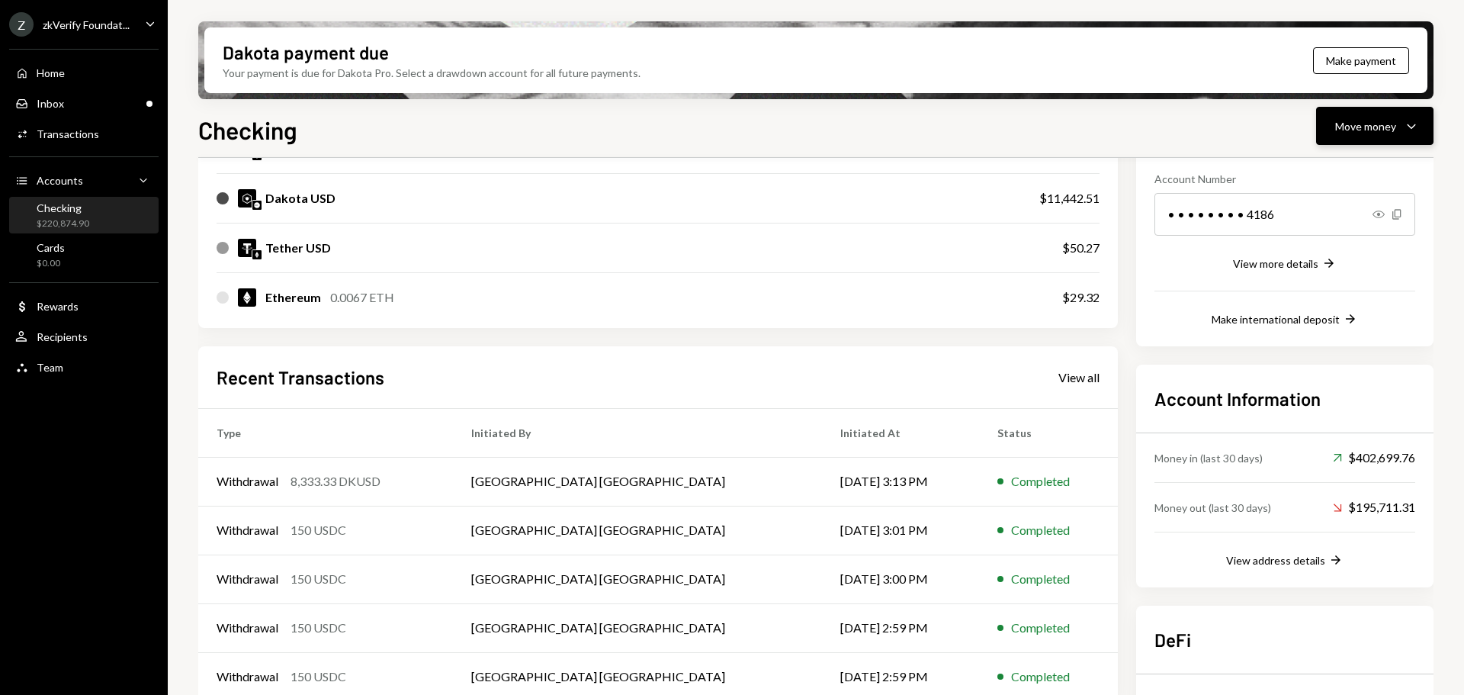
click at [1377, 120] on div "Move money" at bounding box center [1365, 126] width 61 height 16
click at [1335, 184] on div "Withdraw Send" at bounding box center [1351, 172] width 153 height 34
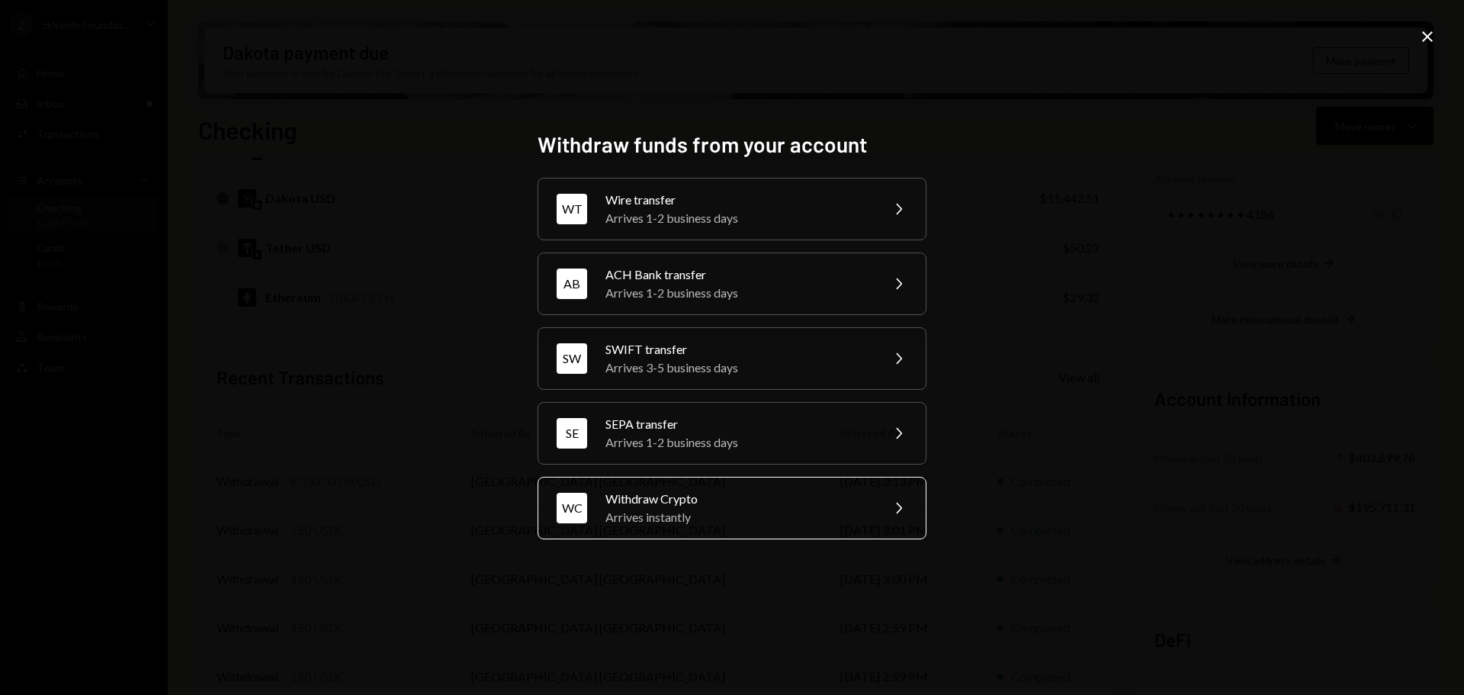
click at [634, 512] on div "Arrives instantly" at bounding box center [737, 517] width 265 height 18
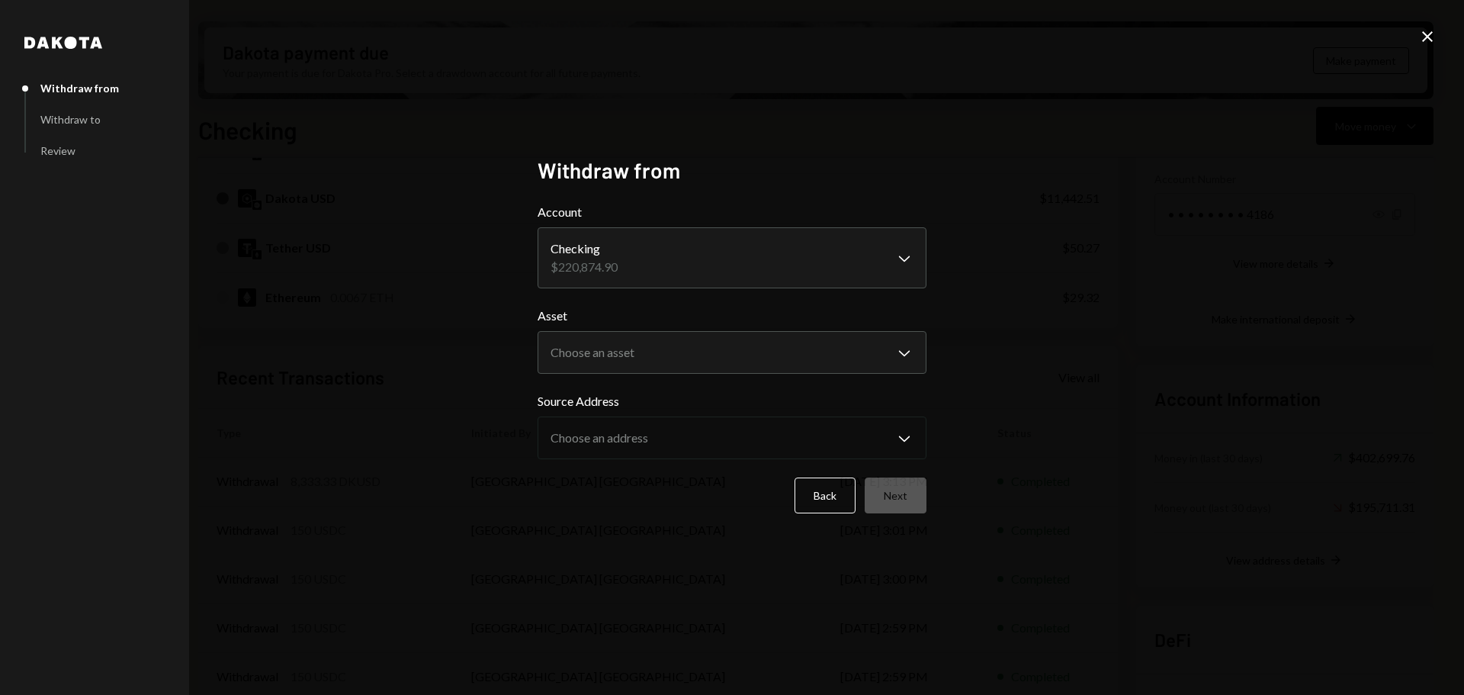
click at [623, 352] on body "Z zkVerify Foundat... Caret Down Home Home Inbox Inbox Activities Transactions …" at bounding box center [732, 347] width 1464 height 695
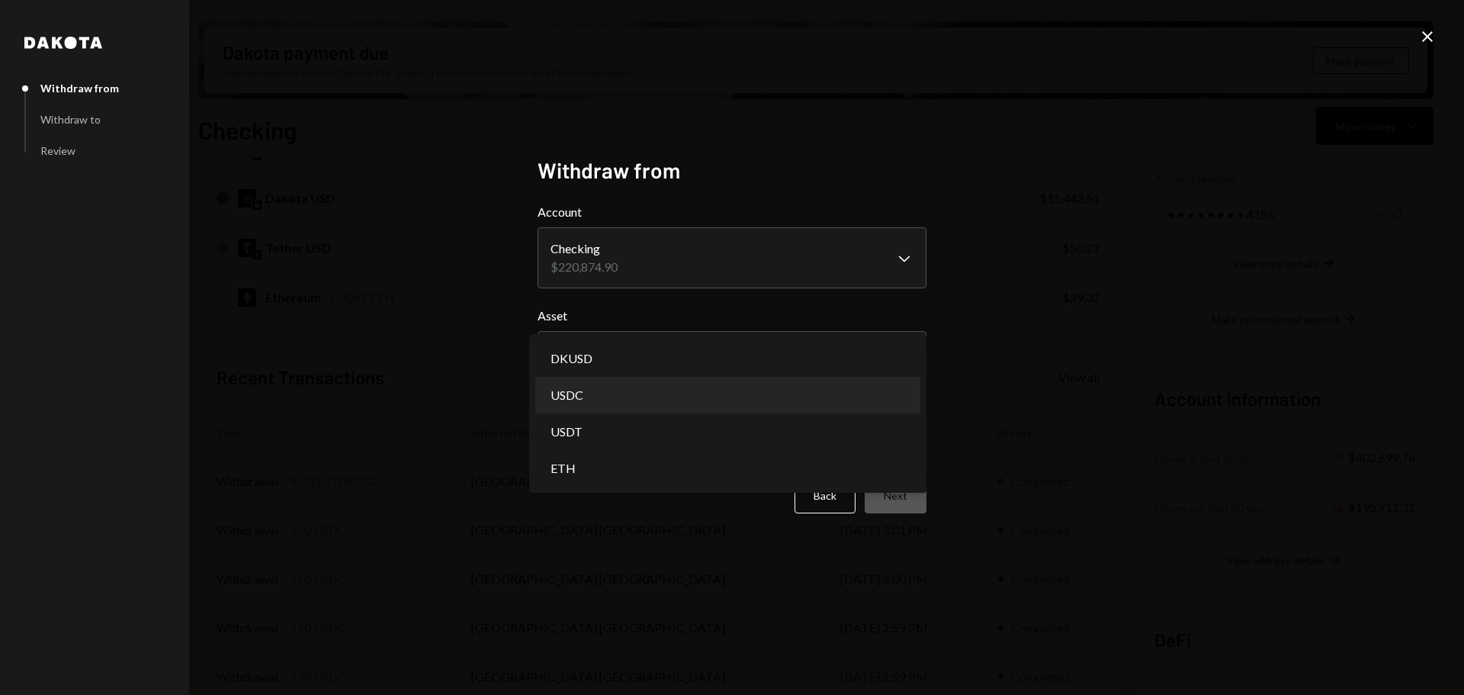
select select "****"
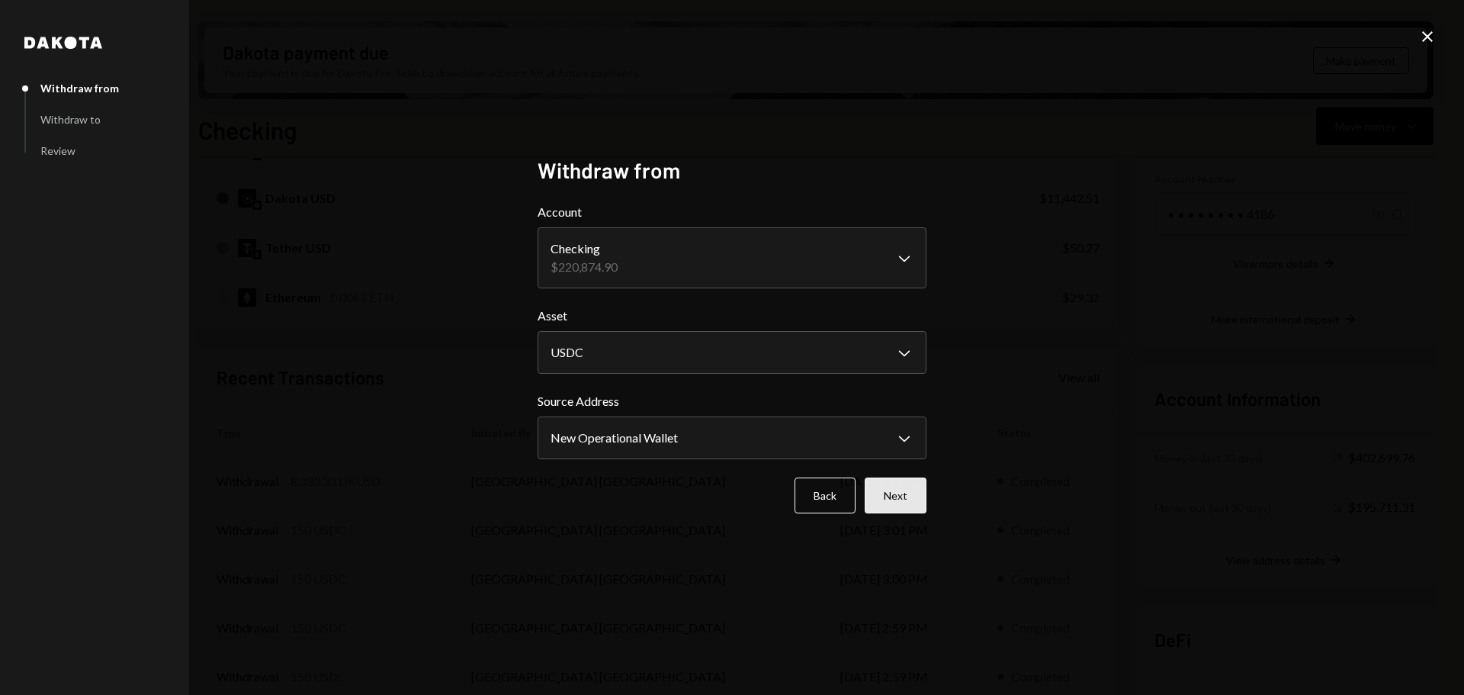
click at [905, 494] on button "Next" at bounding box center [896, 495] width 62 height 36
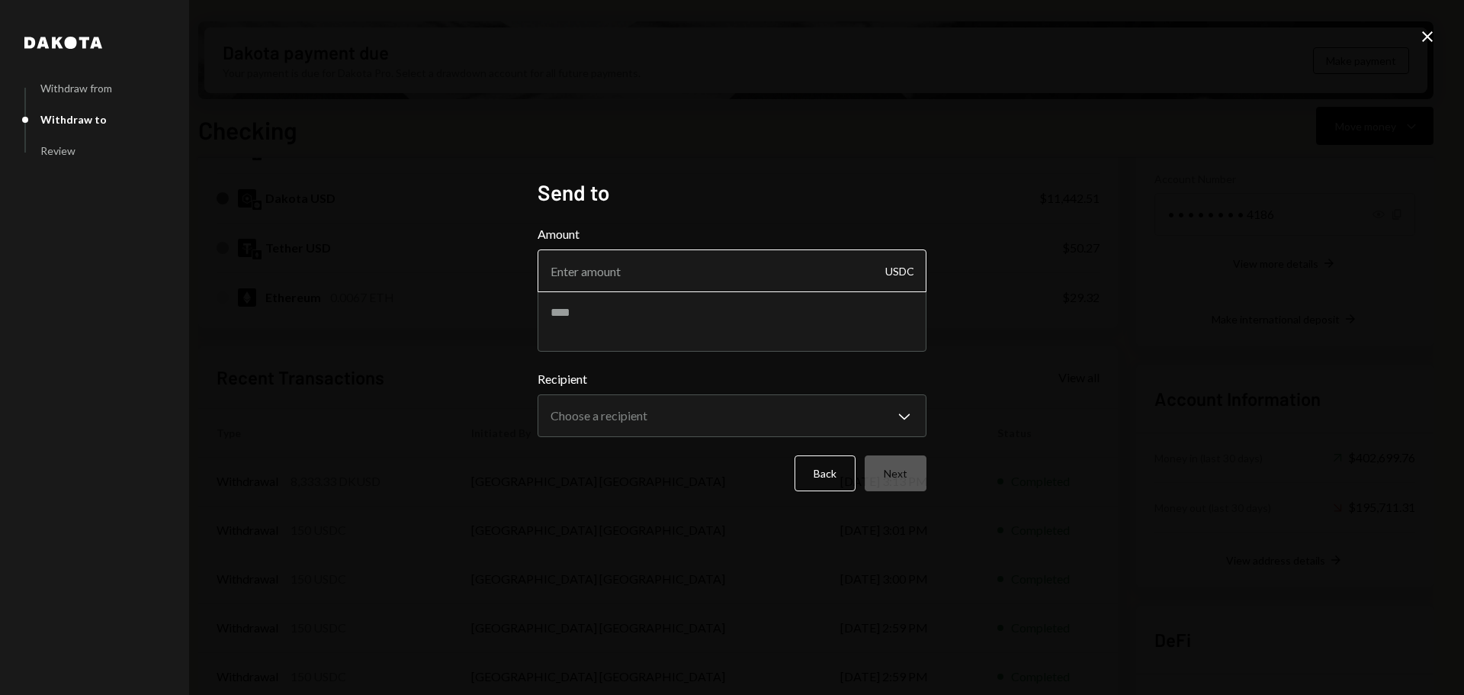
click at [617, 283] on input "Amount" at bounding box center [732, 270] width 389 height 43
type input "75000"
click at [605, 323] on textarea at bounding box center [732, 321] width 389 height 61
type textarea "**********"
click at [573, 399] on body "Z zkVerify Foundat... Caret Down Home Home Inbox Inbox Activities Transactions …" at bounding box center [732, 347] width 1464 height 695
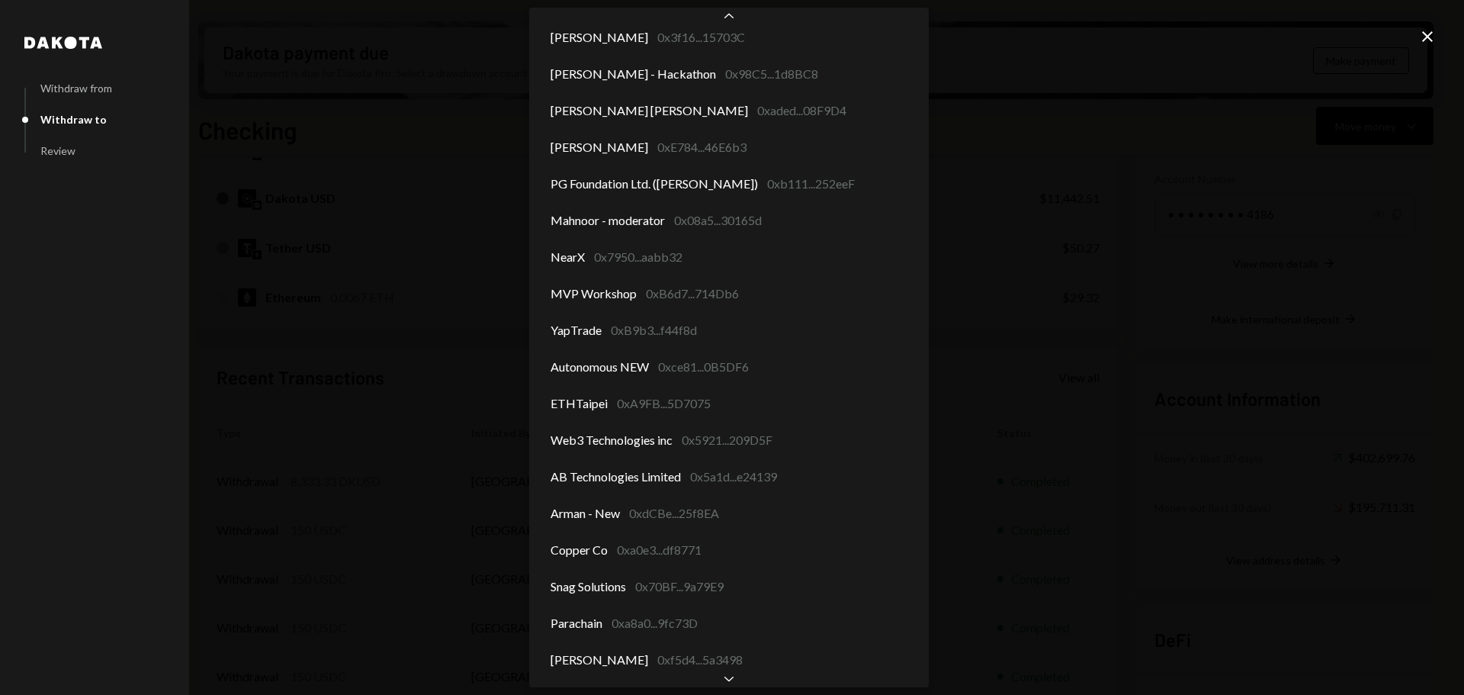
scroll to position [1184, 0]
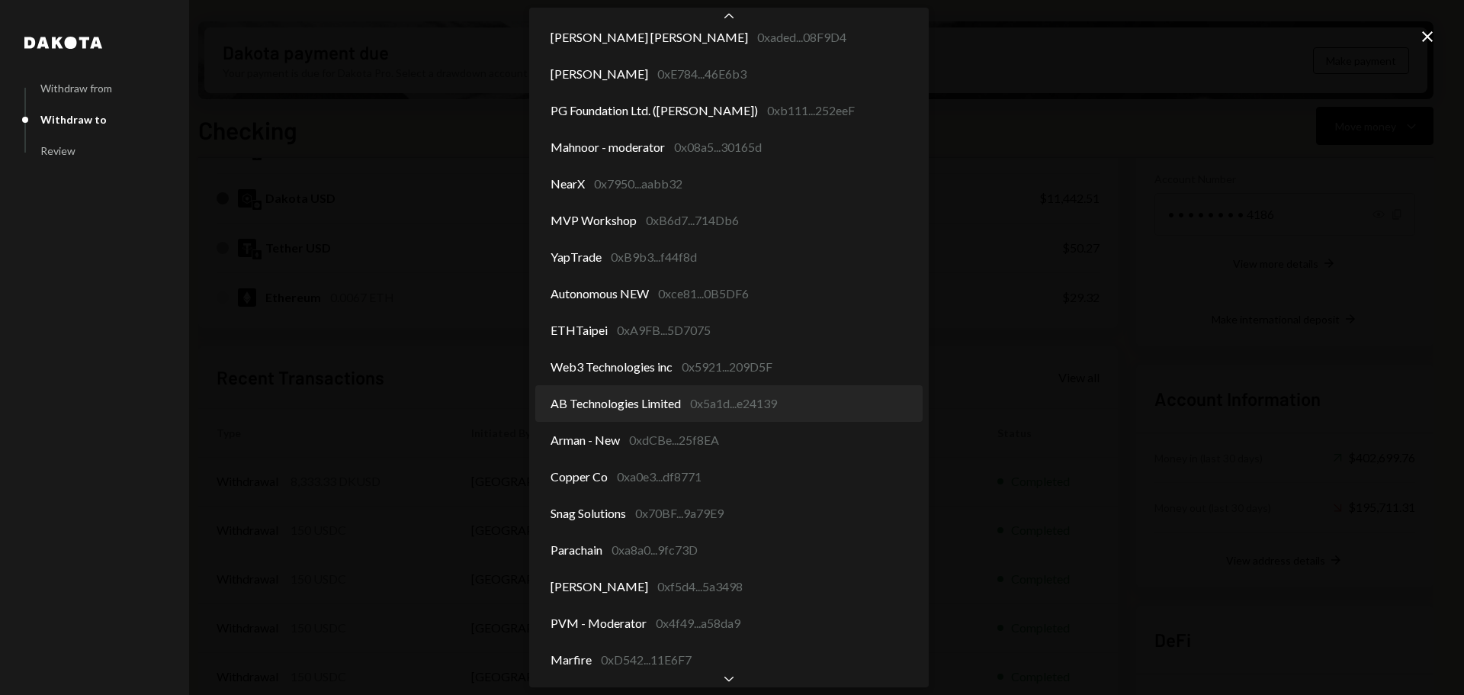
select select "**********"
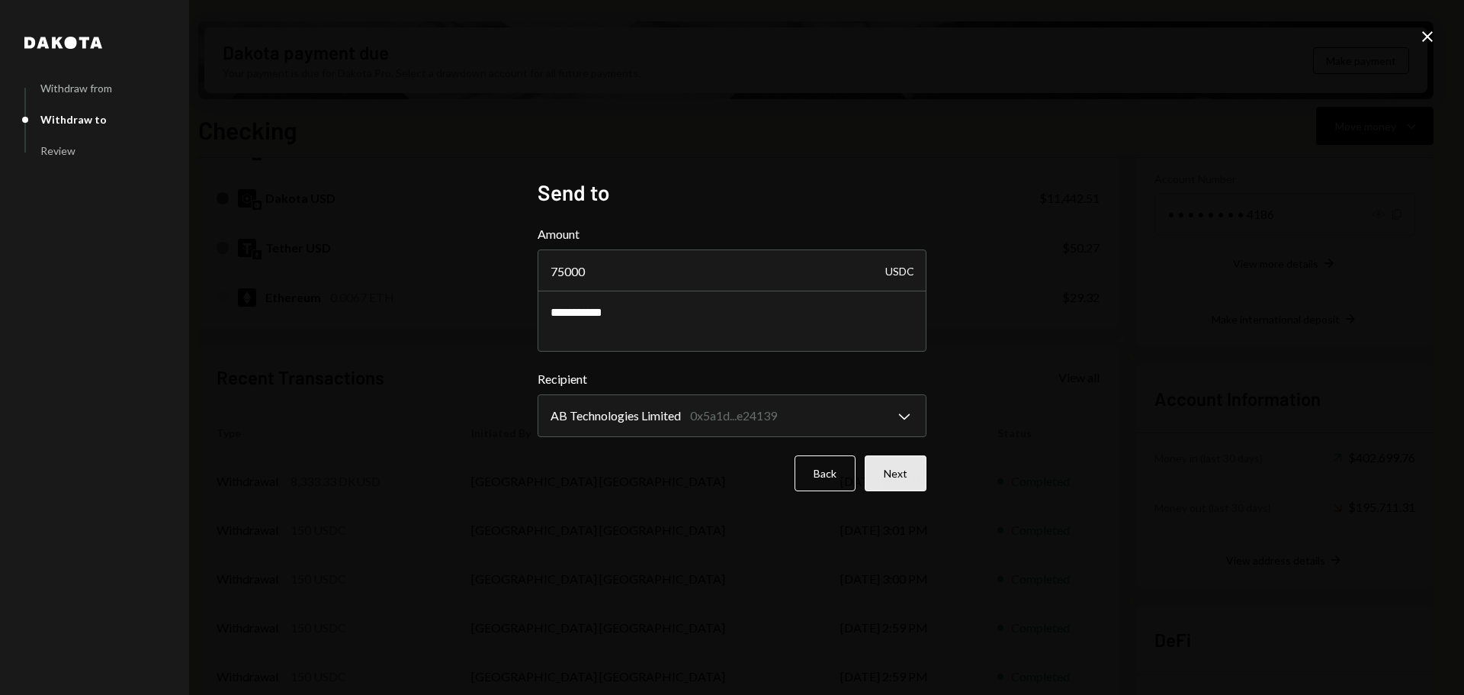
click at [893, 475] on button "Next" at bounding box center [896, 473] width 62 height 36
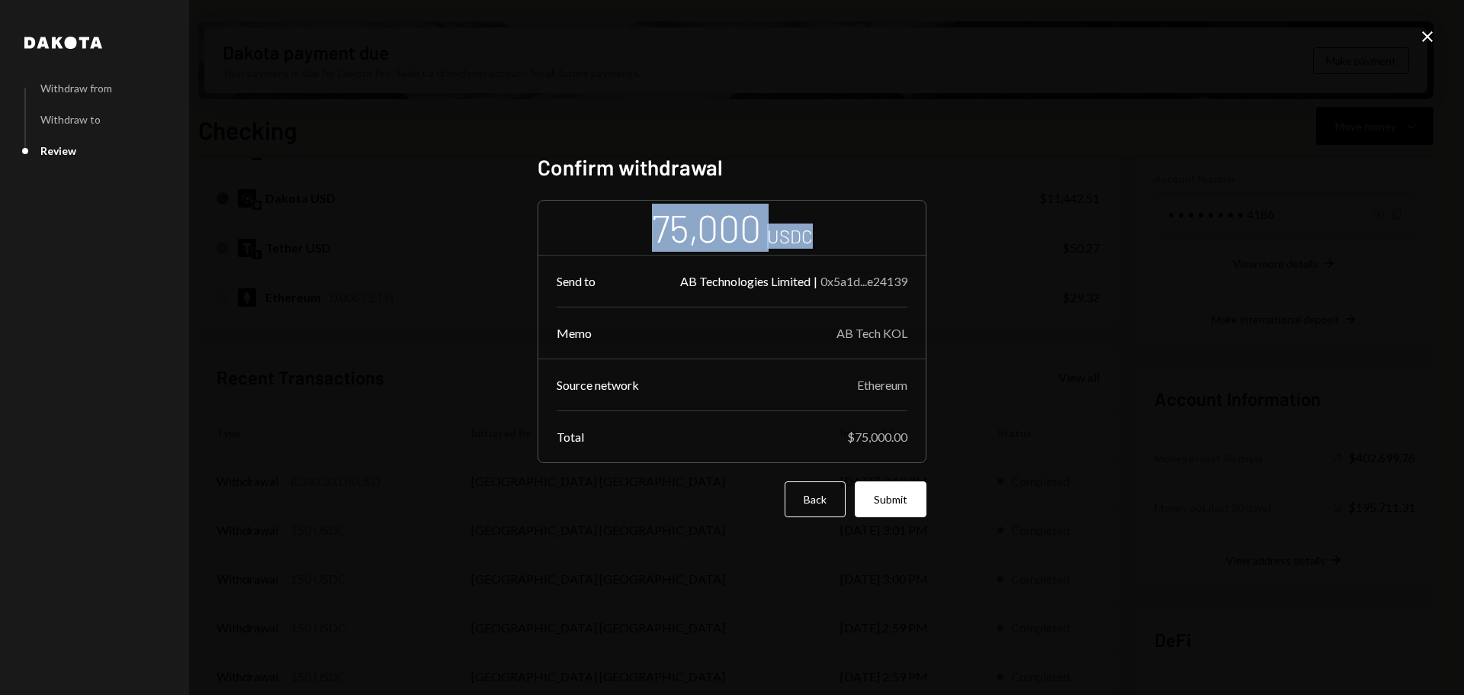
drag, startPoint x: 659, startPoint y: 230, endPoint x: 825, endPoint y: 234, distance: 166.3
click at [825, 234] on div "75,000 USDC Send to AB Technologies Limited | 0x5a1d...e24139 Memo AB Tech KOL …" at bounding box center [732, 331] width 389 height 263
drag, startPoint x: 843, startPoint y: 336, endPoint x: 901, endPoint y: 337, distance: 58.0
click at [901, 337] on div "AB Tech KOL" at bounding box center [872, 333] width 71 height 14
click at [878, 390] on div "Ethereum" at bounding box center [882, 384] width 50 height 14
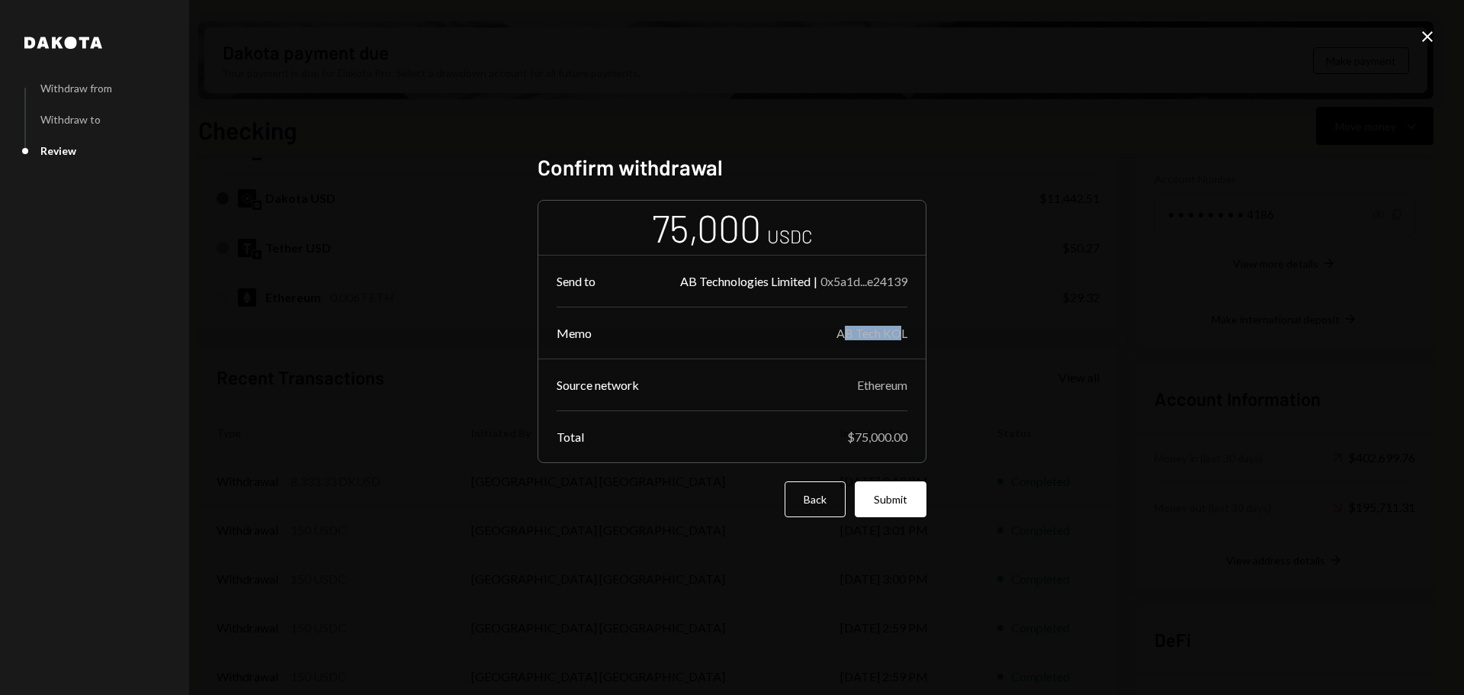
drag, startPoint x: 843, startPoint y: 336, endPoint x: 899, endPoint y: 336, distance: 56.4
click at [899, 336] on div "AB Tech KOL" at bounding box center [872, 333] width 71 height 14
click at [859, 388] on div "Ethereum" at bounding box center [882, 384] width 50 height 14
click at [874, 498] on button "Submit" at bounding box center [891, 499] width 72 height 36
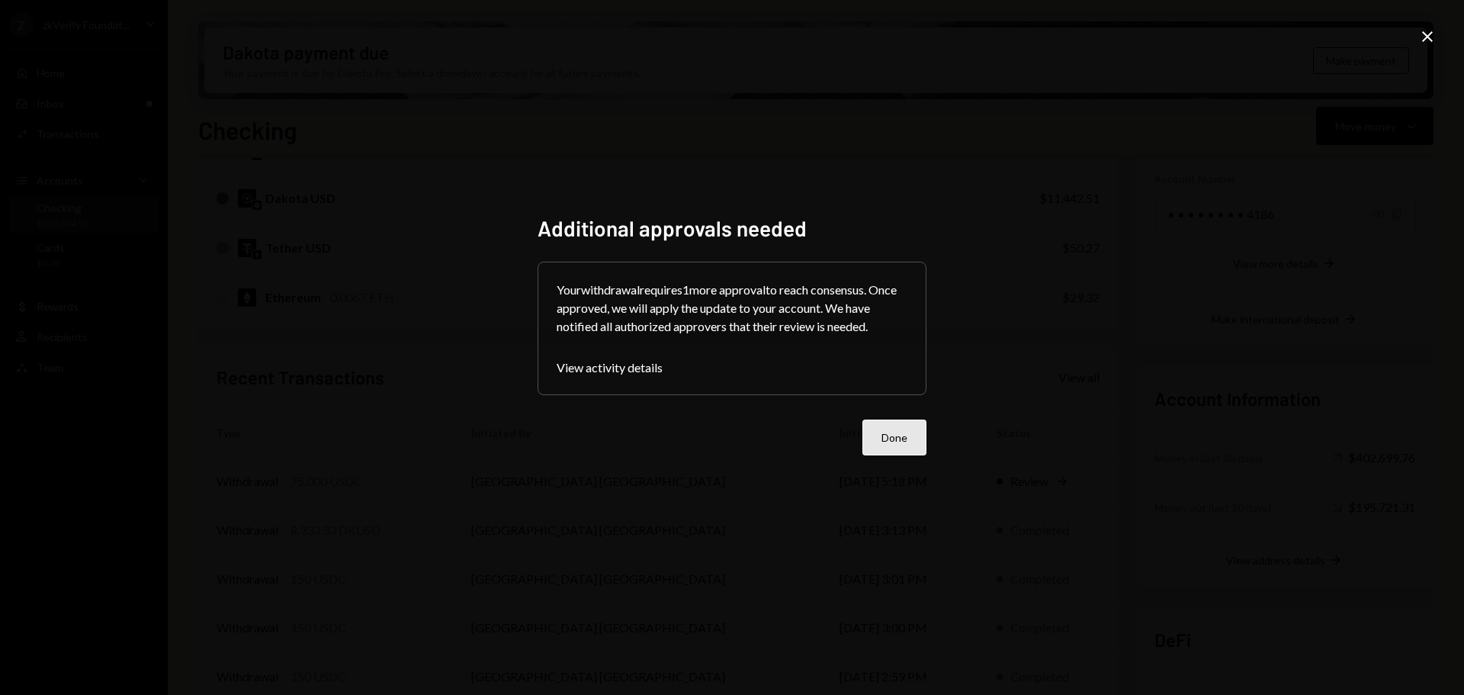
click at [894, 440] on button "Done" at bounding box center [894, 437] width 64 height 36
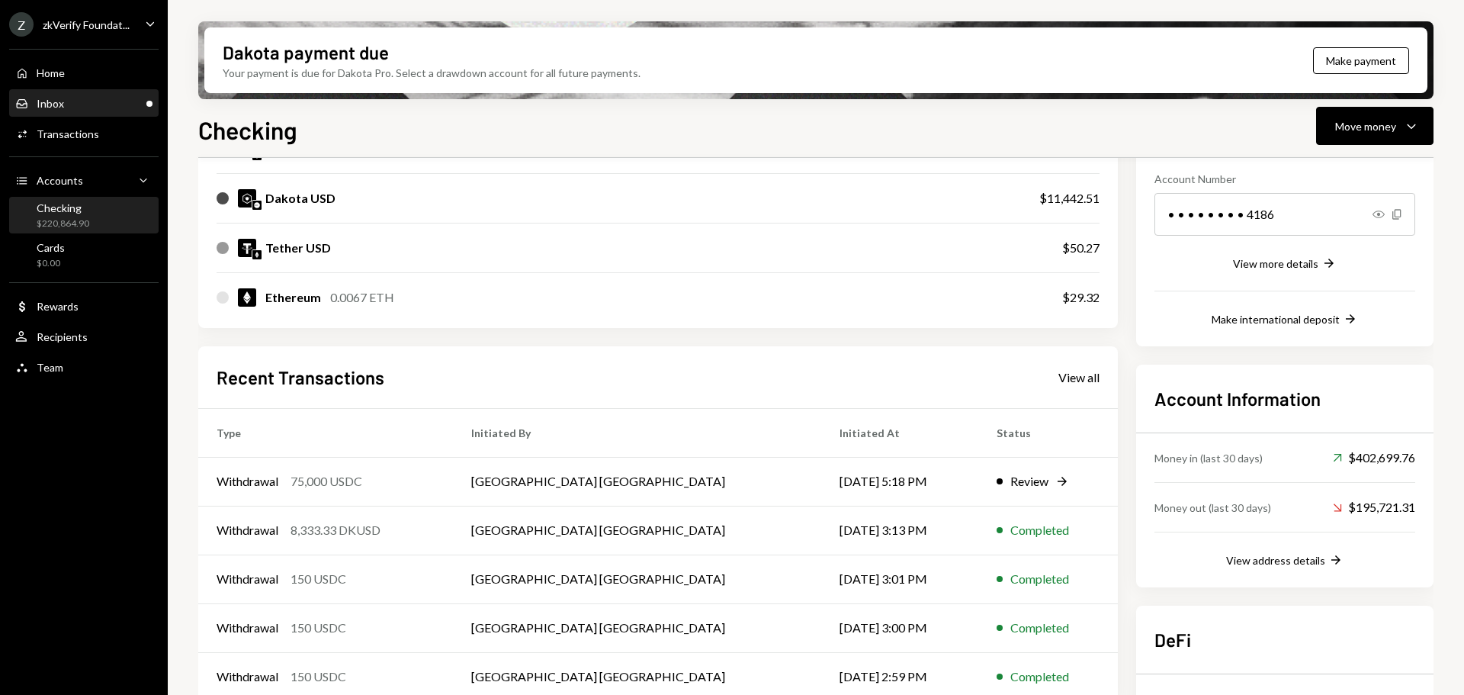
click at [75, 95] on div "Inbox Inbox" at bounding box center [83, 104] width 137 height 26
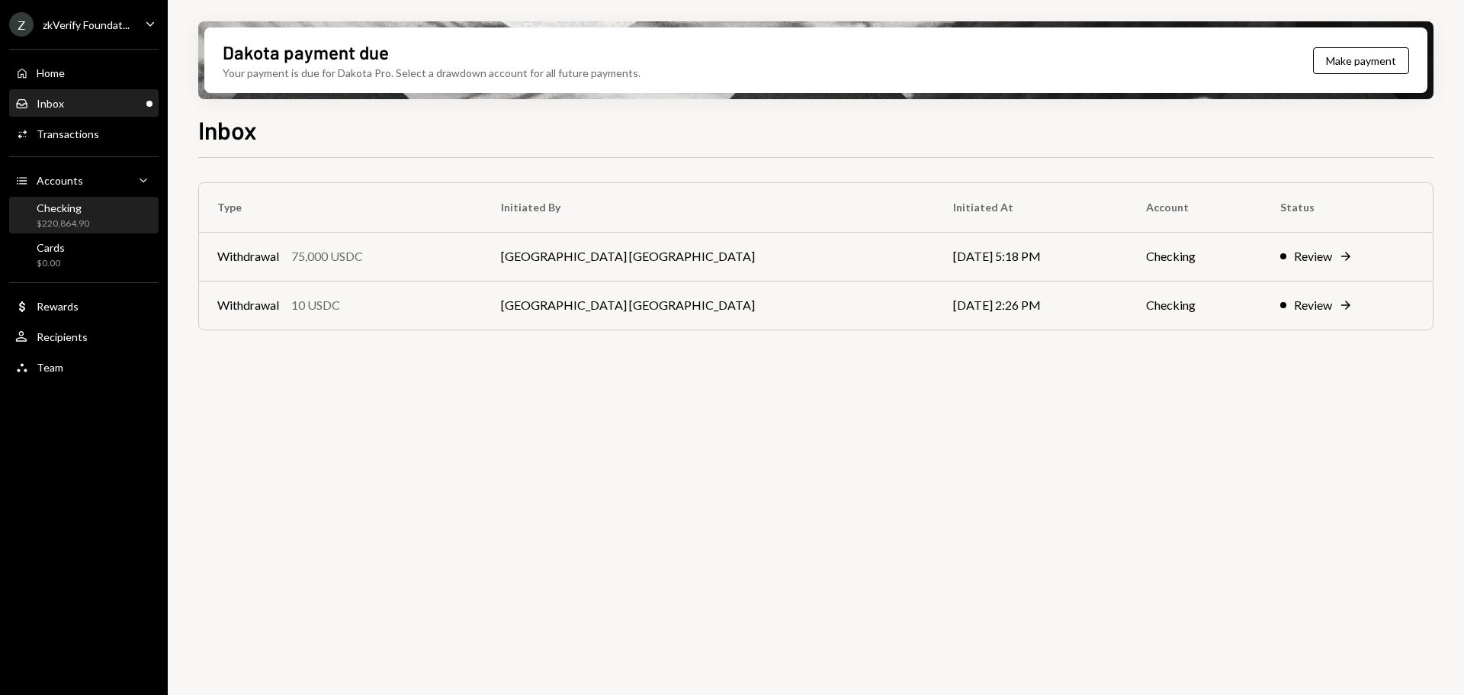
click at [43, 217] on div "$220,864.90" at bounding box center [63, 223] width 53 height 13
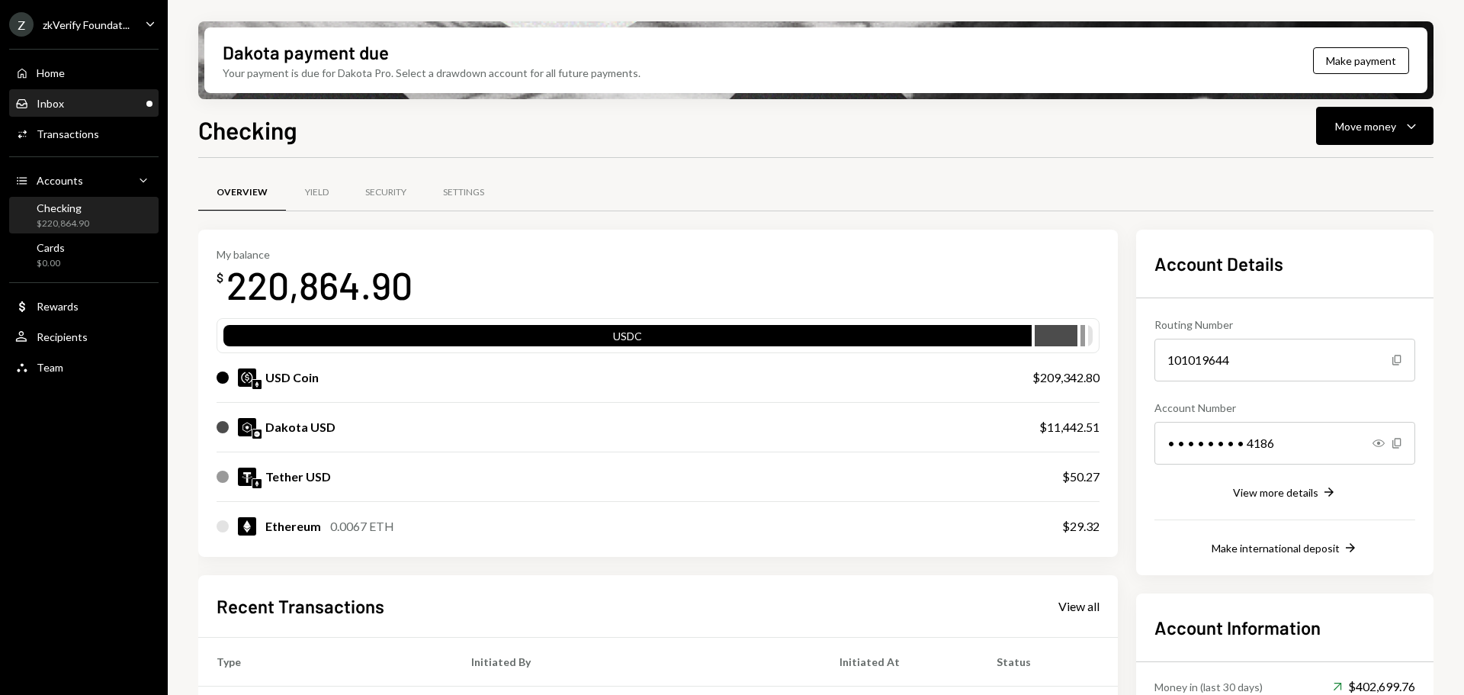
click at [79, 104] on div "Inbox Inbox" at bounding box center [83, 104] width 137 height 14
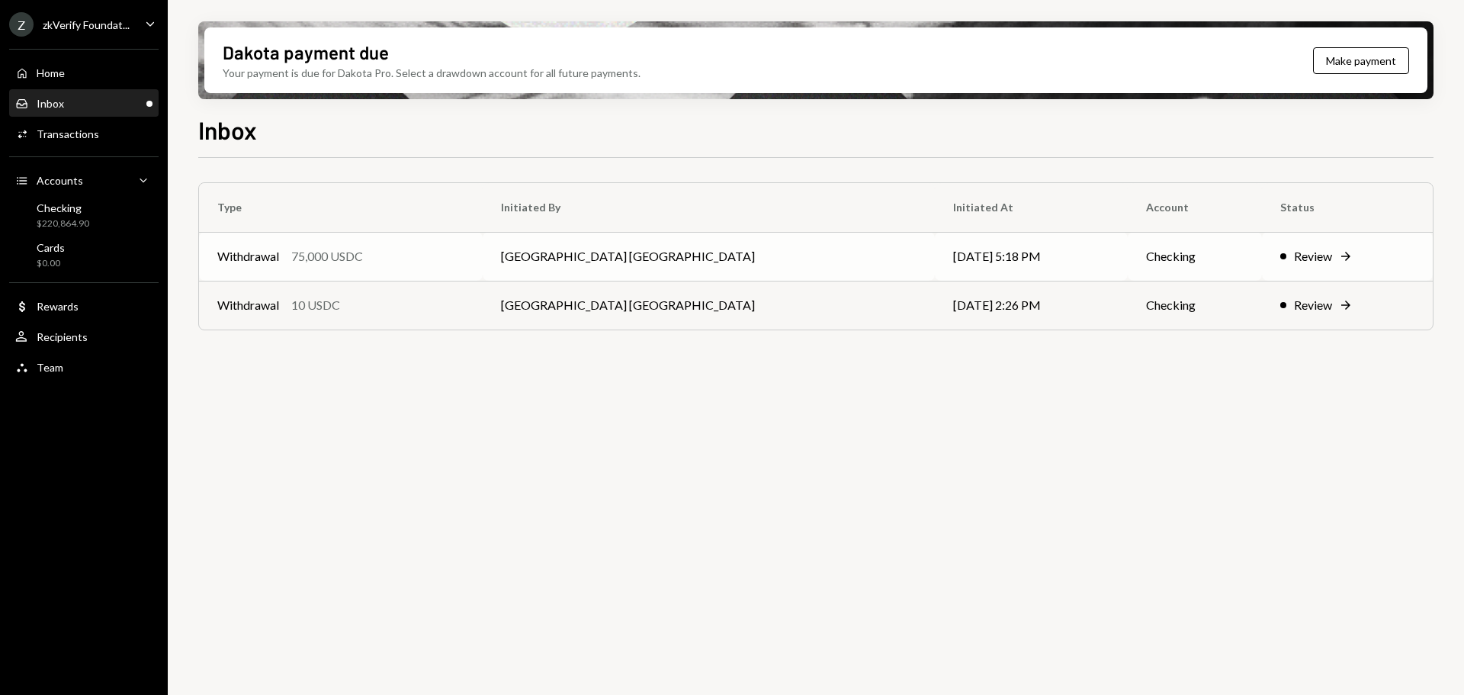
click at [291, 262] on div "Withdrawal 75,000 USDC" at bounding box center [340, 256] width 247 height 18
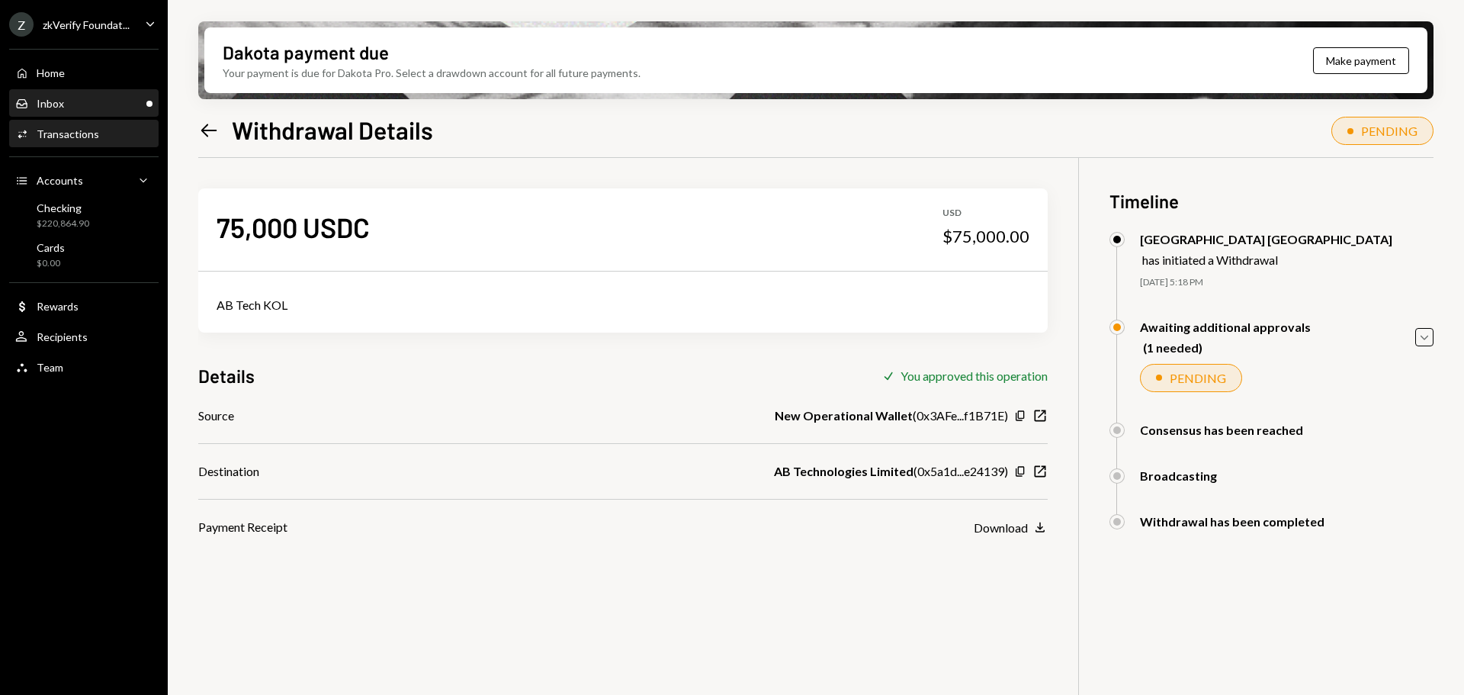
click at [124, 112] on div "Inbox Inbox" at bounding box center [83, 104] width 137 height 26
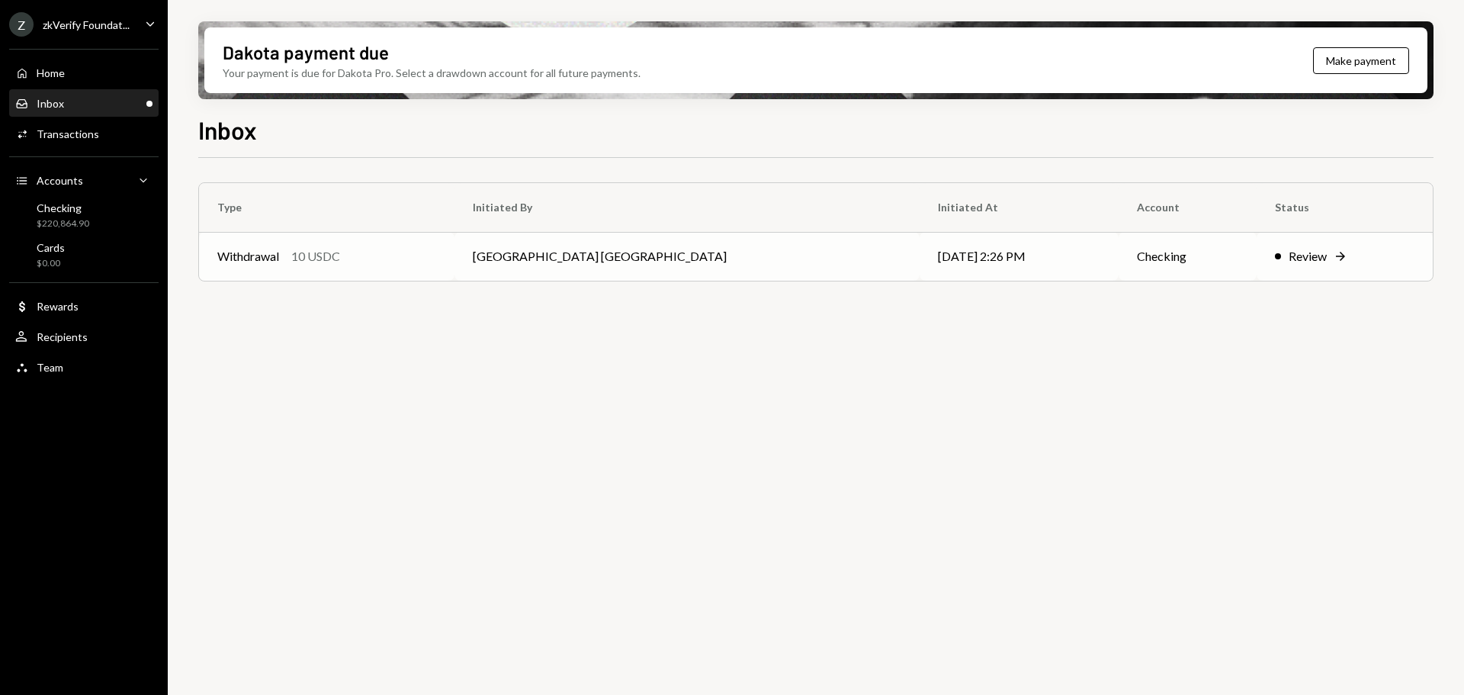
click at [378, 256] on div "Withdrawal 10 USDC" at bounding box center [326, 256] width 219 height 18
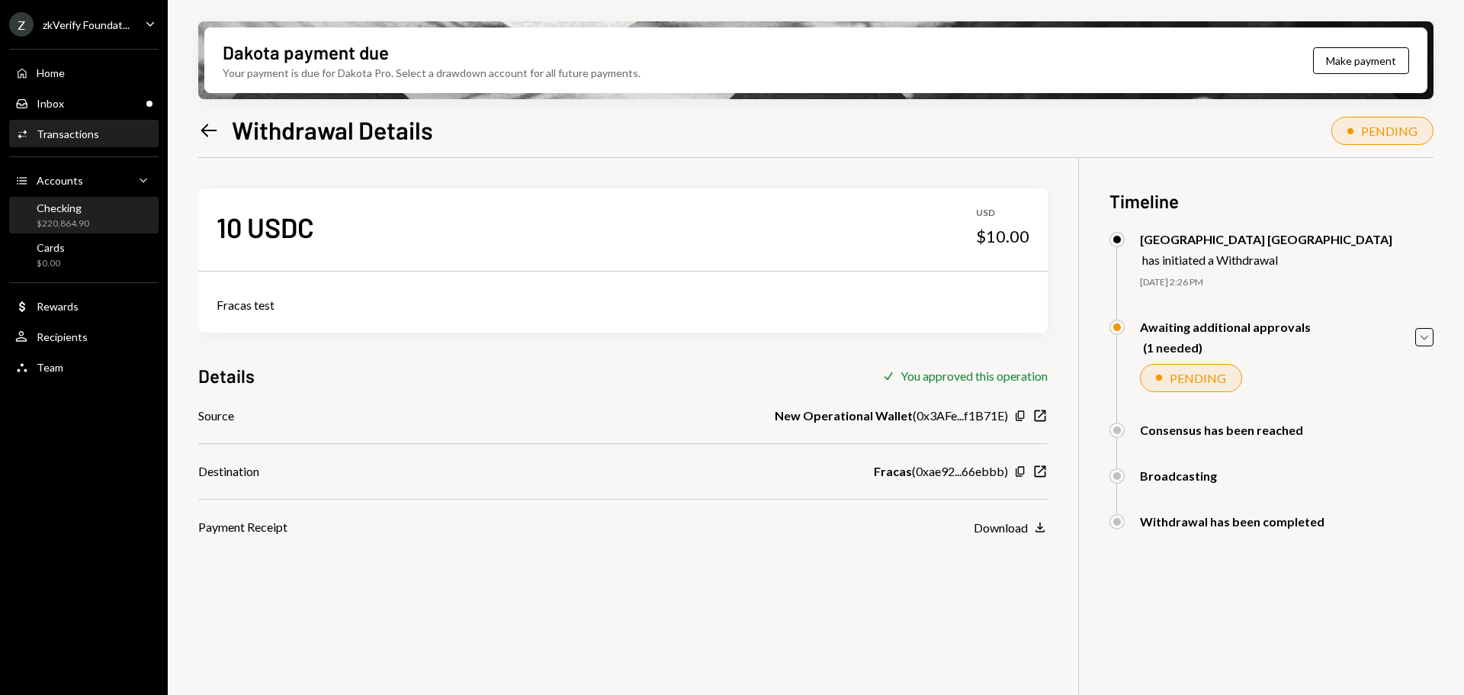
click at [47, 204] on div "Checking" at bounding box center [63, 207] width 53 height 13
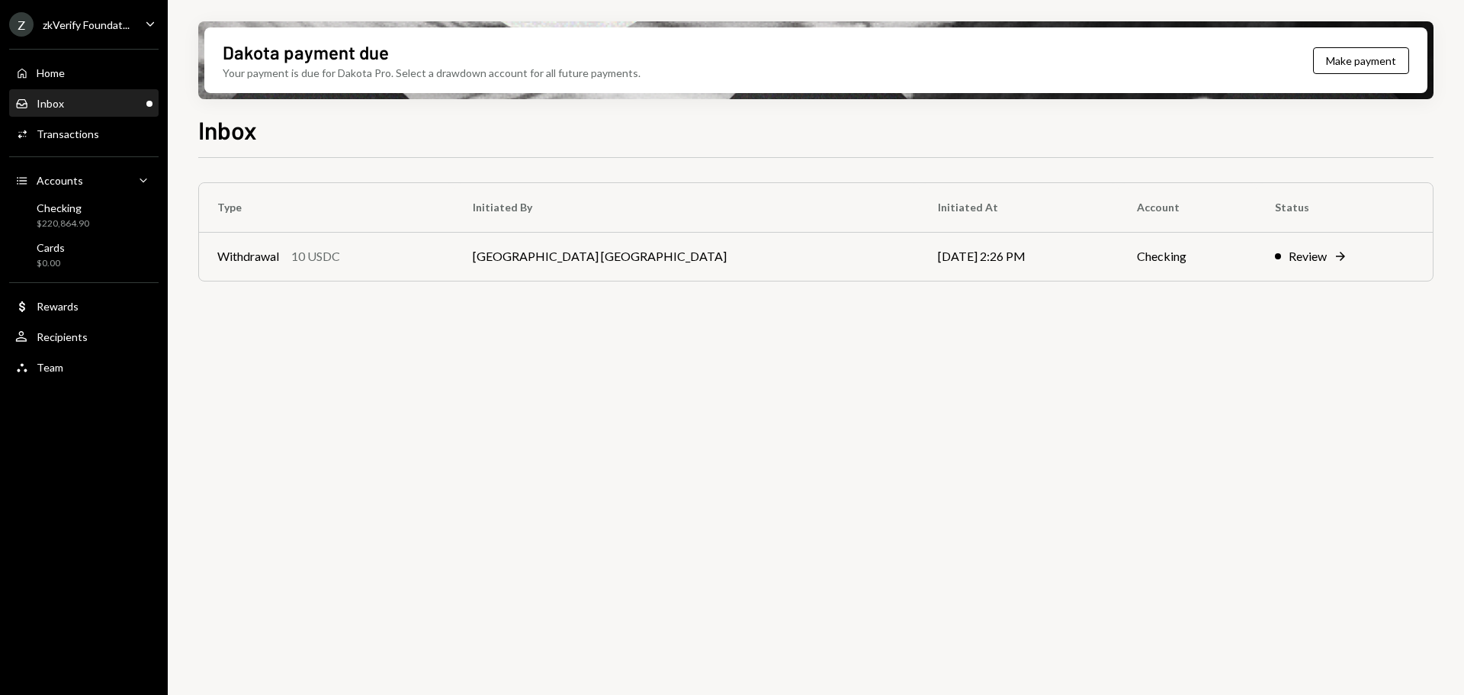
click at [326, 252] on div "10 USDC" at bounding box center [315, 256] width 49 height 18
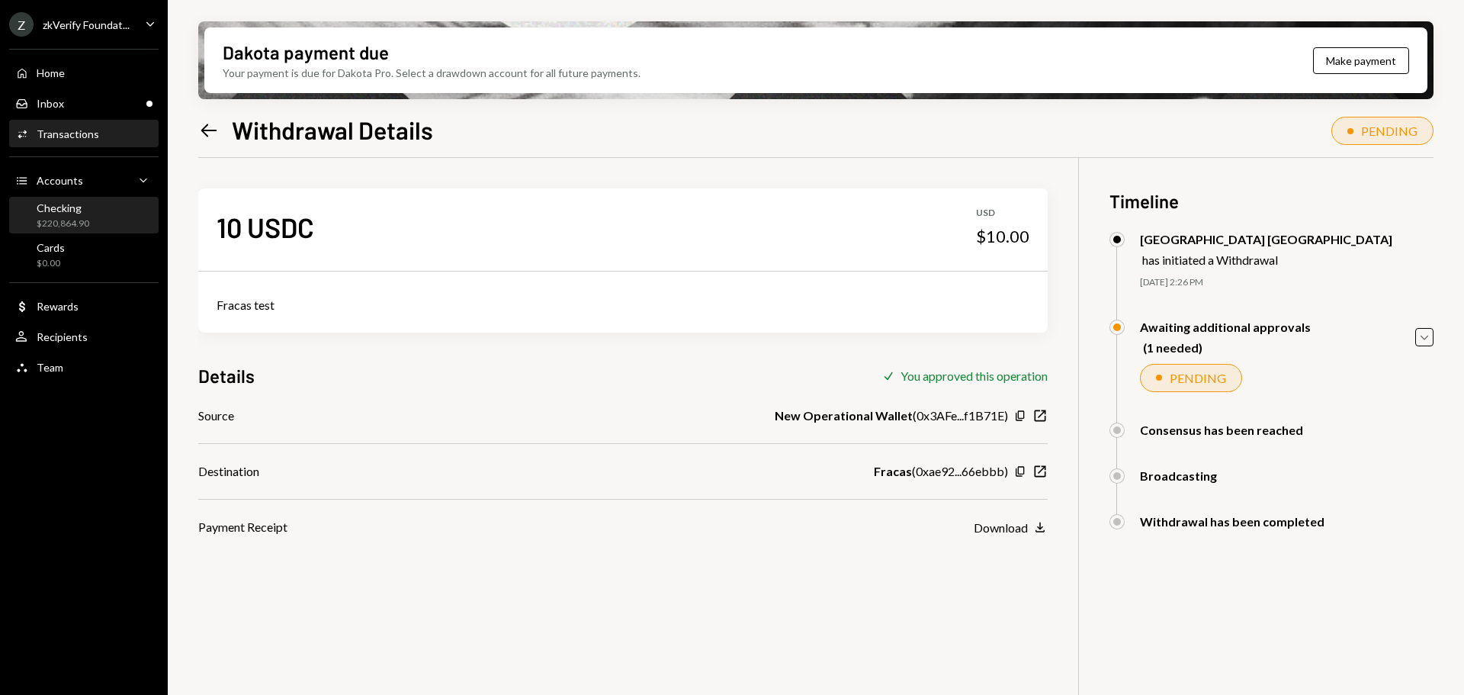
click at [75, 222] on div "$220,864.90" at bounding box center [63, 223] width 53 height 13
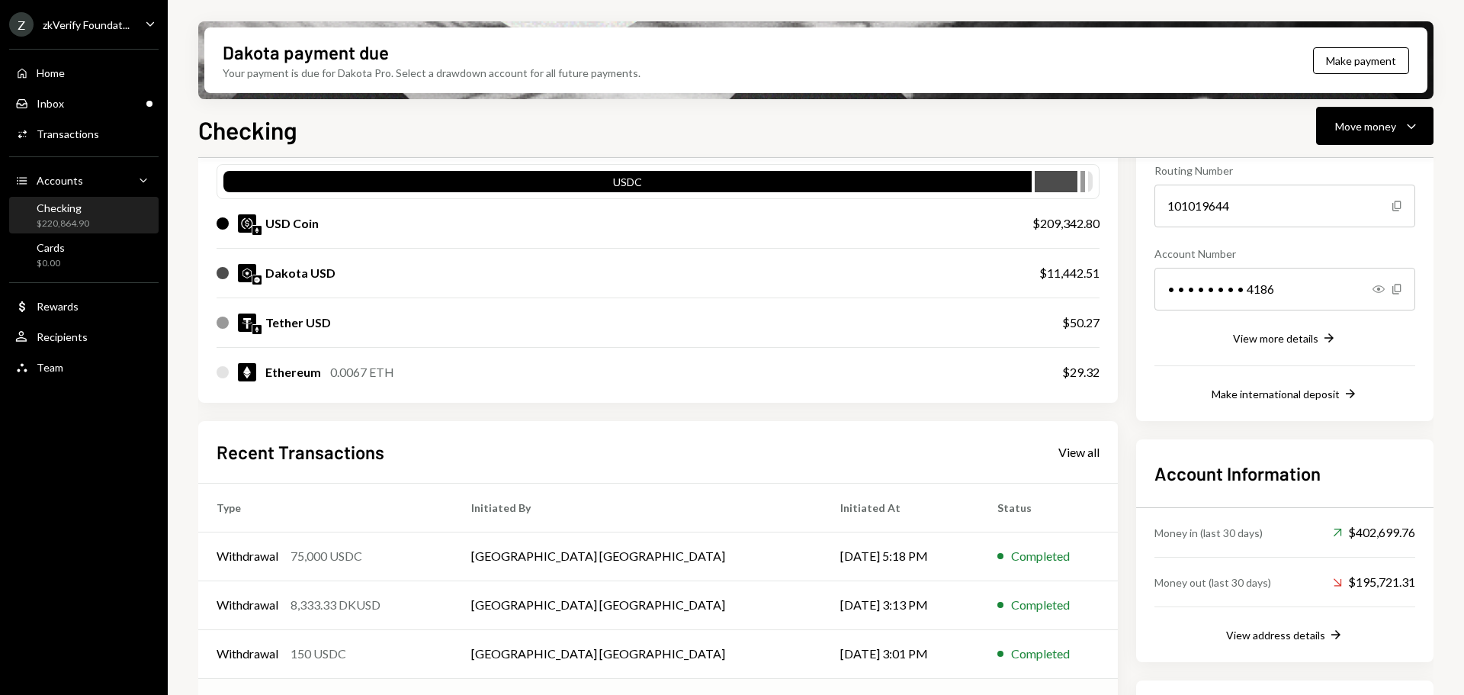
scroll to position [305, 0]
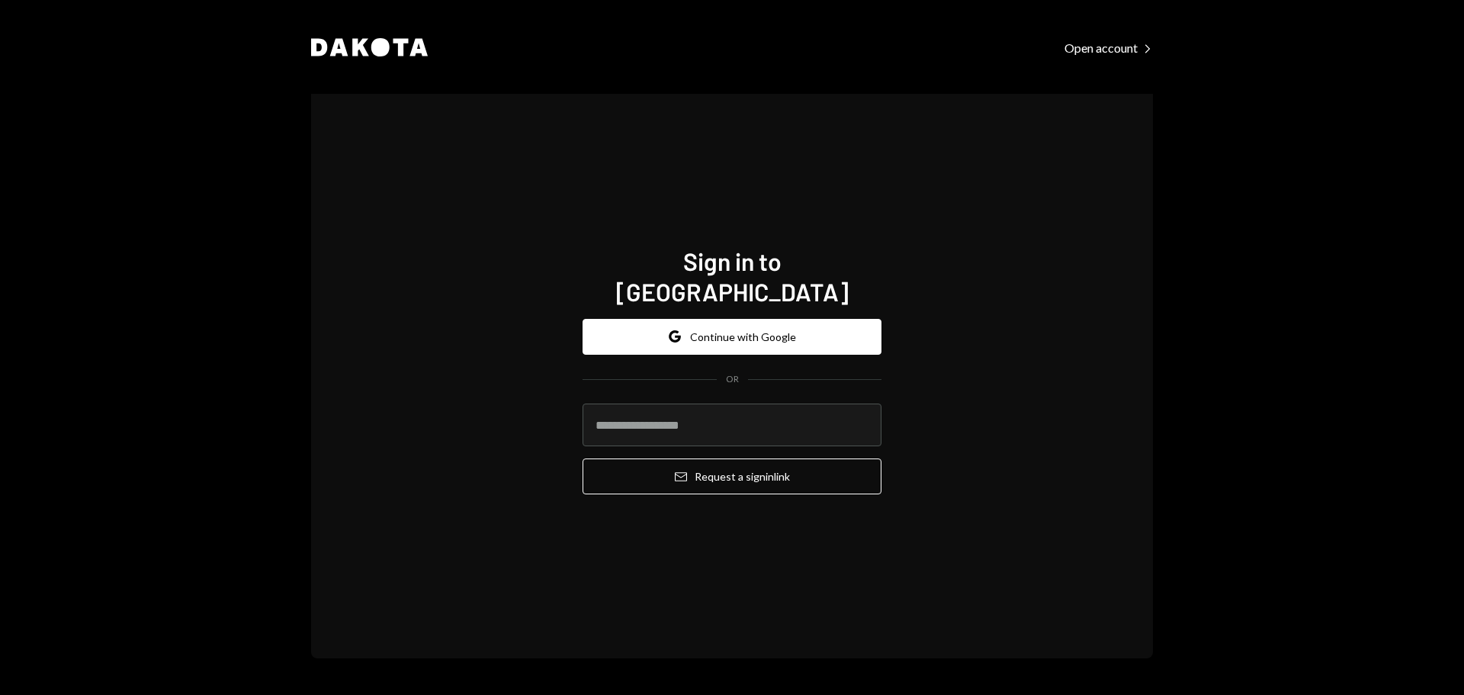
type input "**********"
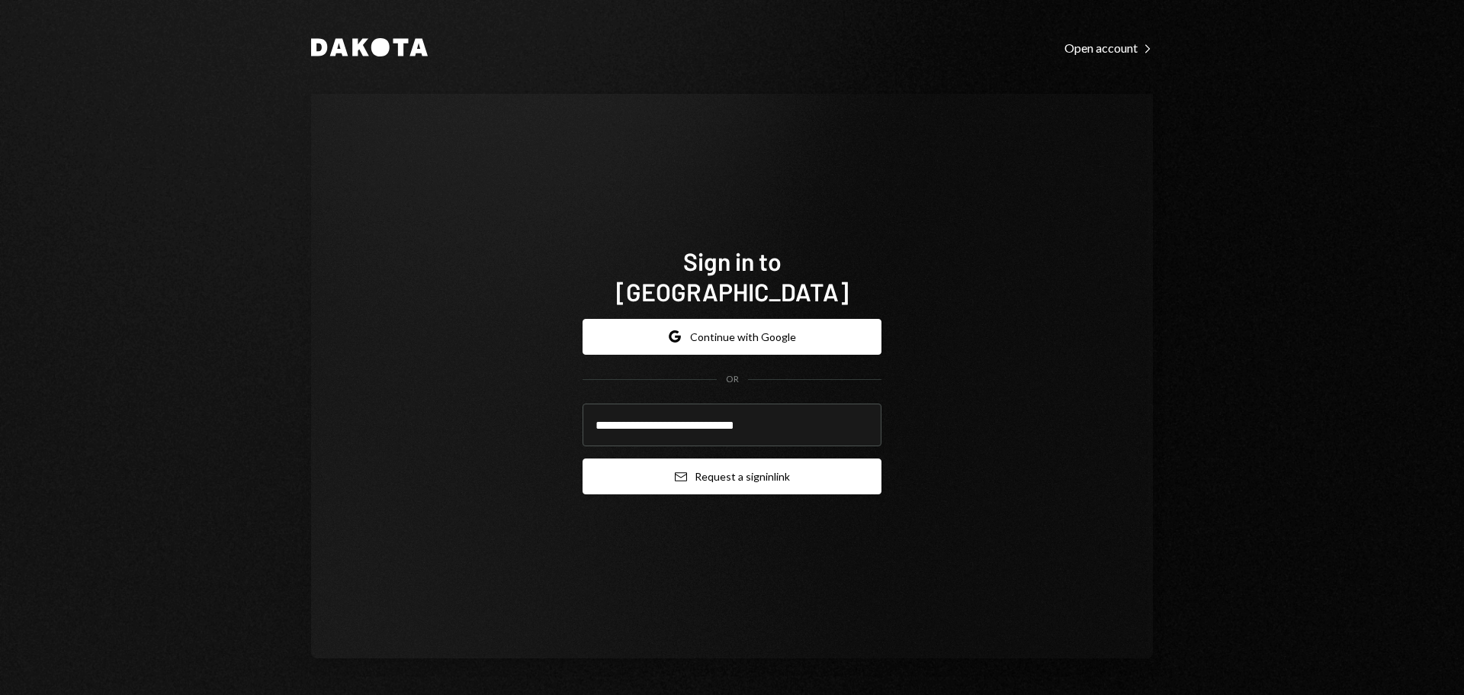
click at [686, 472] on icon "submit" at bounding box center [681, 476] width 12 height 9
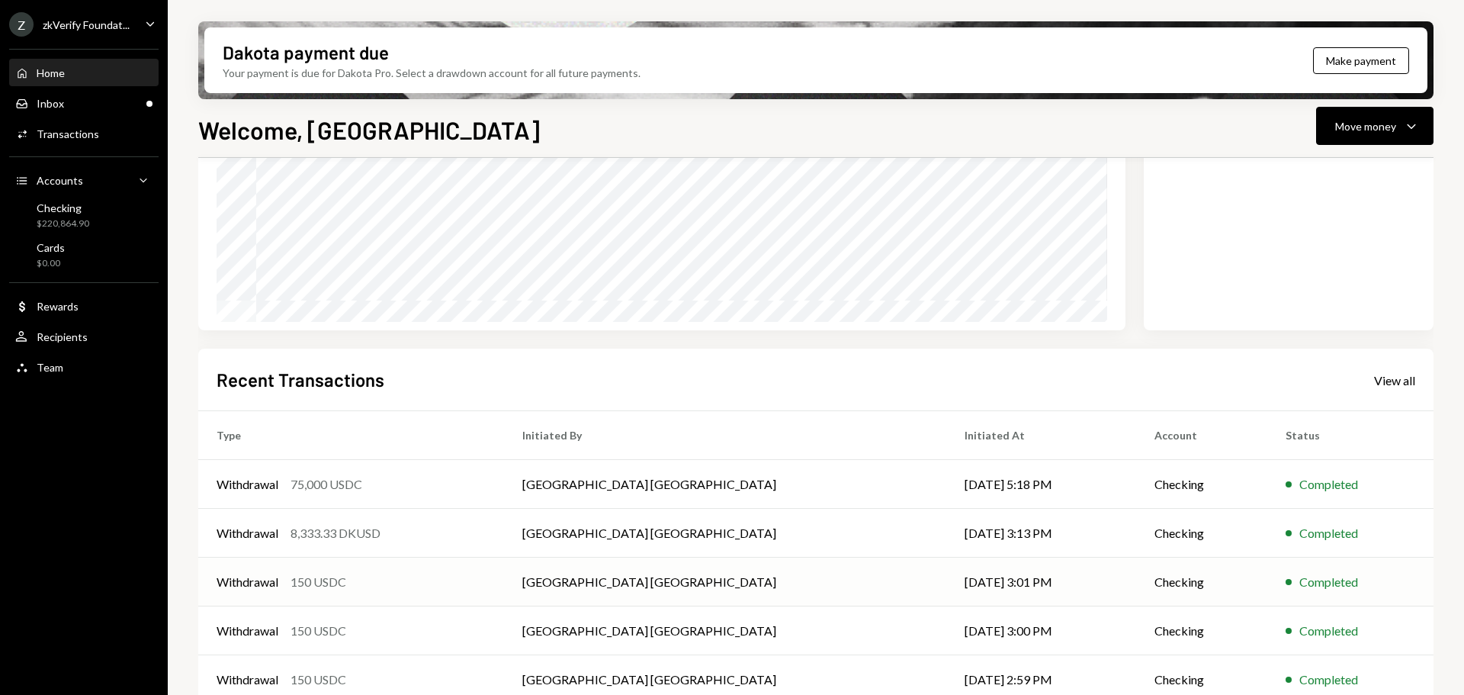
scroll to position [225, 0]
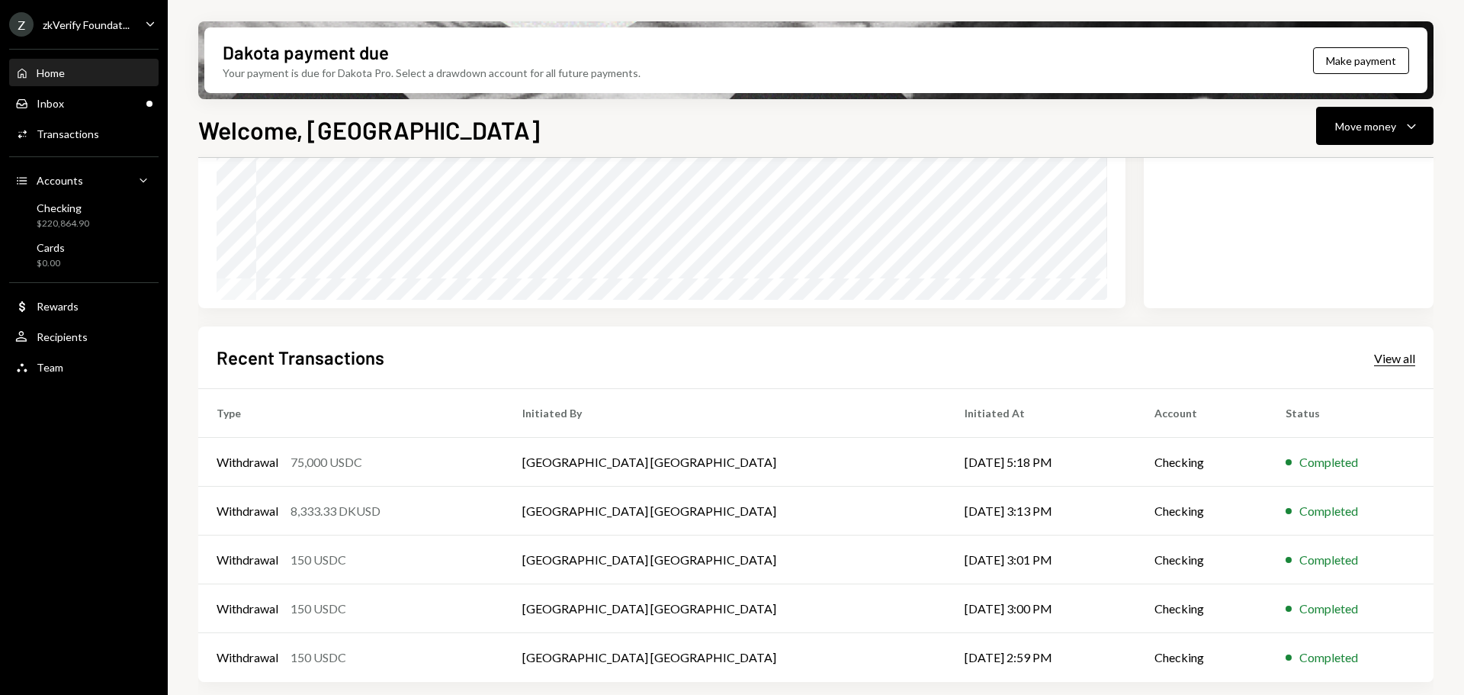
click at [1408, 360] on div "View all" at bounding box center [1394, 358] width 41 height 15
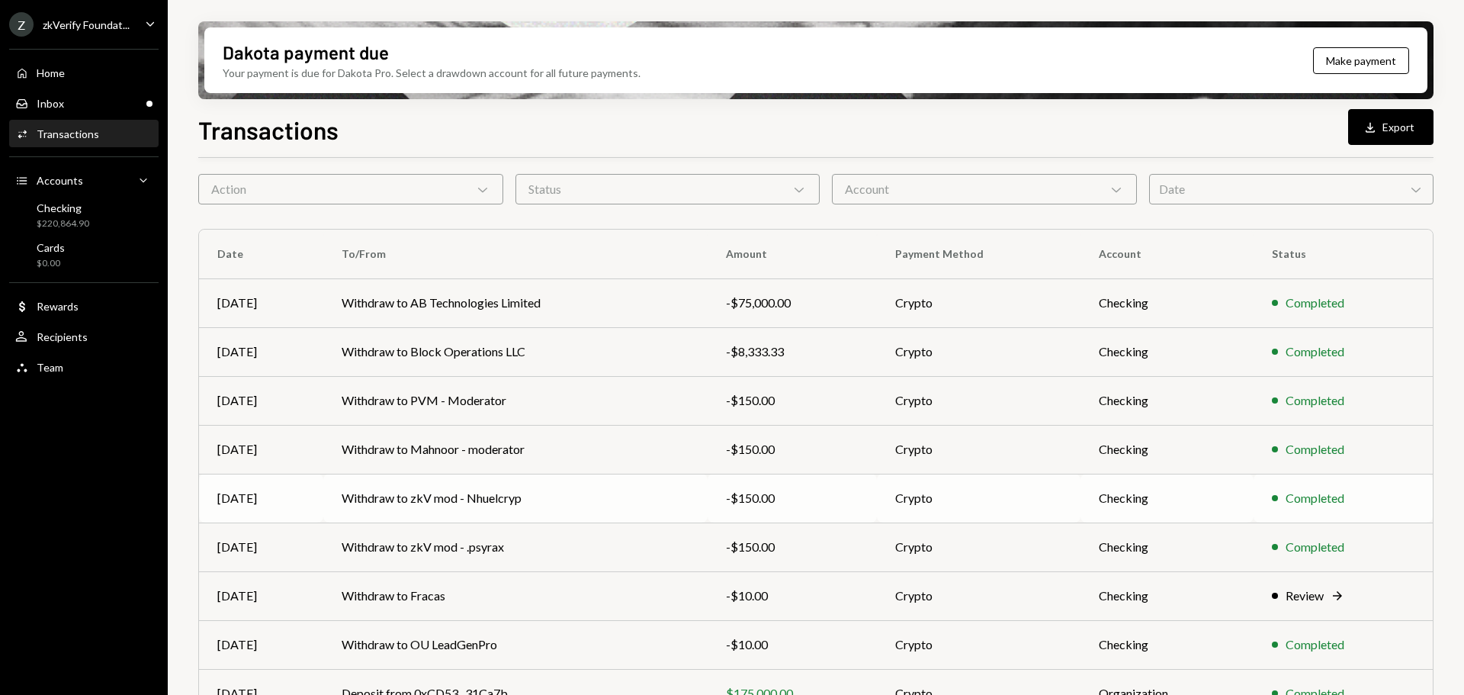
scroll to position [76, 0]
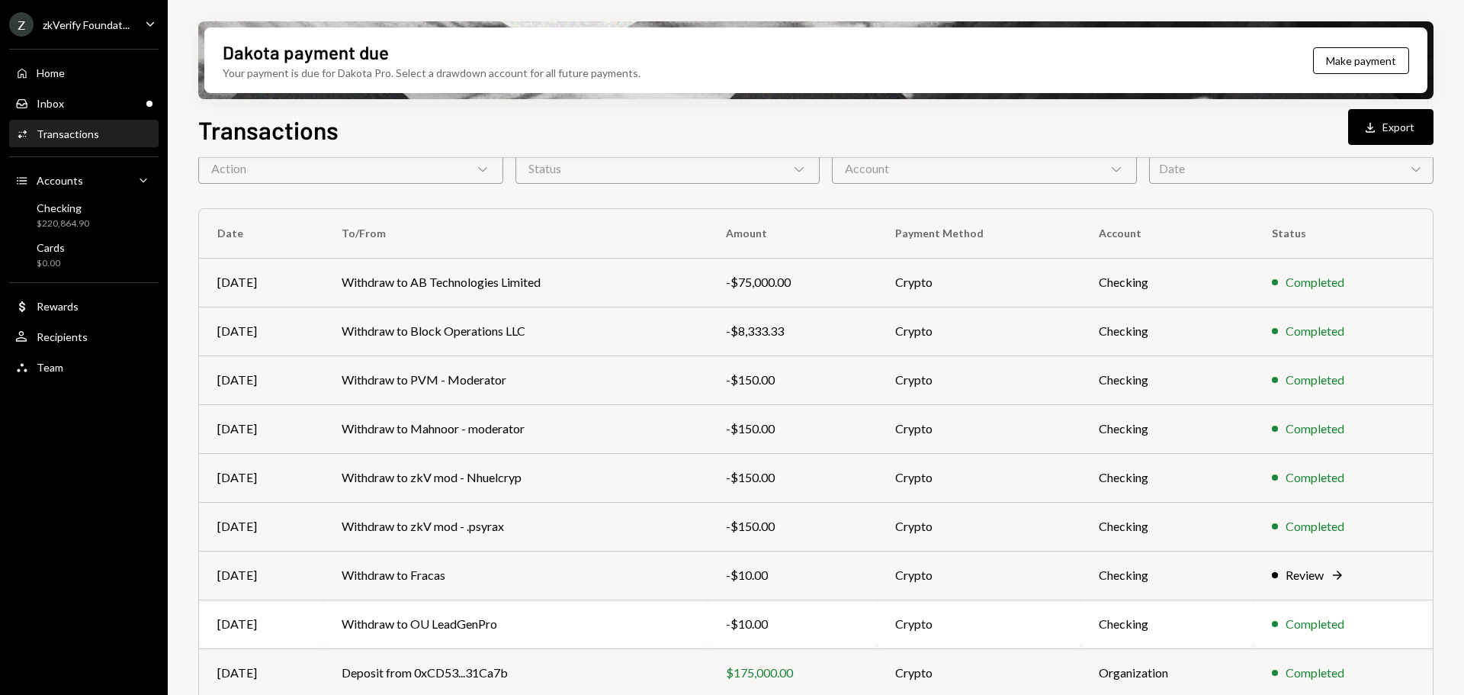
click at [596, 612] on td "Withdraw to OU LeadGenPro" at bounding box center [515, 623] width 384 height 49
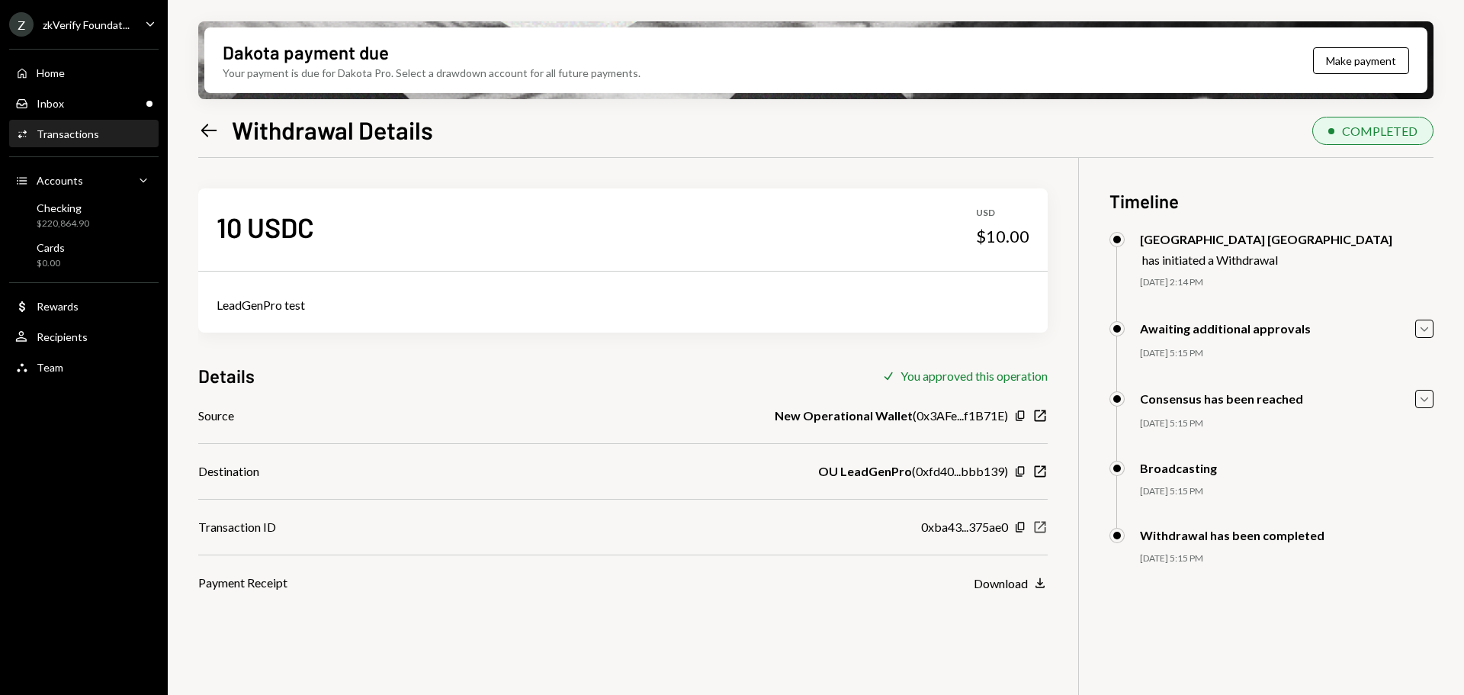
click at [1039, 525] on icon "New Window" at bounding box center [1040, 526] width 15 height 15
click at [80, 228] on div "$220,864.90" at bounding box center [63, 223] width 53 height 13
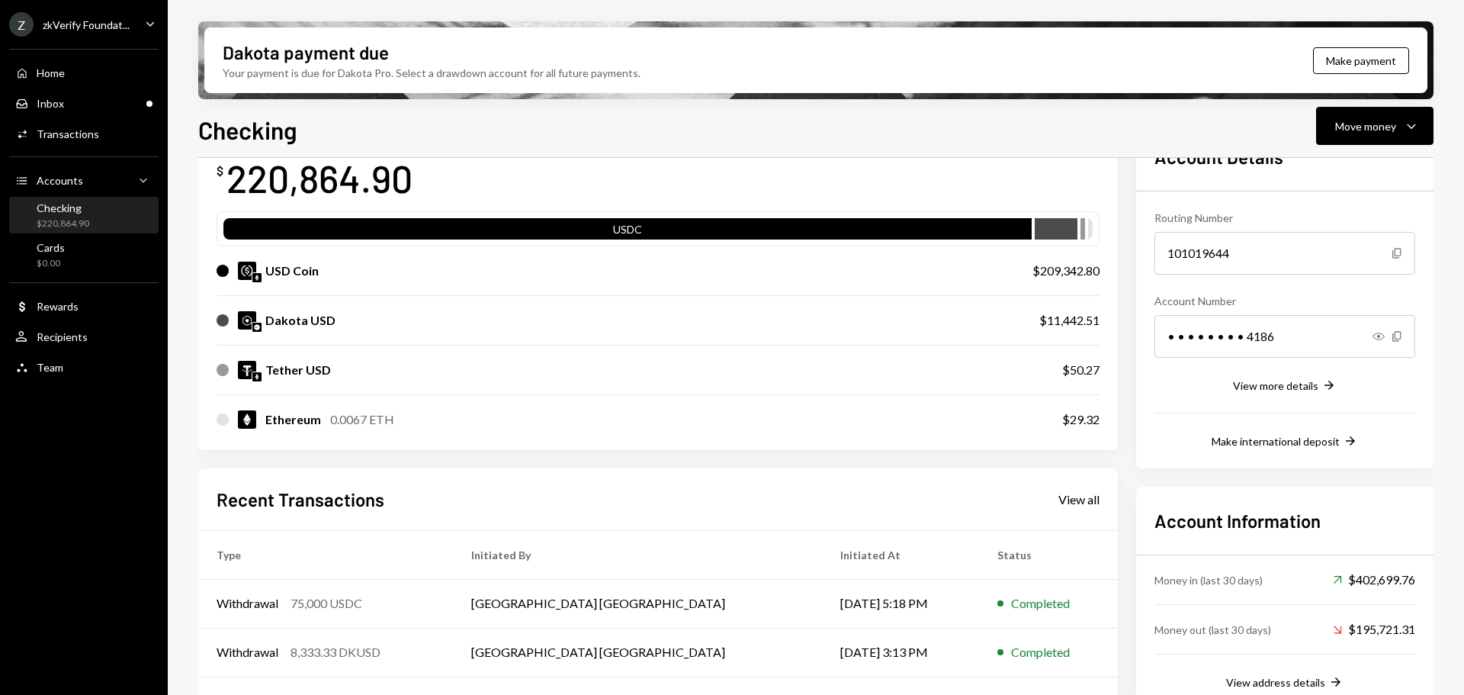
scroll to position [305, 0]
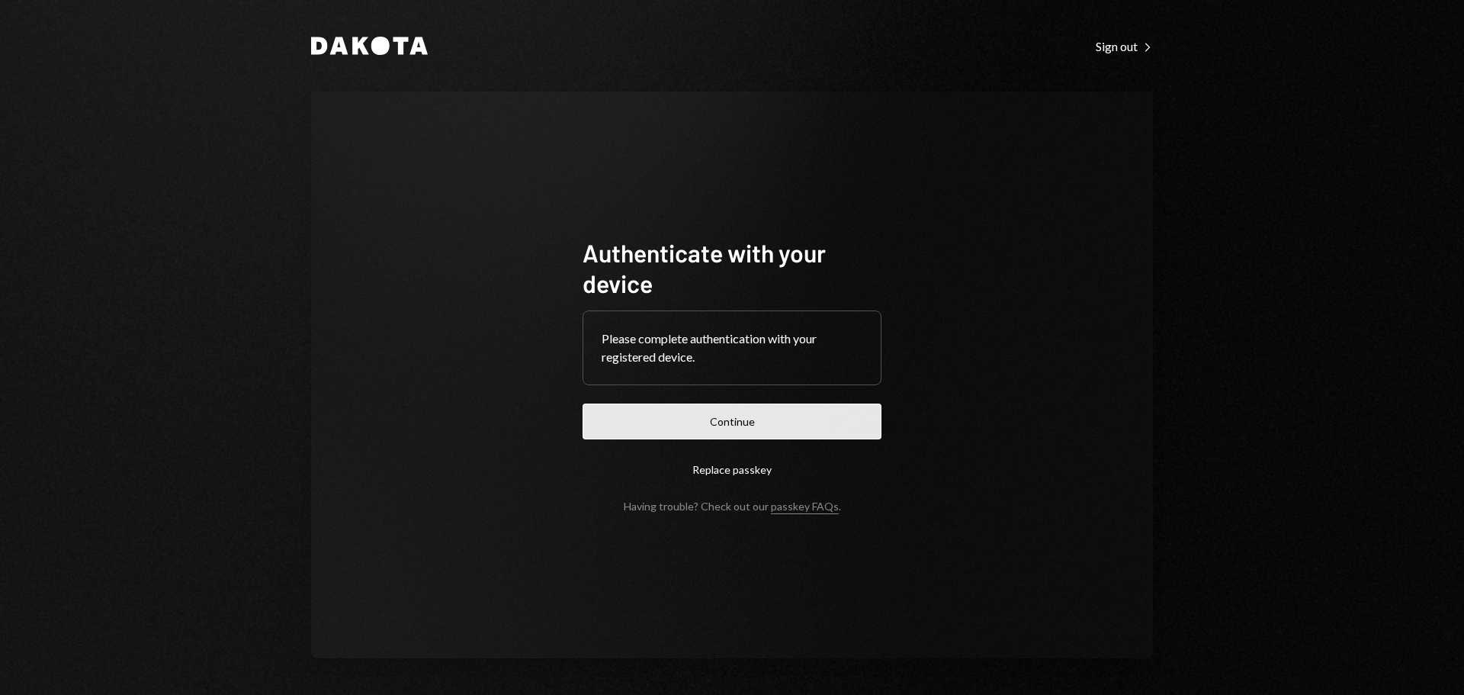
click at [734, 413] on button "Continue" at bounding box center [732, 421] width 299 height 36
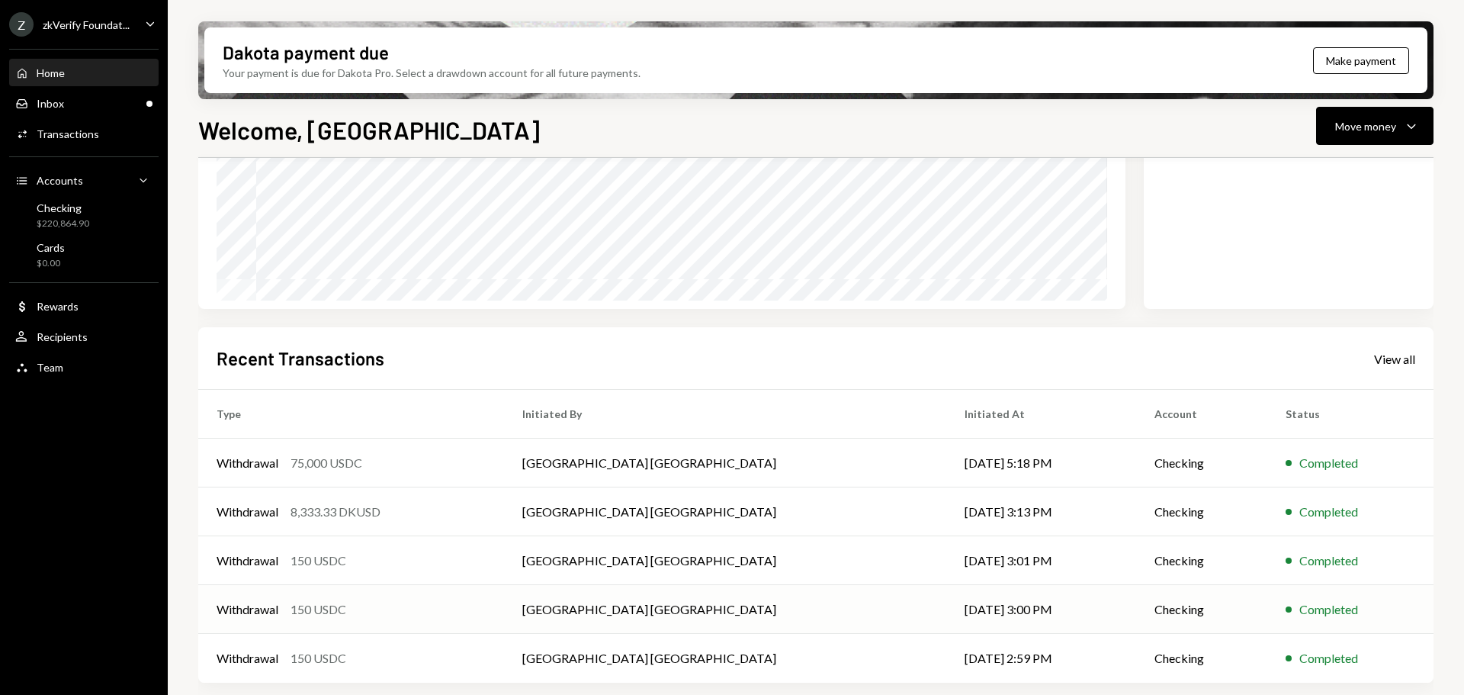
scroll to position [225, 0]
click at [457, 470] on div "Withdrawal 75,000 USDC" at bounding box center [351, 462] width 269 height 18
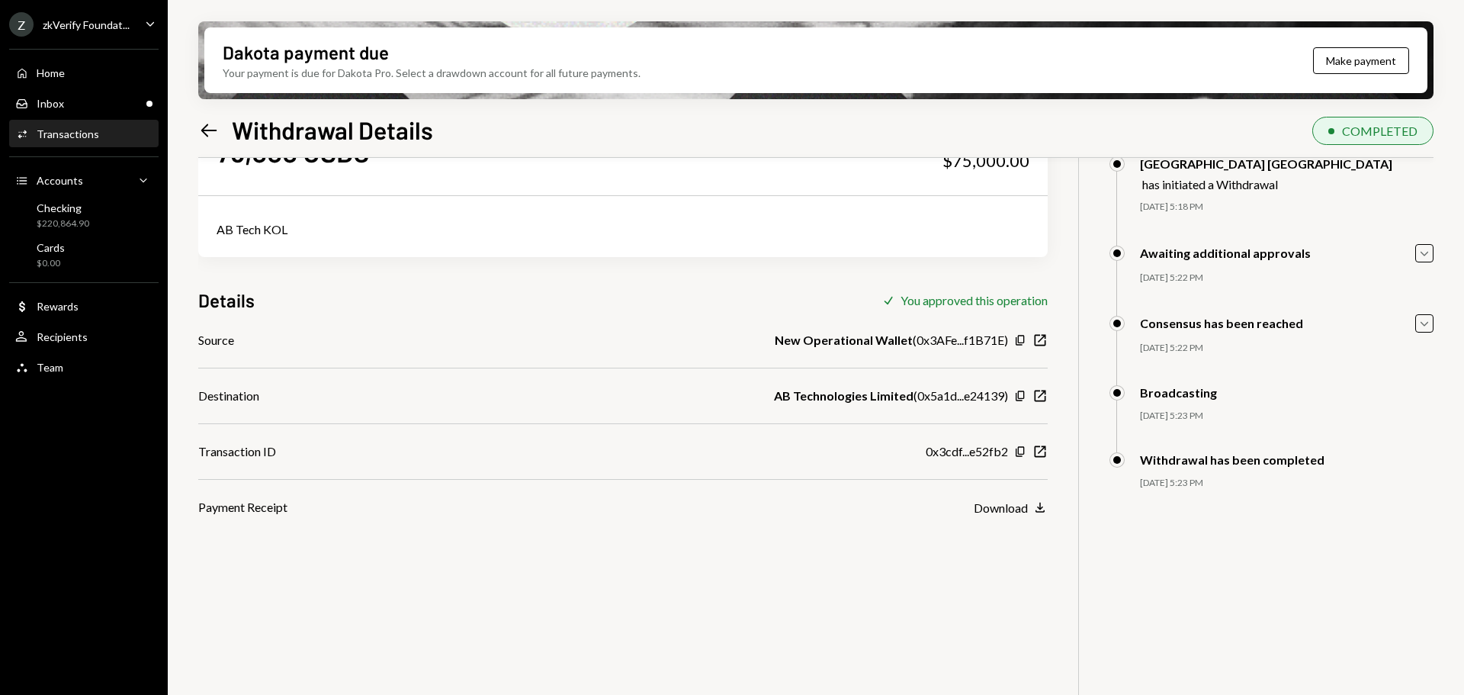
scroll to position [76, 0]
click at [1036, 452] on icon "New Window" at bounding box center [1040, 450] width 15 height 15
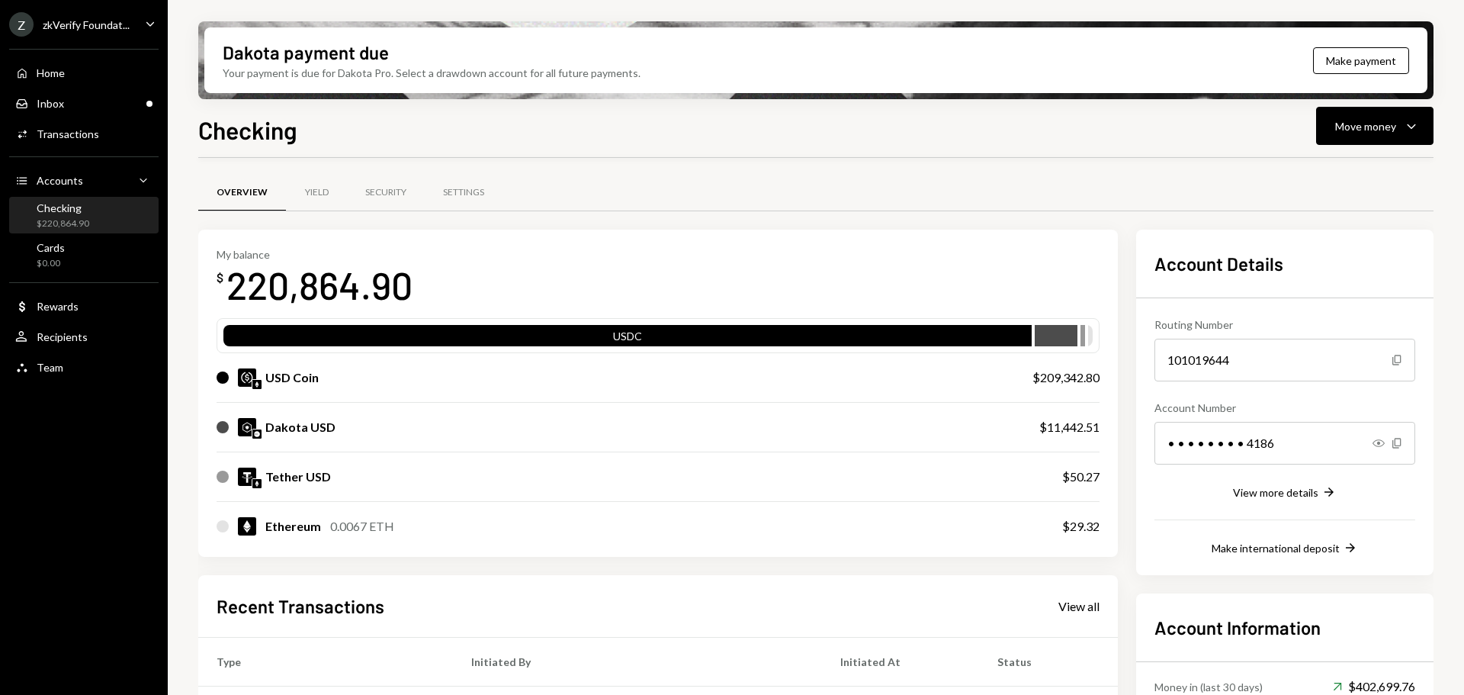
scroll to position [305, 0]
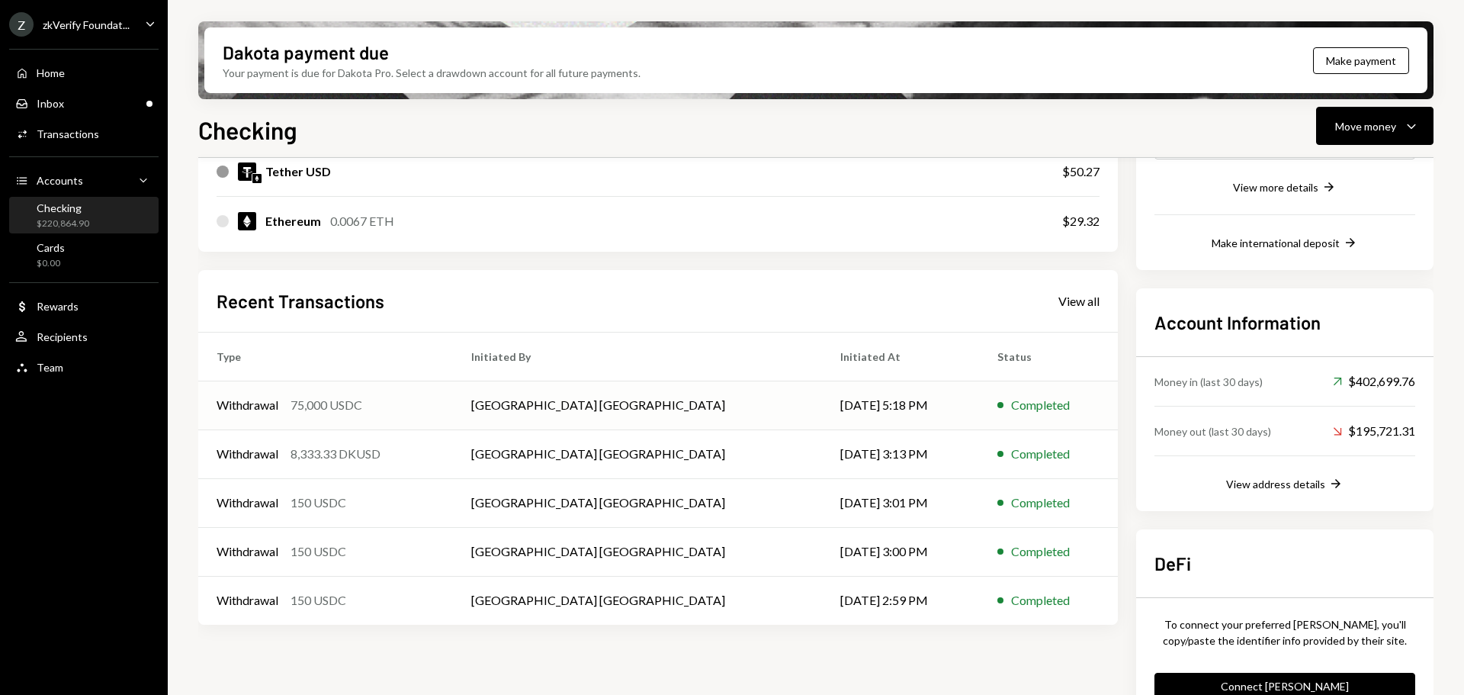
click at [412, 416] on td "Withdrawal 75,000 USDC" at bounding box center [325, 405] width 255 height 49
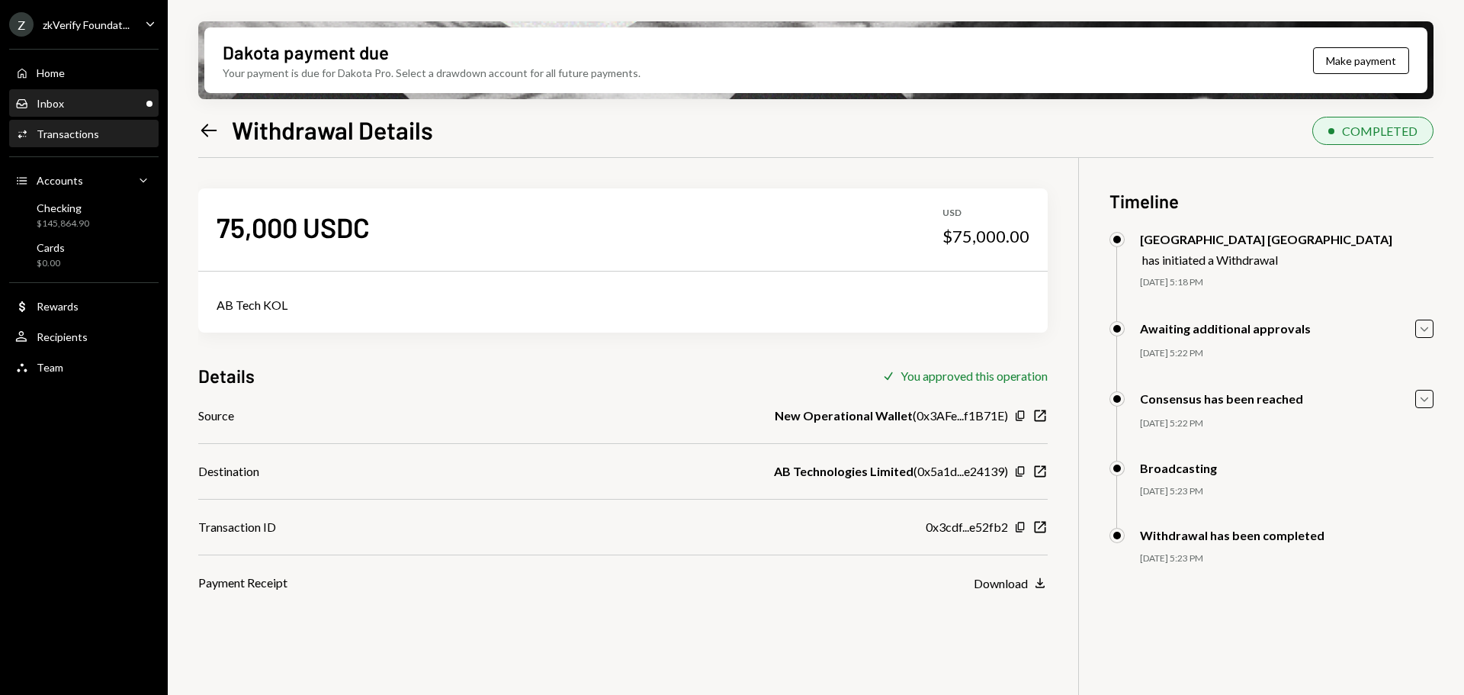
click at [81, 113] on div "Inbox Inbox" at bounding box center [83, 104] width 137 height 26
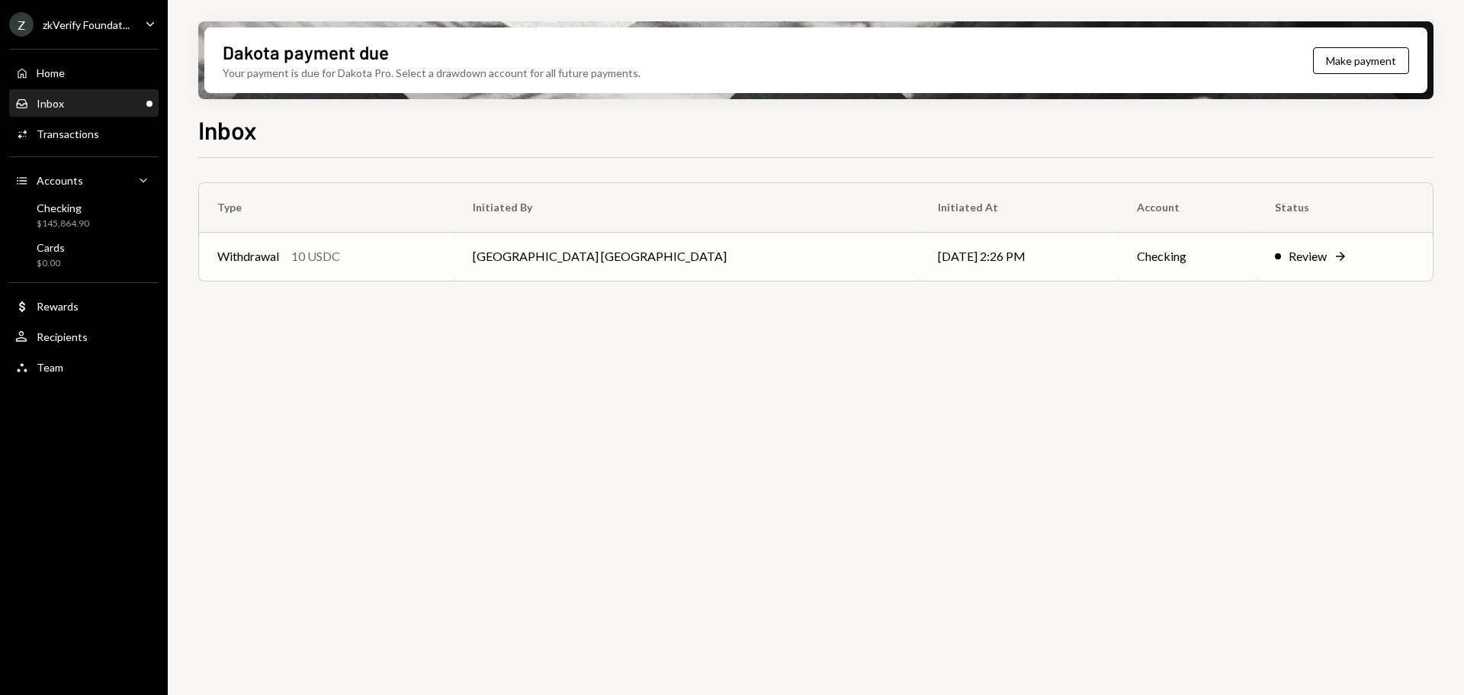
click at [355, 256] on div "Withdrawal 10 USDC" at bounding box center [326, 256] width 219 height 18
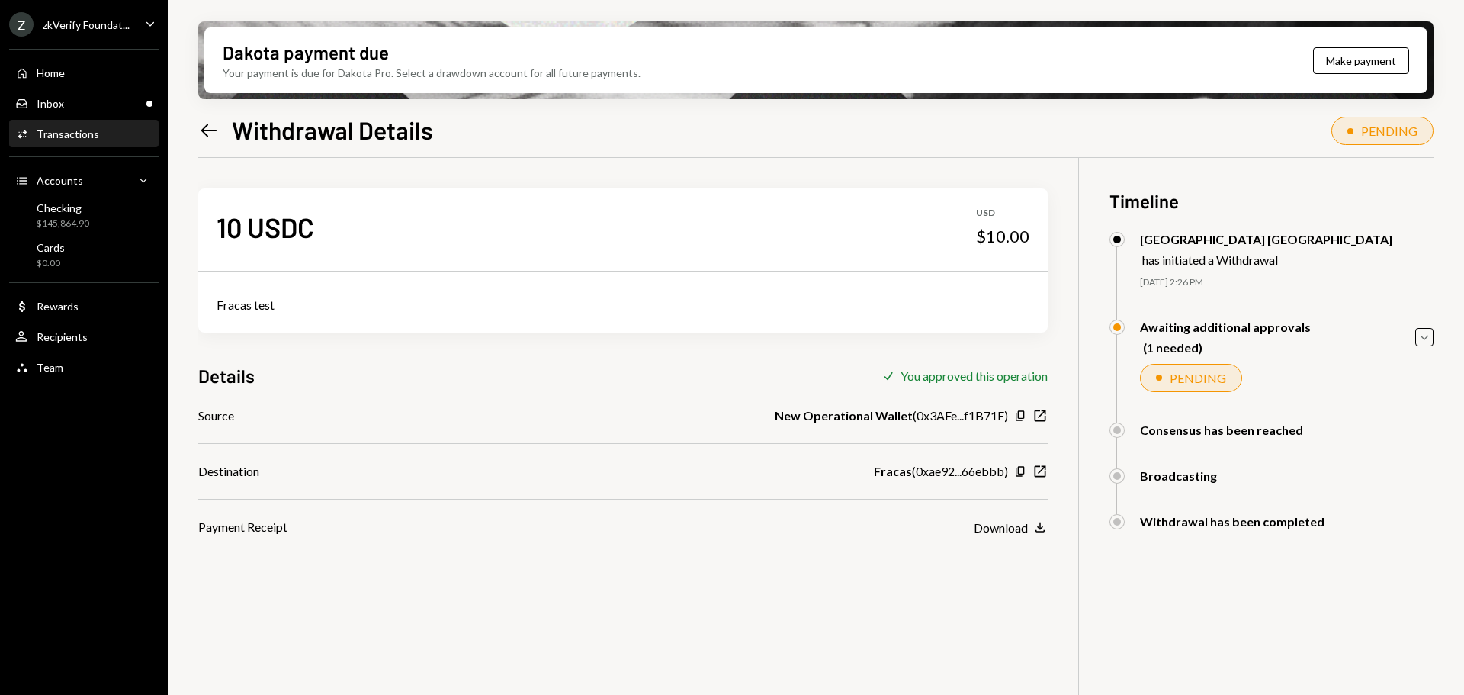
click at [211, 129] on icon "Left Arrow" at bounding box center [208, 130] width 21 height 21
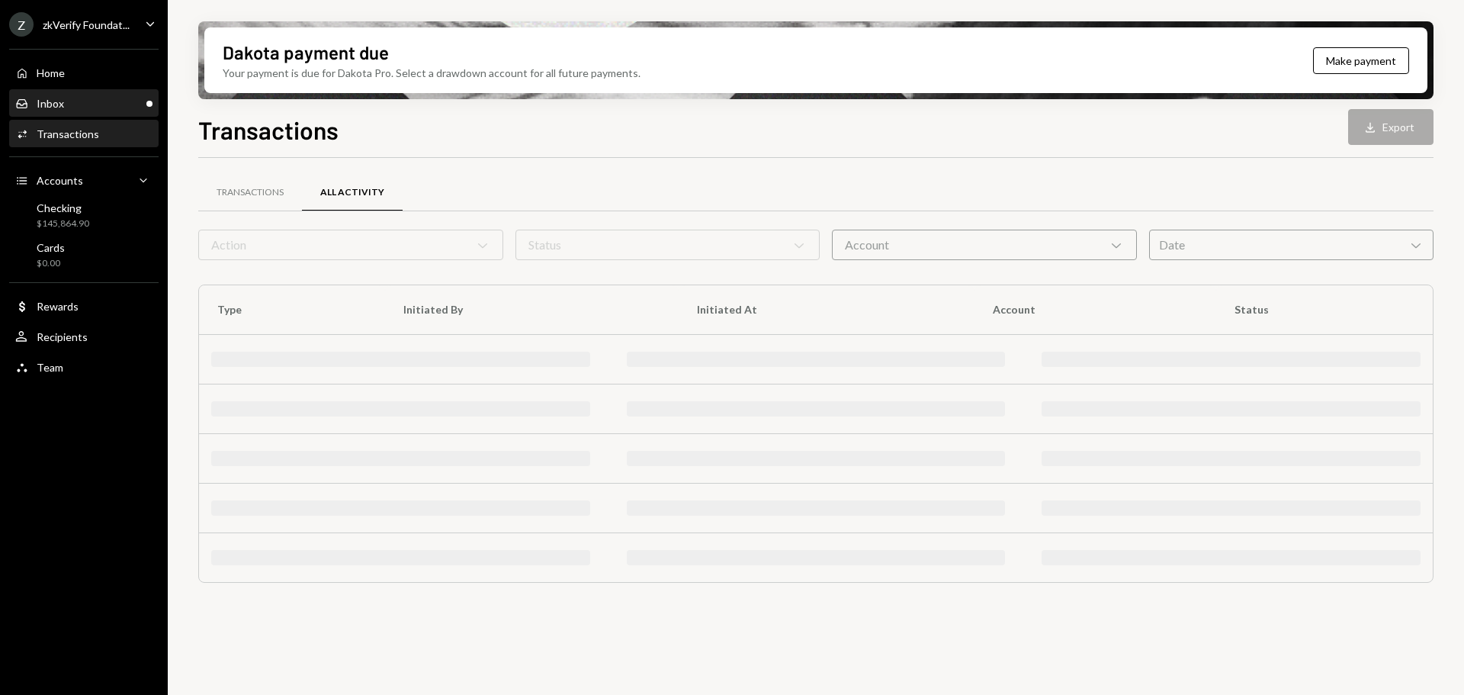
click at [85, 105] on div "Inbox Inbox" at bounding box center [83, 104] width 137 height 14
